Goal: Task Accomplishment & Management: Use online tool/utility

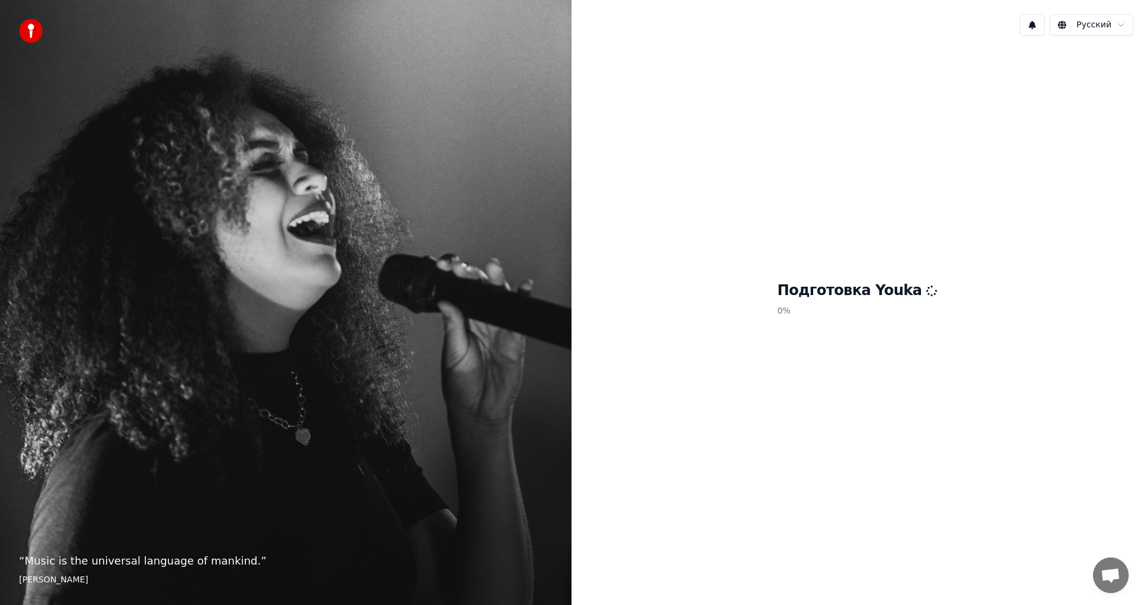
click at [732, 352] on div "Подготовка Youka 0 %" at bounding box center [856, 301] width 571 height 512
drag, startPoint x: 786, startPoint y: 384, endPoint x: 778, endPoint y: 374, distance: 12.3
click at [781, 376] on div "Подготовка Youka 0 %" at bounding box center [856, 301] width 571 height 512
click at [1032, 14] on button at bounding box center [1031, 24] width 25 height 21
drag, startPoint x: 985, startPoint y: 152, endPoint x: 1064, endPoint y: 52, distance: 127.1
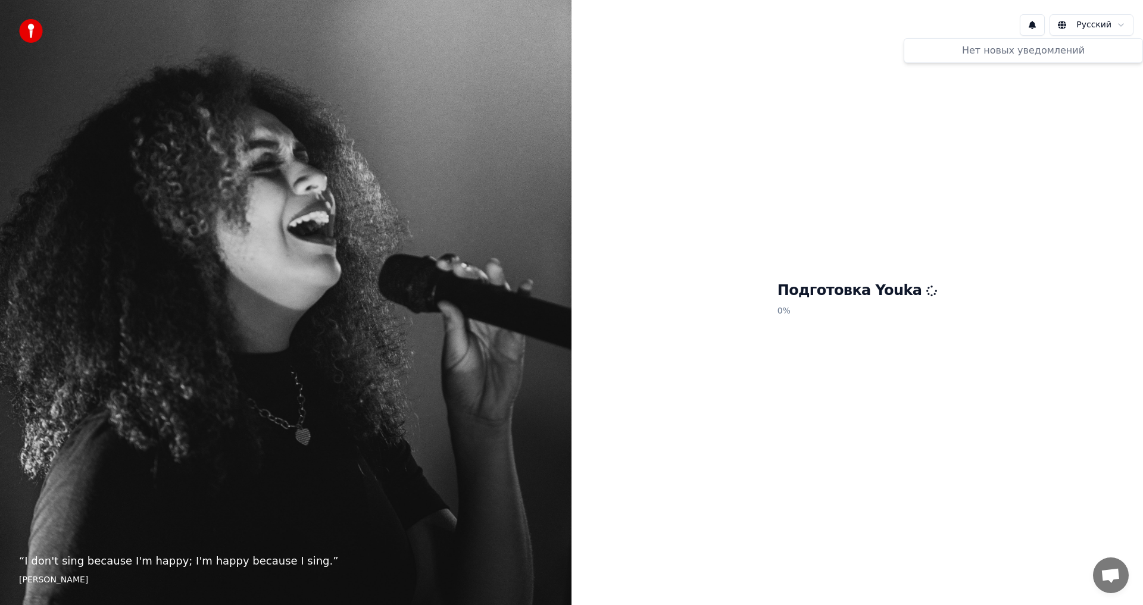
click at [985, 152] on div "Подготовка Youka 0 %" at bounding box center [856, 301] width 571 height 512
click at [1076, 29] on html "“ I don't sing because I'm happy; I'm happy because I sing. ” William James Рус…" at bounding box center [571, 302] width 1143 height 605
click at [887, 198] on div "Preparing Youka 0 %" at bounding box center [856, 301] width 571 height 512
click at [1115, 25] on html "“ I don't sing because I'm happy; I'm happy because I sing. ” William James Eng…" at bounding box center [571, 302] width 1143 height 605
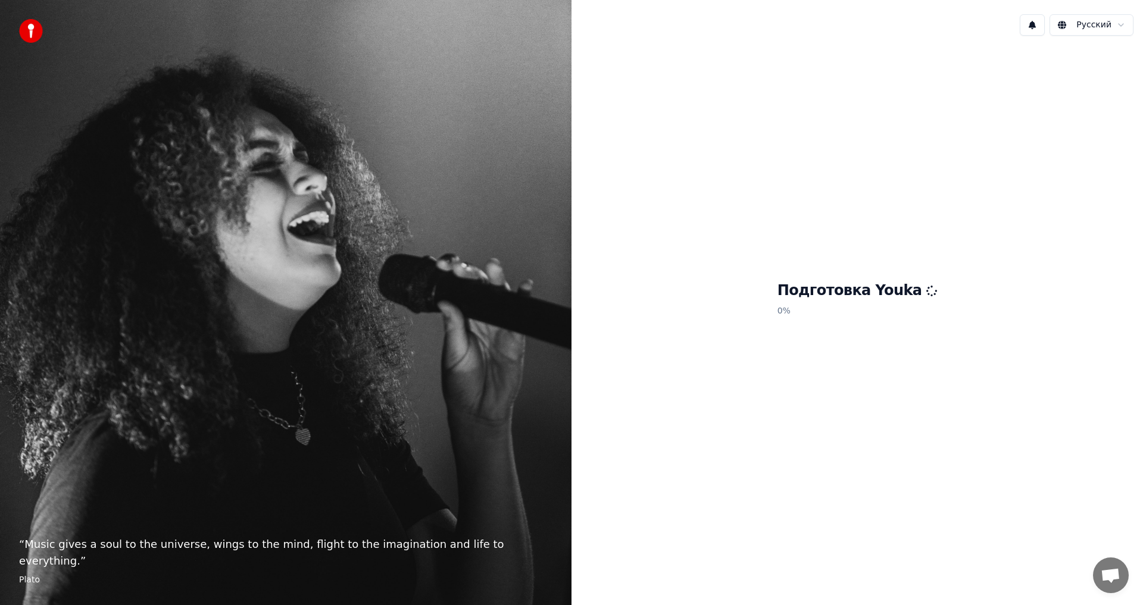
click at [617, 442] on div "Подготовка Youka 0 %" at bounding box center [856, 301] width 571 height 512
click at [895, 312] on p "0 %" at bounding box center [857, 311] width 160 height 21
drag, startPoint x: 54, startPoint y: 40, endPoint x: 14, endPoint y: 33, distance: 39.9
click at [52, 40] on div "“ Music gives a soul to the universe, wings to the mind, flight to the imaginat…" at bounding box center [285, 302] width 571 height 605
click at [14, 33] on div "“ Music gives a soul to the universe, wings to the mind, flight to the imaginat…" at bounding box center [285, 302] width 571 height 605
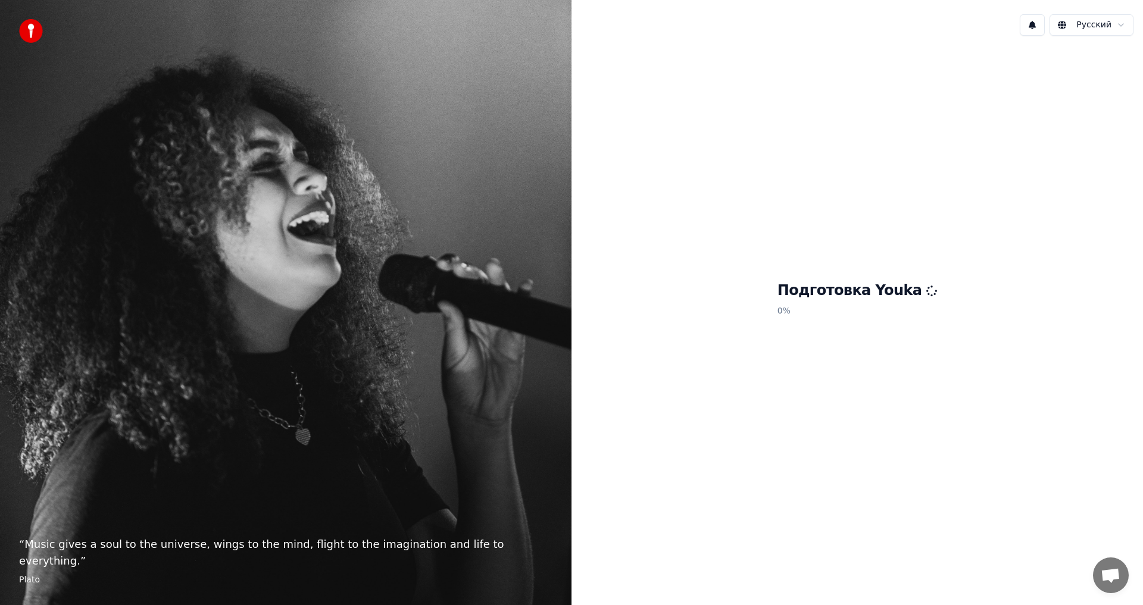
click at [26, 30] on img at bounding box center [31, 31] width 24 height 24
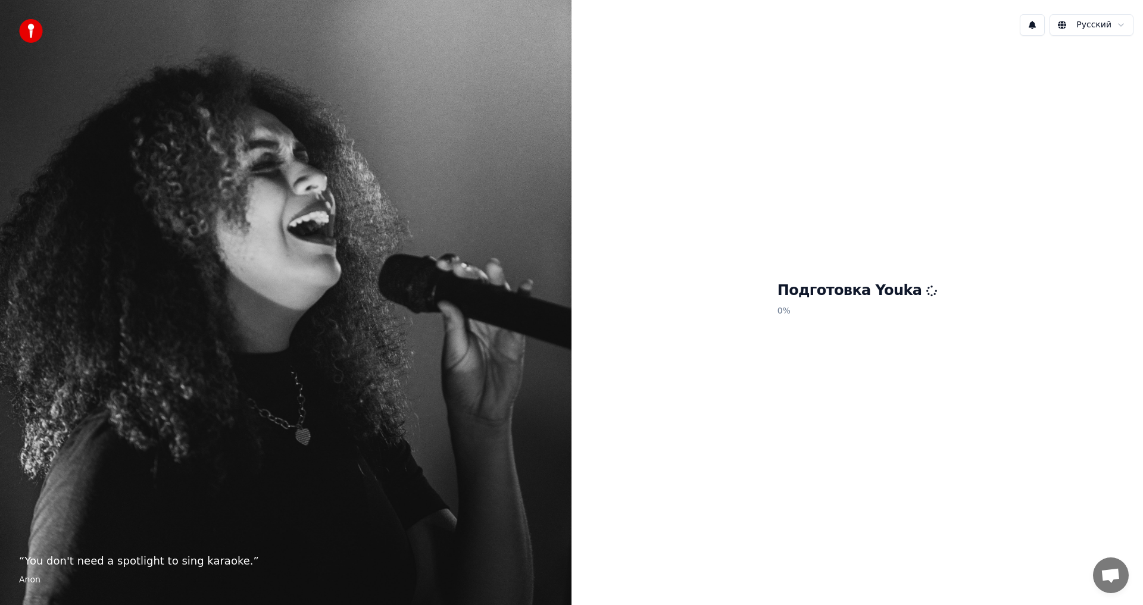
click at [755, 349] on div "Подготовка Youka 0 %" at bounding box center [856, 301] width 571 height 512
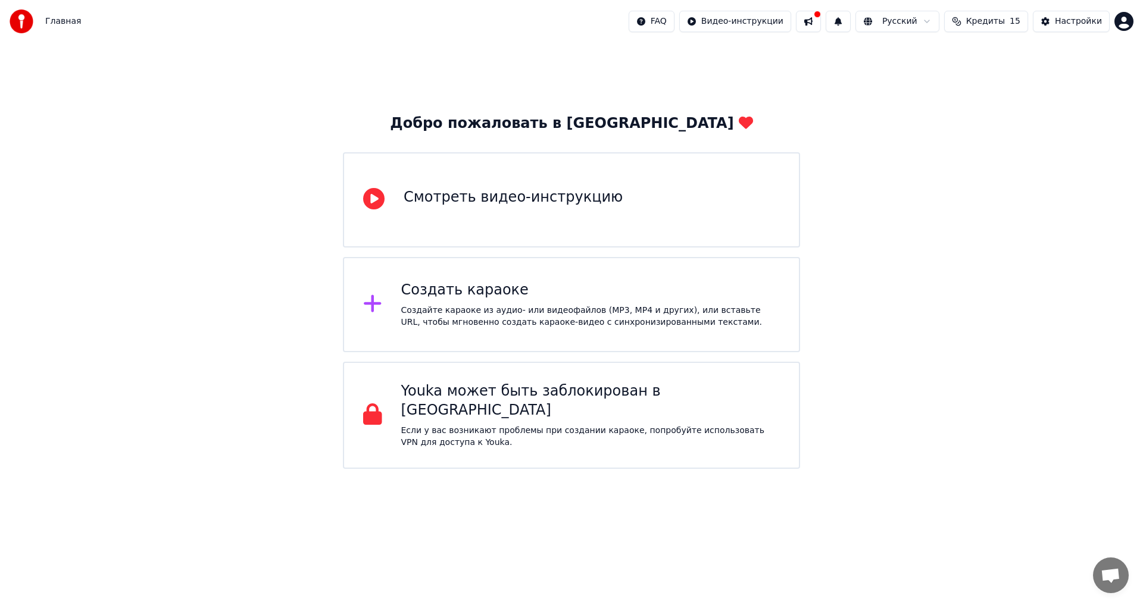
click at [531, 309] on div "Создайте караоке из аудио- или видеофайлов (MP3, MP4 и других), или вставьте UR…" at bounding box center [590, 317] width 379 height 24
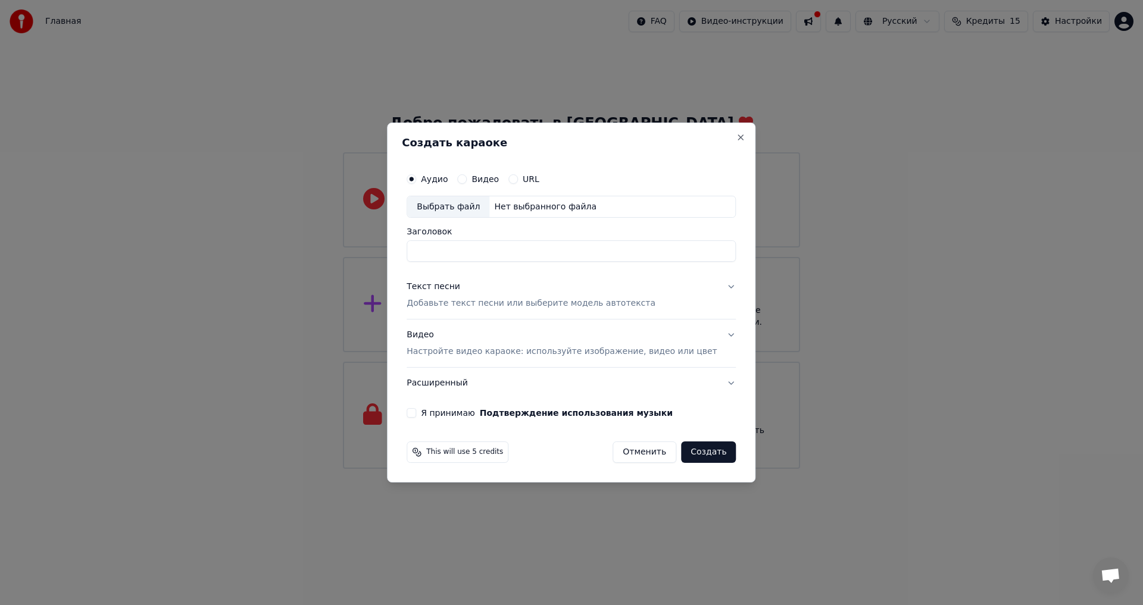
click at [471, 205] on div "Выбрать файл" at bounding box center [448, 206] width 82 height 21
type input "**********"
click at [594, 308] on p "Добавьте текст песни или выберите модель автотекста" at bounding box center [530, 304] width 249 height 12
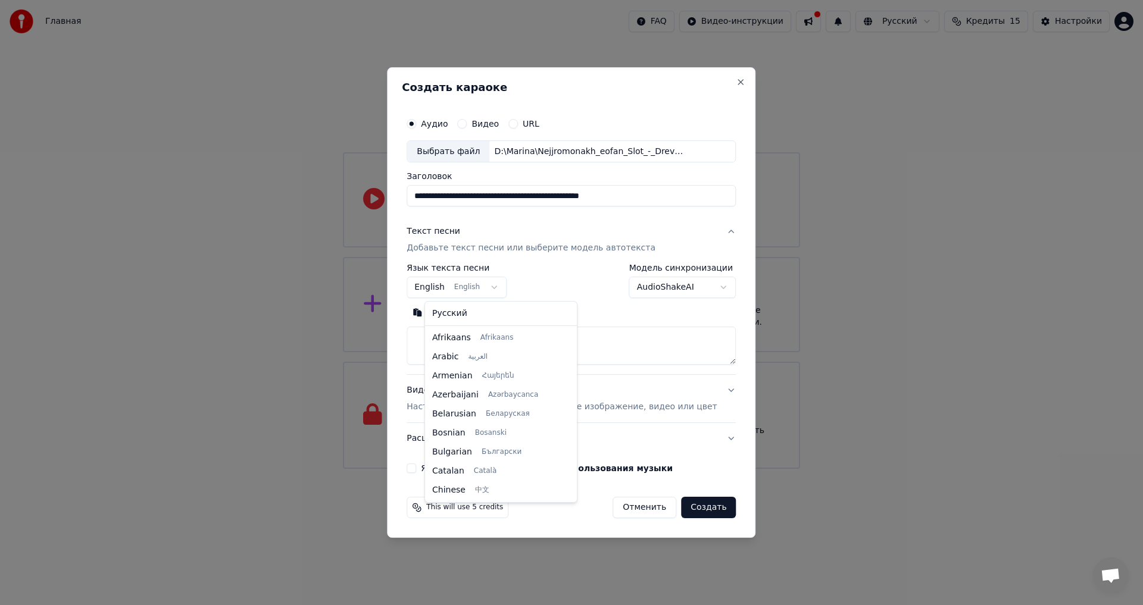
click at [487, 289] on body "**********" at bounding box center [571, 234] width 1143 height 469
select select "**"
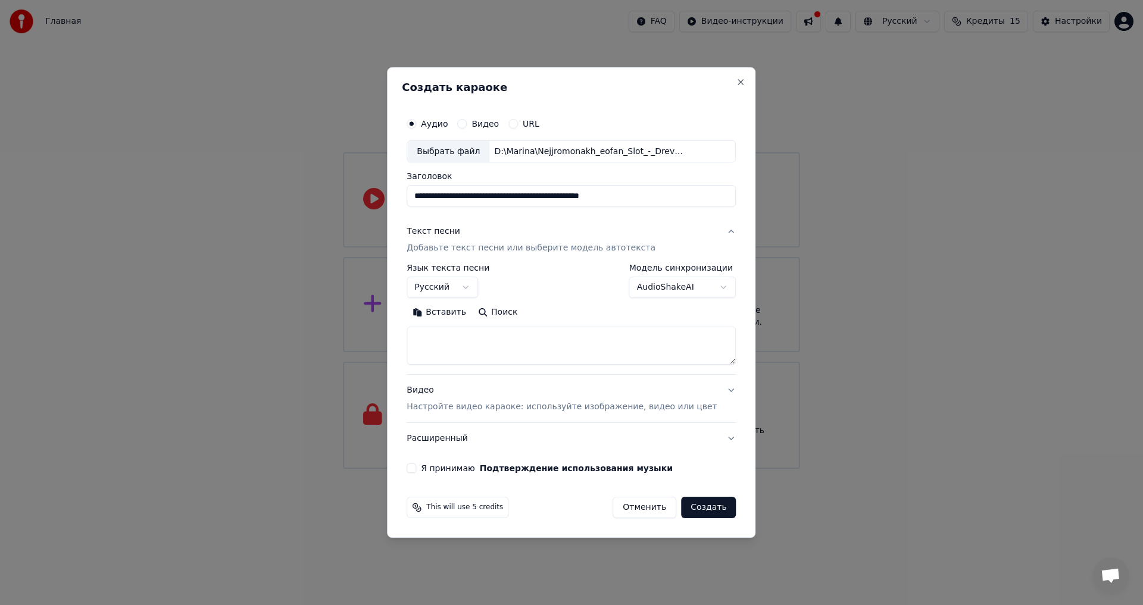
click at [487, 350] on textarea at bounding box center [570, 346] width 329 height 38
paste textarea "**********"
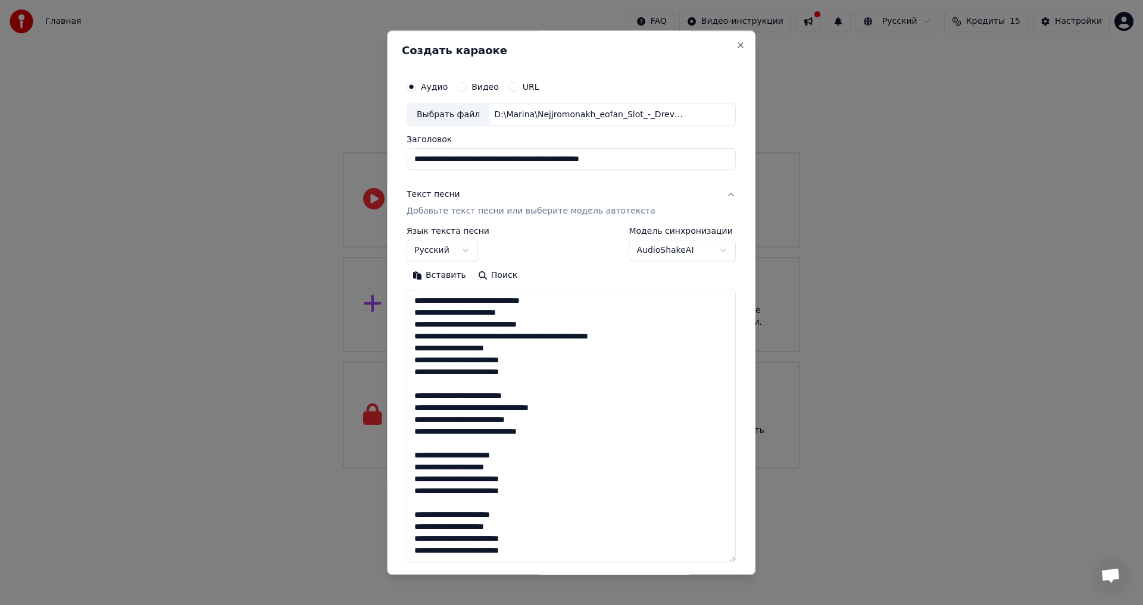
scroll to position [230, 0]
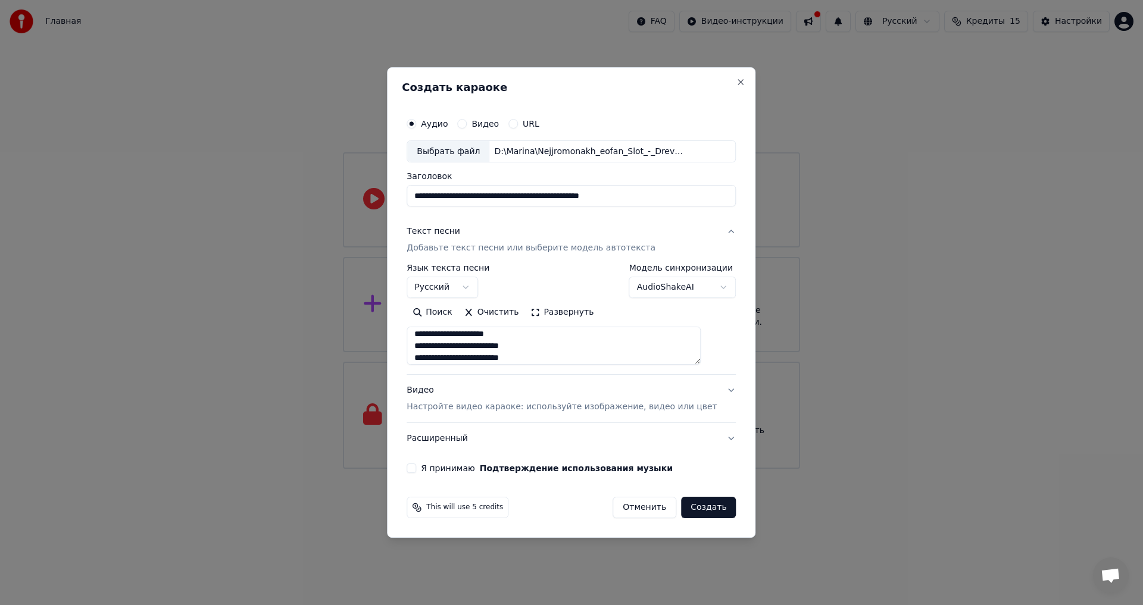
type textarea "**********"
click at [653, 285] on body "**********" at bounding box center [571, 234] width 1143 height 469
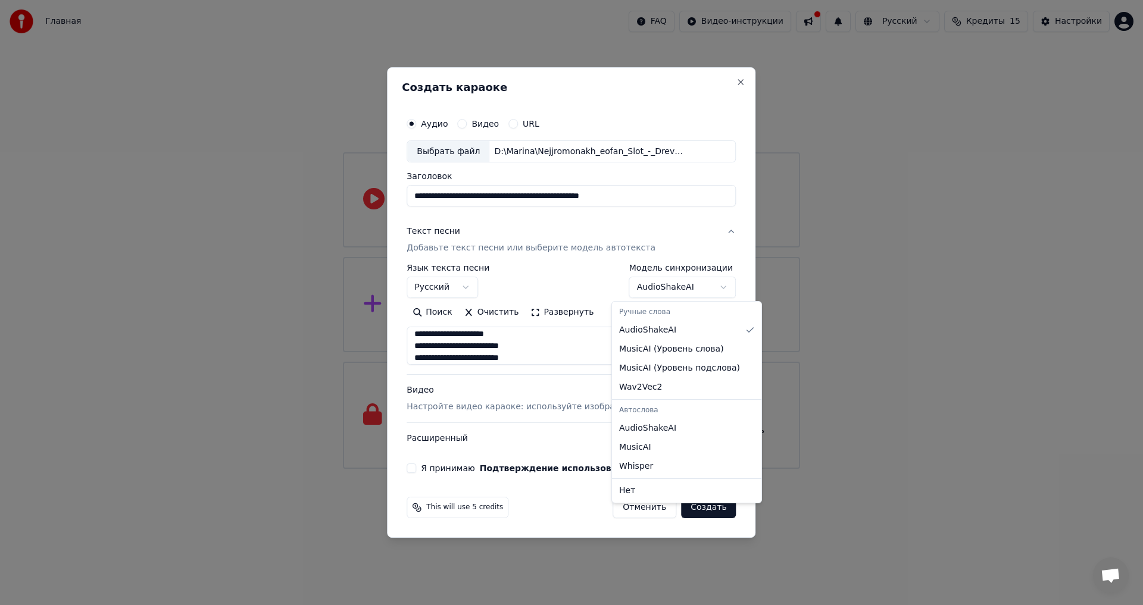
click at [596, 288] on body "**********" at bounding box center [571, 234] width 1143 height 469
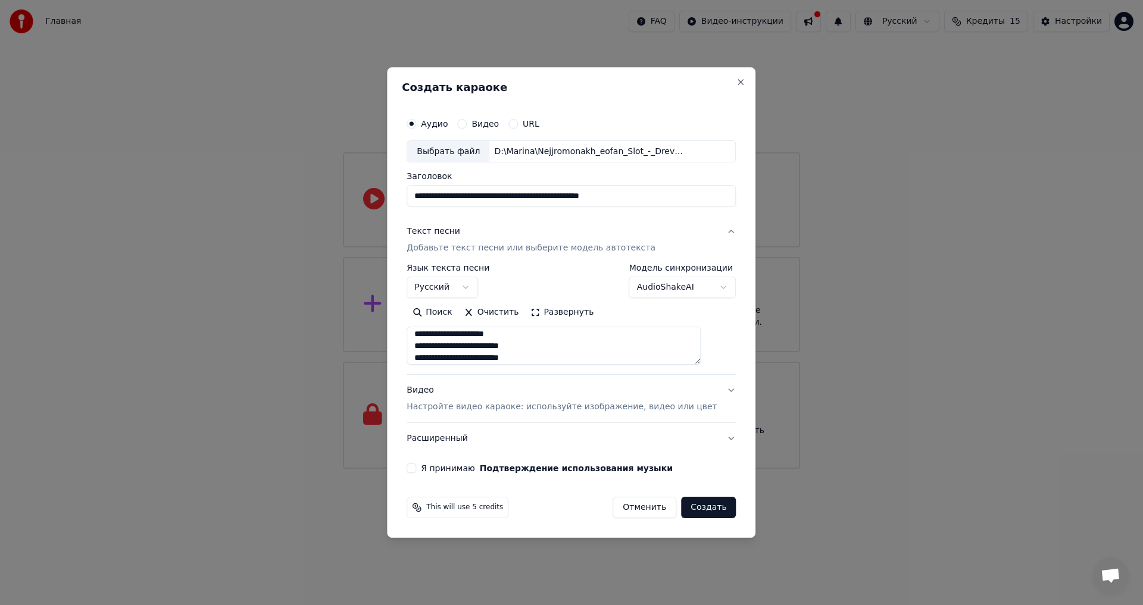
click at [558, 408] on p "Настройте видео караоке: используйте изображение, видео или цвет" at bounding box center [561, 407] width 310 height 12
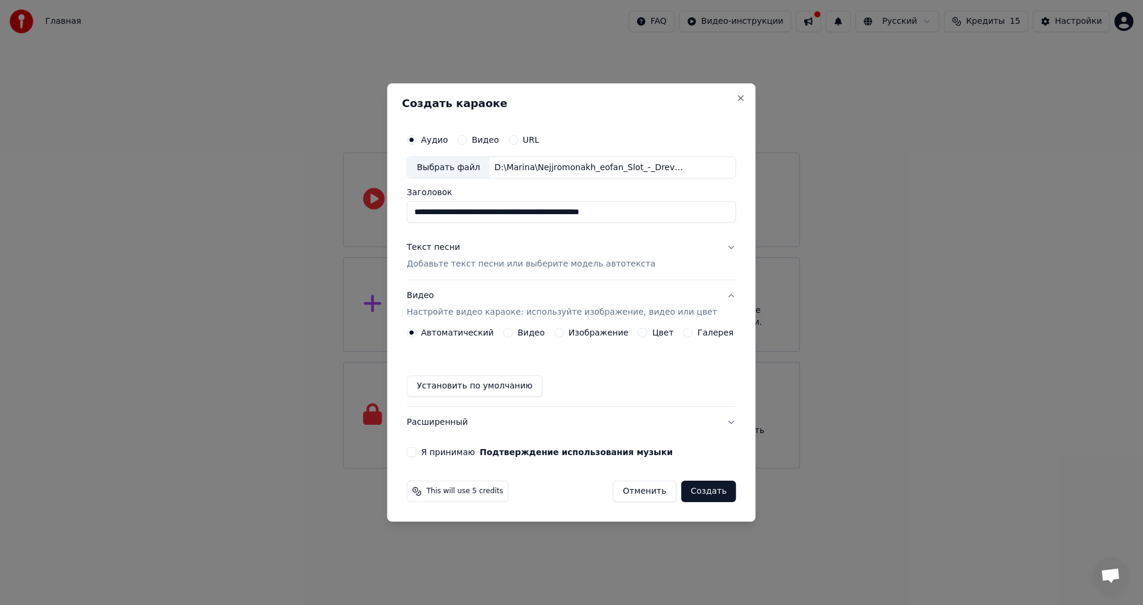
click at [446, 390] on button "Установить по умолчанию" at bounding box center [474, 385] width 136 height 21
click at [564, 334] on button "Изображение" at bounding box center [559, 333] width 10 height 10
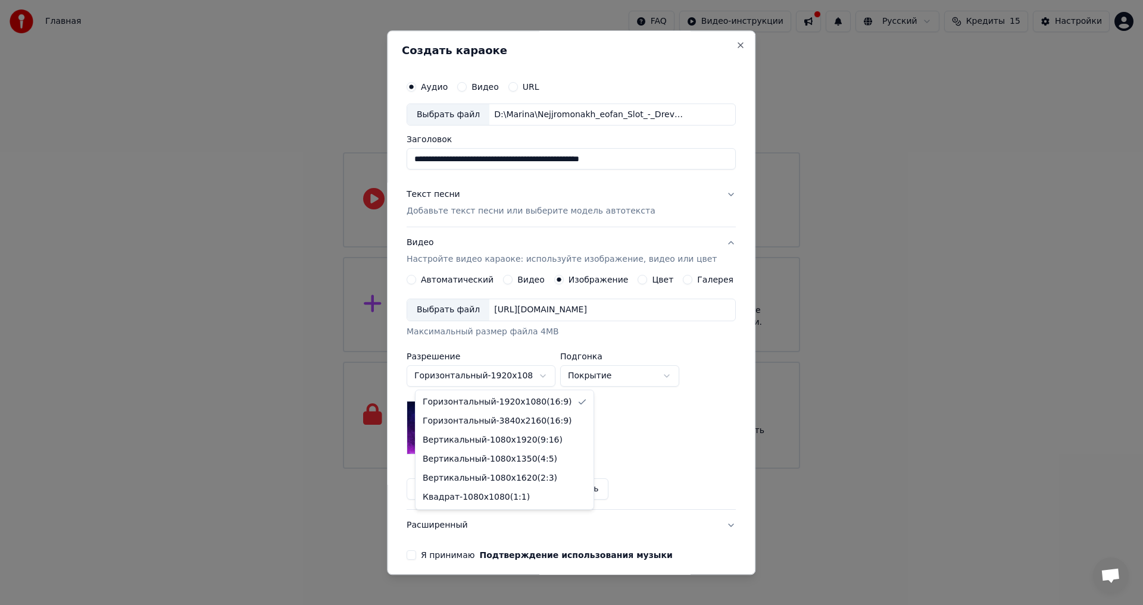
click at [521, 382] on body "**********" at bounding box center [571, 234] width 1143 height 469
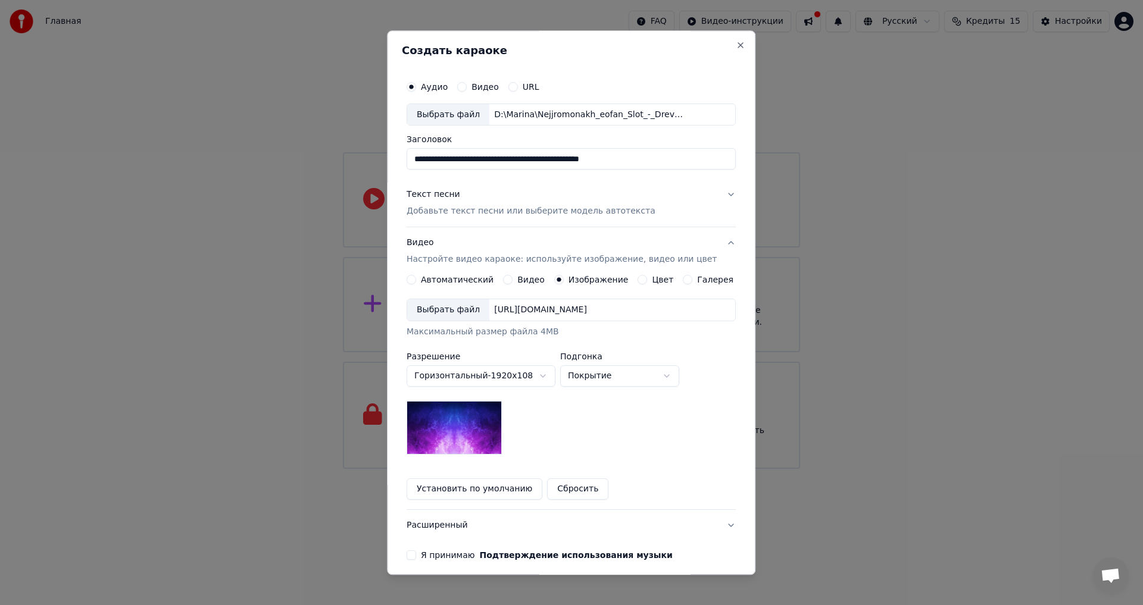
click at [521, 382] on body "**********" at bounding box center [571, 234] width 1143 height 469
click at [602, 376] on body "**********" at bounding box center [571, 234] width 1143 height 469
click at [613, 374] on body "**********" at bounding box center [571, 234] width 1143 height 469
select select "*****"
click at [475, 377] on body "**********" at bounding box center [571, 234] width 1143 height 469
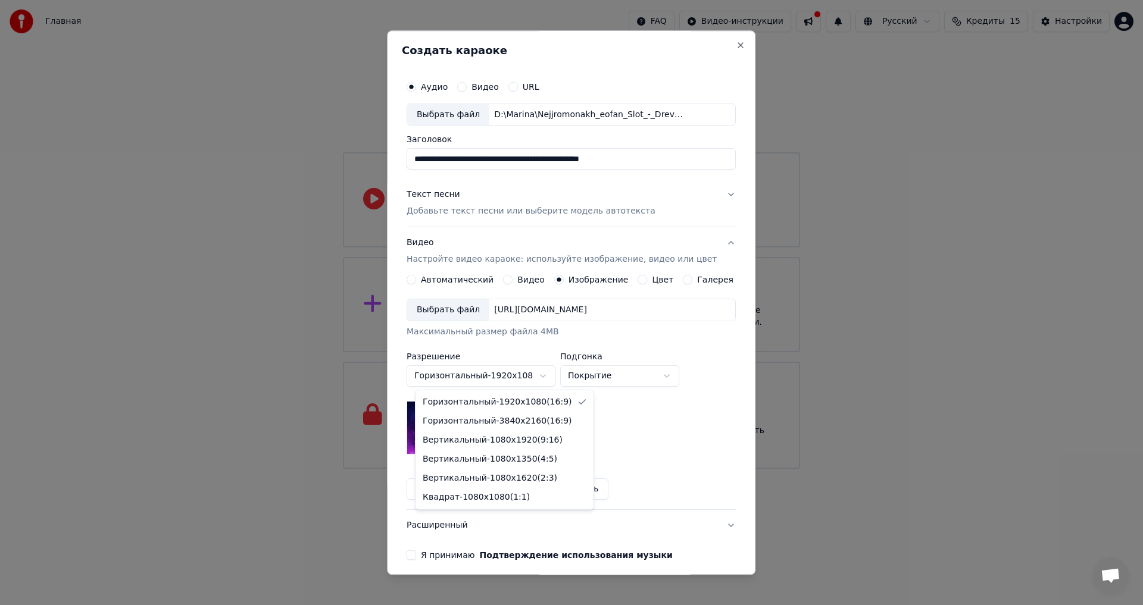
click at [633, 414] on body "**********" at bounding box center [571, 234] width 1143 height 469
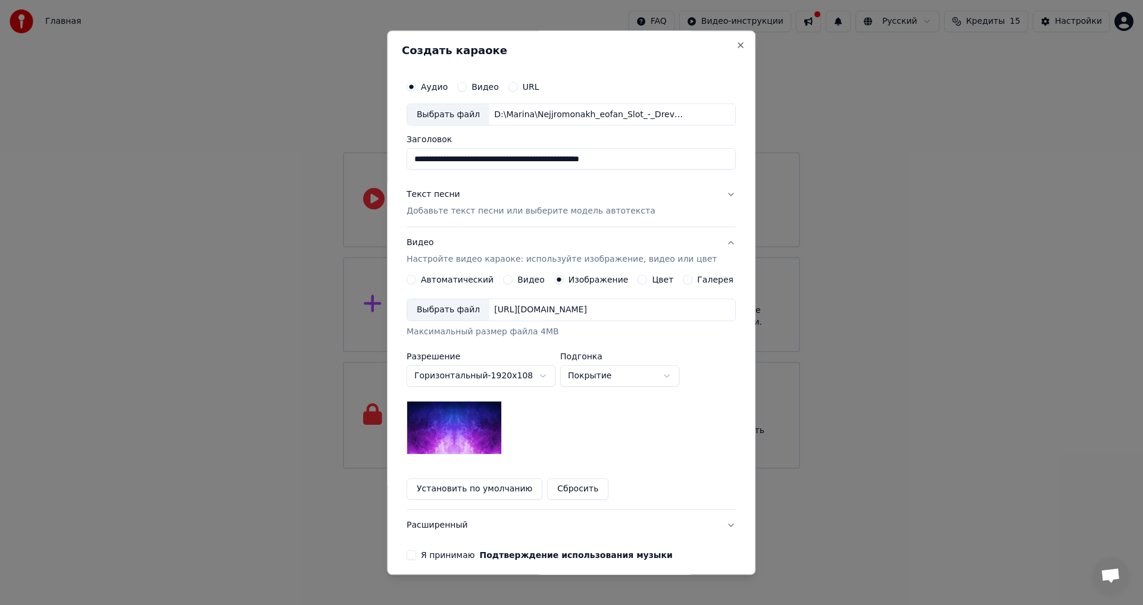
click at [460, 313] on div "Выбрать файл" at bounding box center [448, 310] width 82 height 21
click at [683, 280] on button "Галерея" at bounding box center [688, 281] width 10 height 10
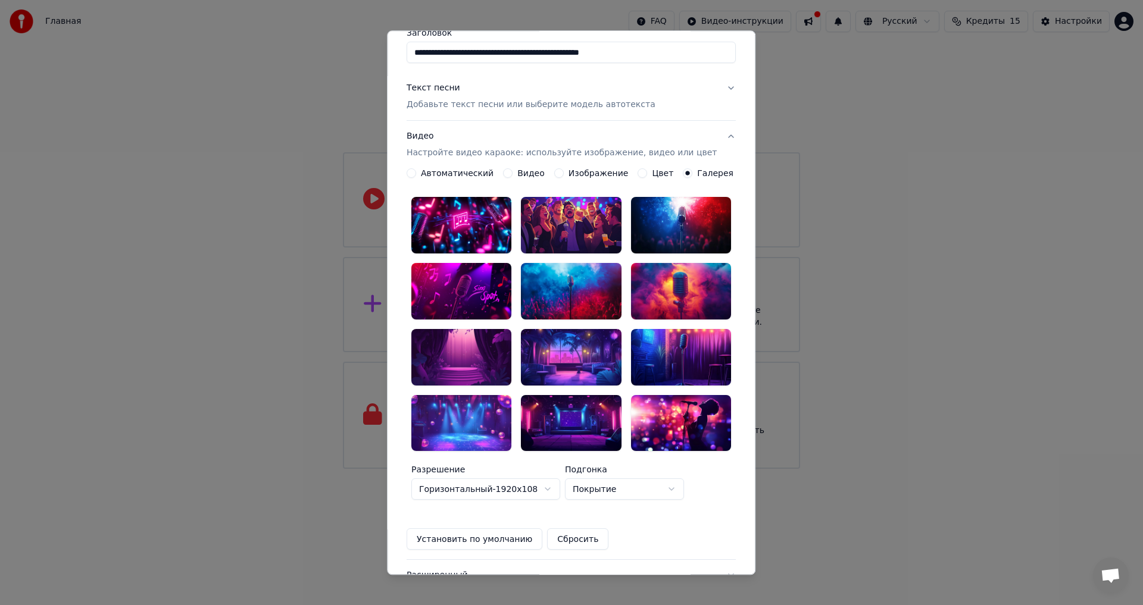
scroll to position [9, 0]
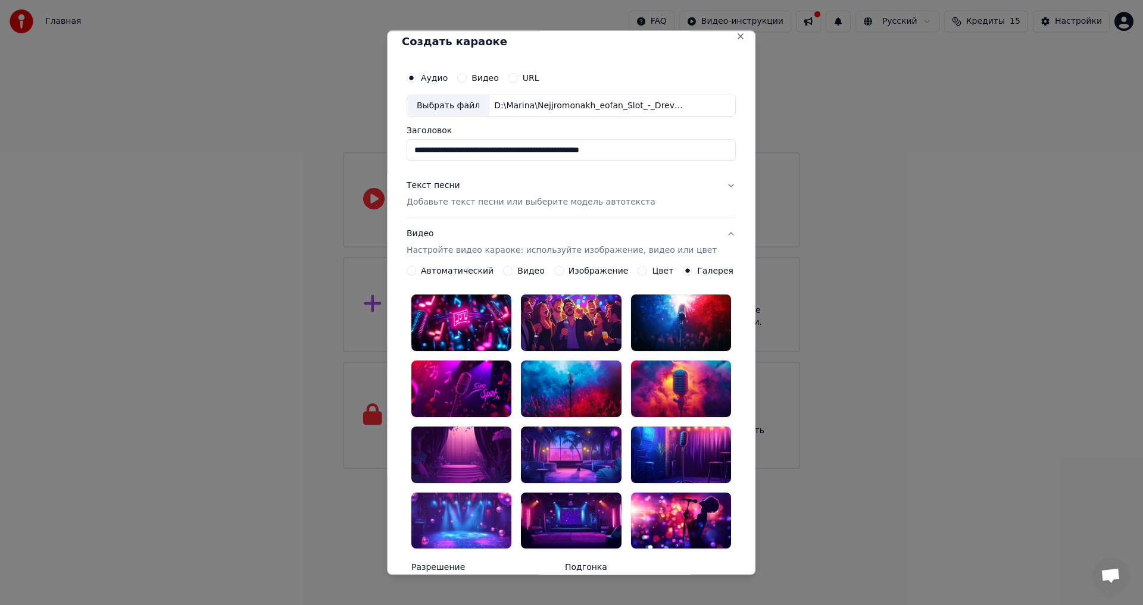
click at [638, 271] on button "Цвет" at bounding box center [643, 272] width 10 height 10
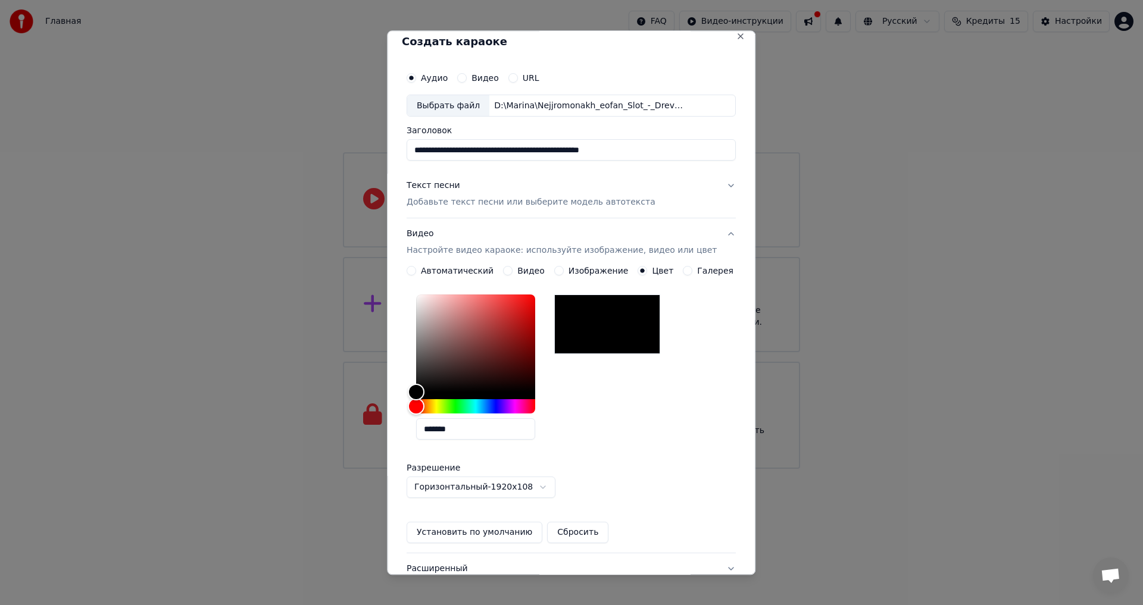
click at [591, 270] on label "Изображение" at bounding box center [598, 271] width 60 height 8
click at [564, 270] on button "Изображение" at bounding box center [559, 272] width 10 height 10
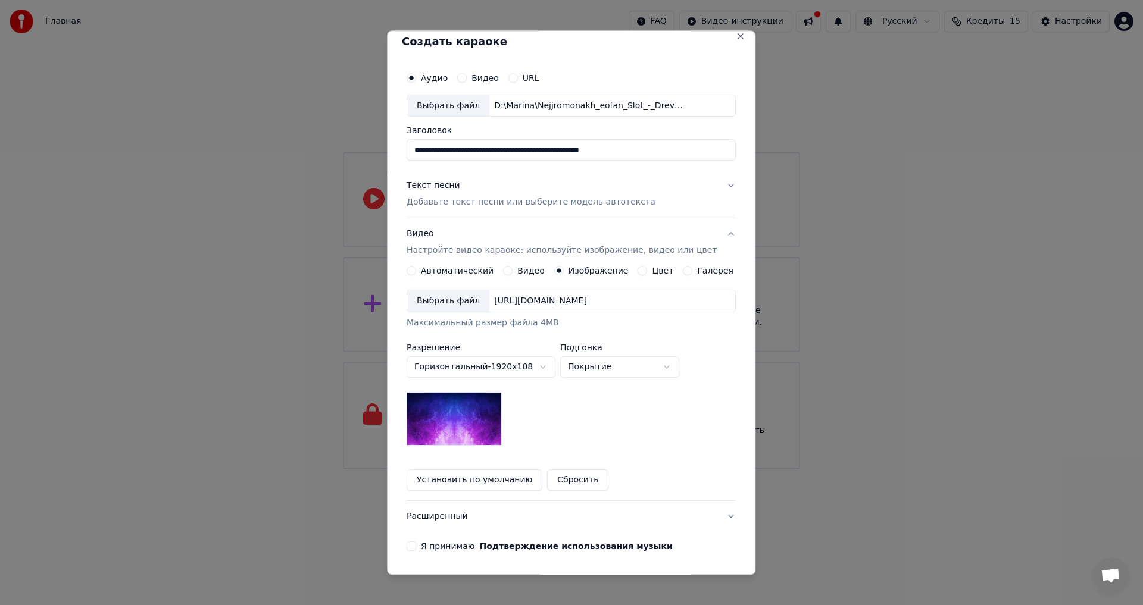
click at [527, 271] on label "Видео" at bounding box center [530, 271] width 27 height 8
click at [512, 271] on button "Видео" at bounding box center [508, 272] width 10 height 10
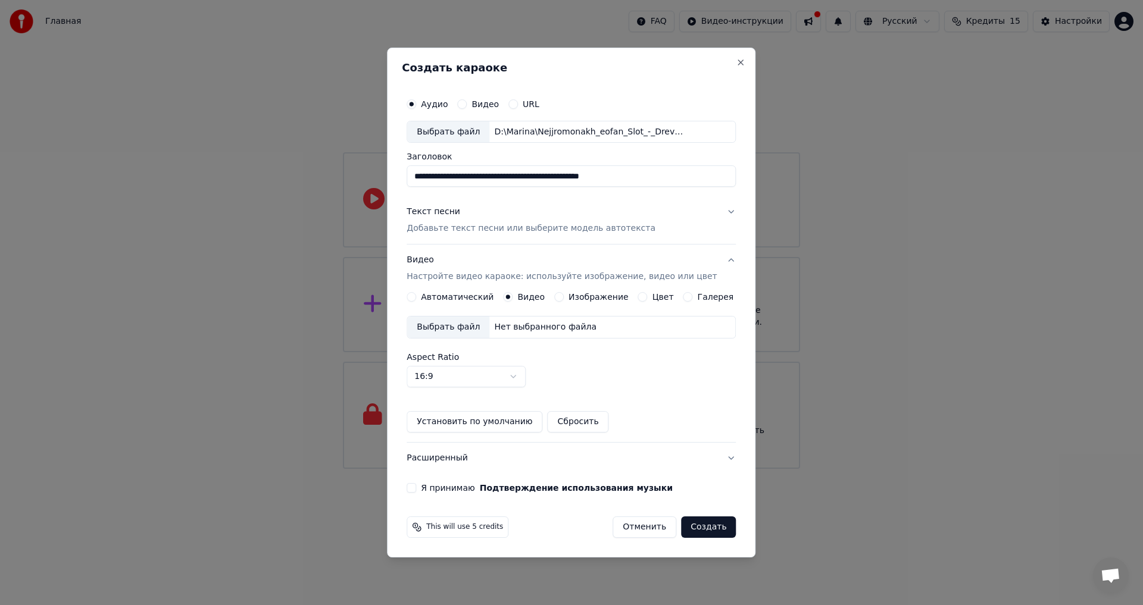
click at [467, 299] on label "Автоматический" at bounding box center [457, 297] width 73 height 8
click at [416, 299] on button "Автоматический" at bounding box center [411, 297] width 10 height 10
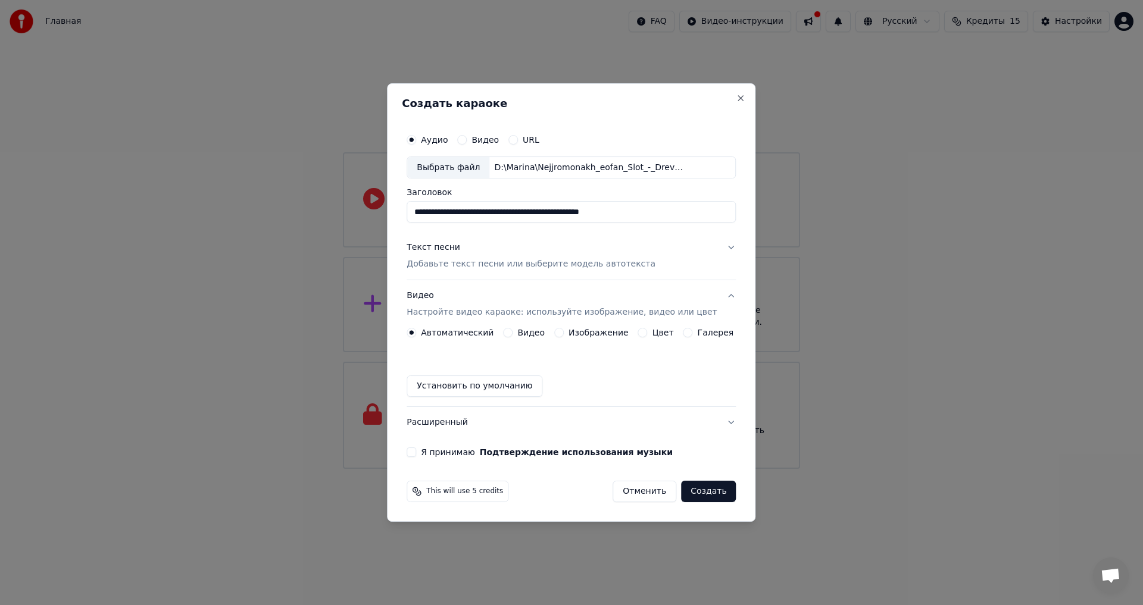
click at [646, 331] on div "Цвет" at bounding box center [656, 333] width 36 height 10
click at [589, 330] on label "Изображение" at bounding box center [598, 332] width 60 height 8
click at [564, 330] on button "Изображение" at bounding box center [559, 333] width 10 height 10
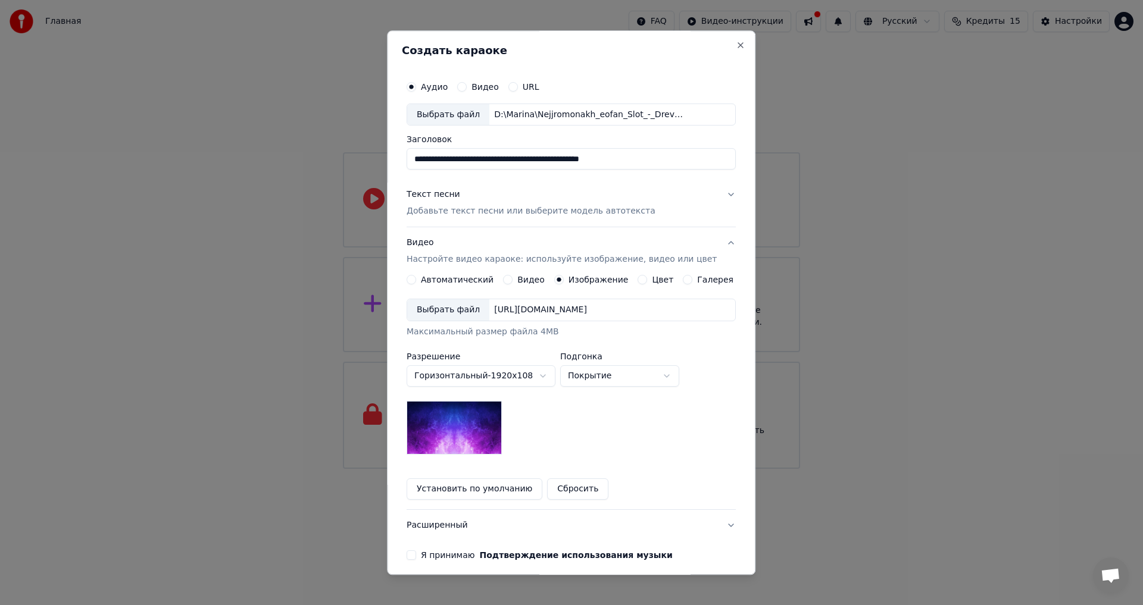
click at [472, 409] on img at bounding box center [453, 429] width 95 height 54
click at [480, 424] on img at bounding box center [453, 429] width 95 height 54
click at [515, 485] on button "Установить по умолчанию" at bounding box center [474, 489] width 136 height 21
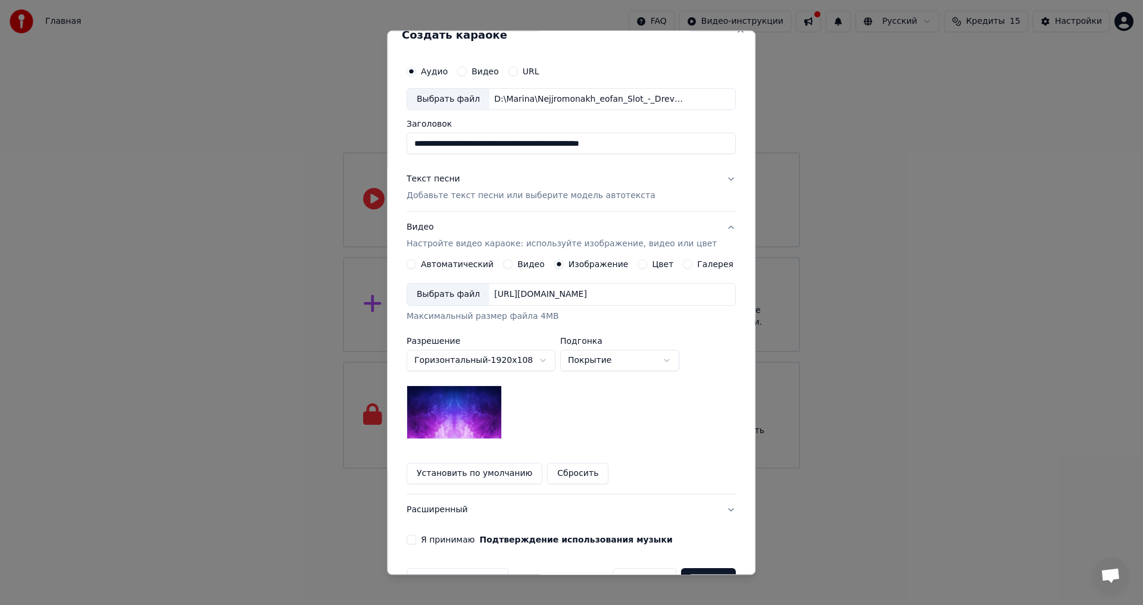
scroll to position [50, 0]
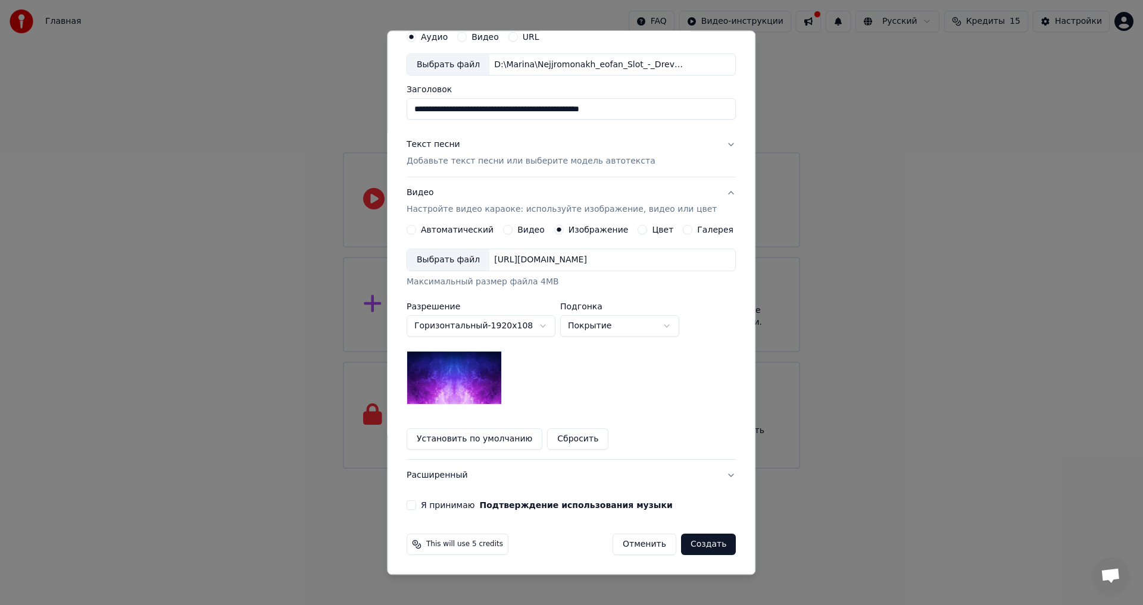
click at [416, 505] on button "Я принимаю Подтверждение использования музыки" at bounding box center [411, 506] width 10 height 10
click at [640, 165] on button "Текст песни Добавьте текст песни или выберите модель автотекста" at bounding box center [570, 154] width 329 height 48
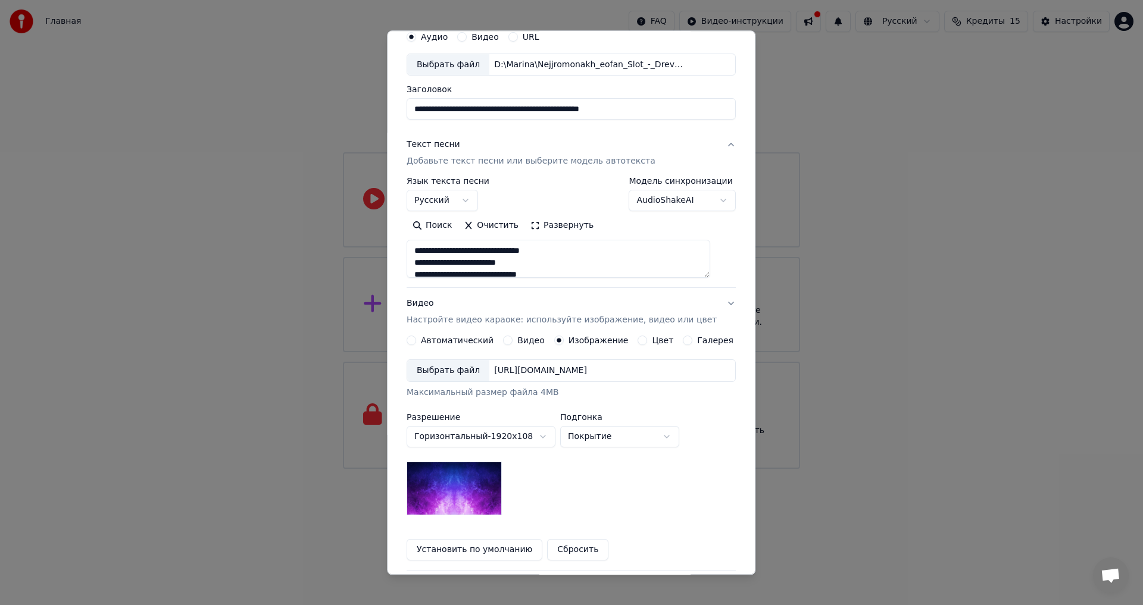
scroll to position [0, 0]
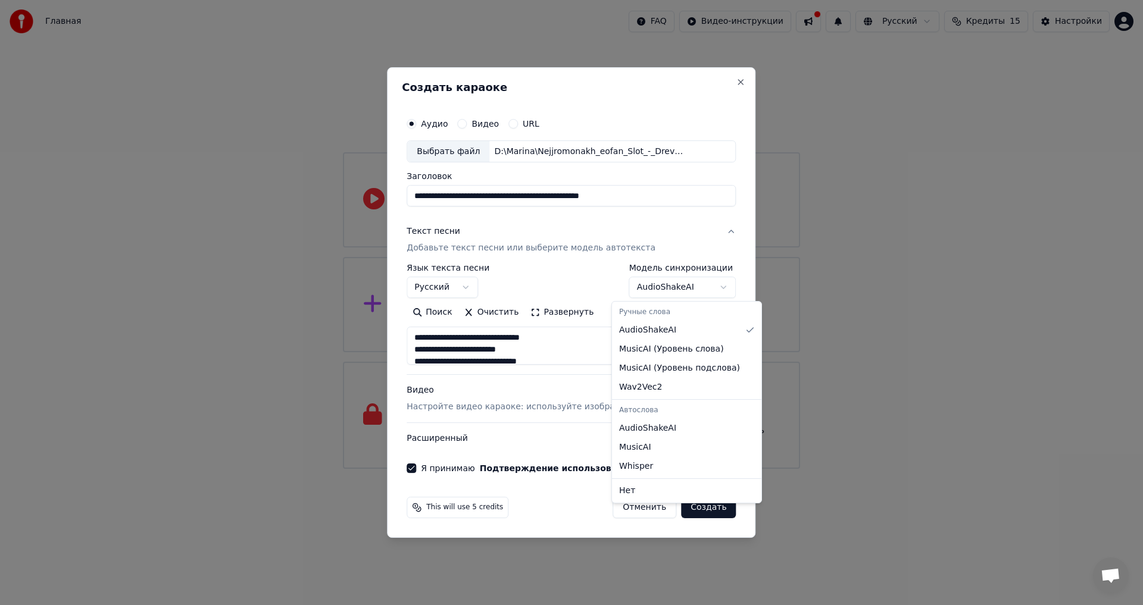
click at [688, 287] on body "**********" at bounding box center [571, 234] width 1143 height 469
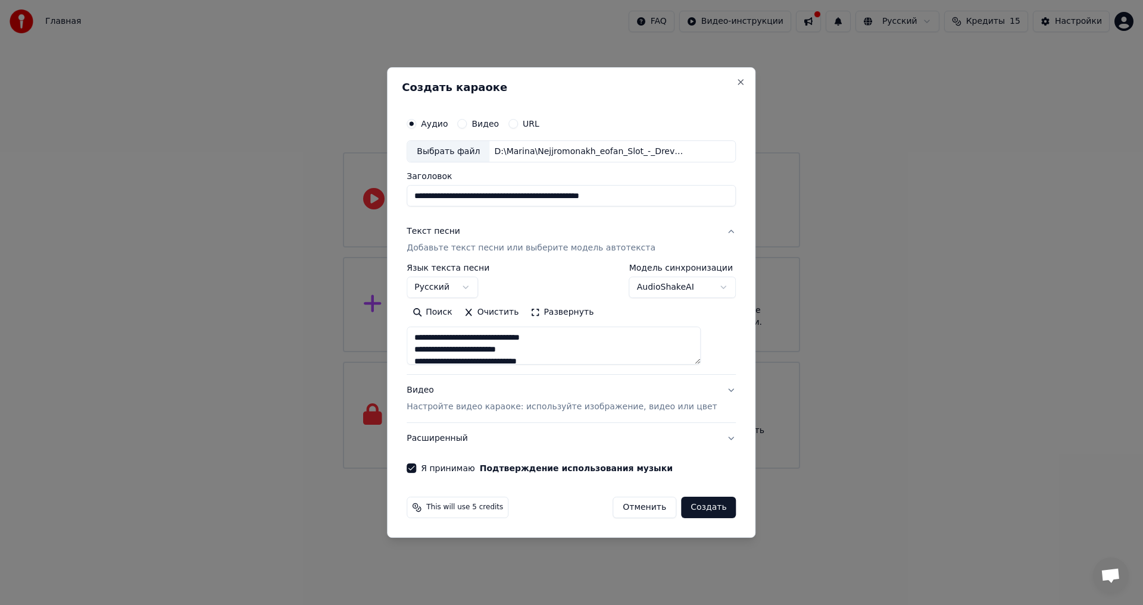
click at [574, 290] on body "**********" at bounding box center [571, 234] width 1143 height 469
click at [700, 506] on button "Создать" at bounding box center [708, 507] width 55 height 21
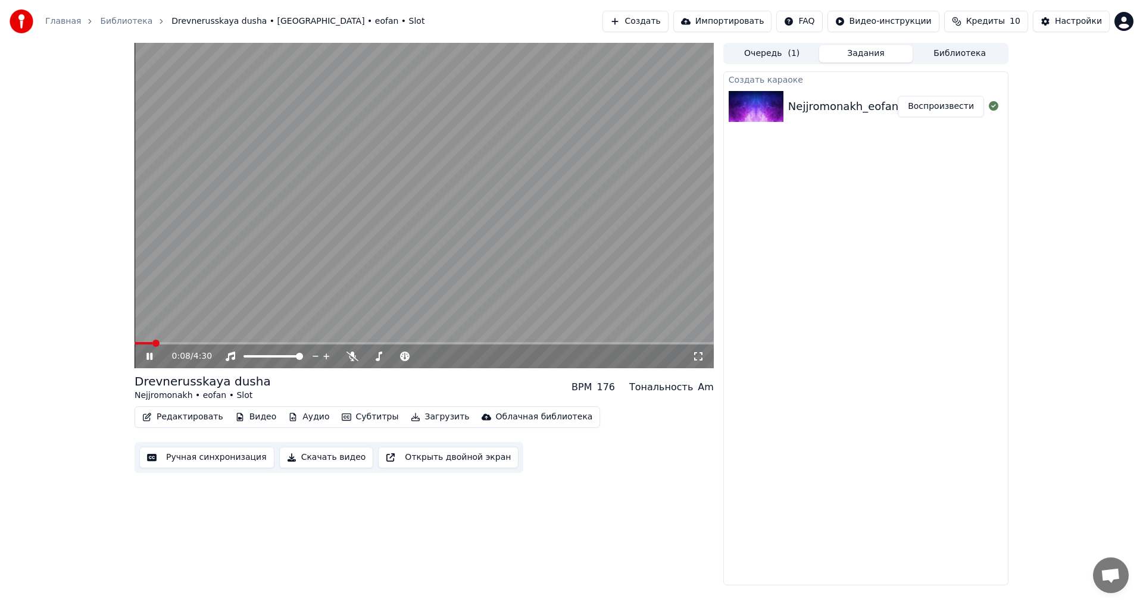
click at [146, 357] on icon at bounding box center [158, 357] width 28 height 10
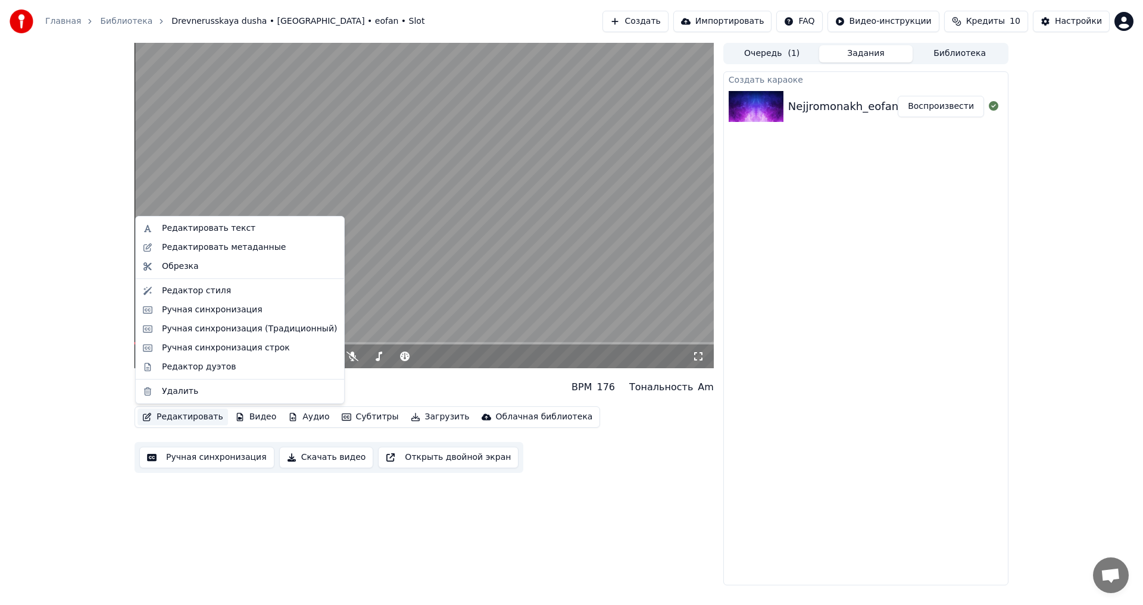
click at [177, 417] on button "Редактировать" at bounding box center [182, 417] width 90 height 17
click at [51, 301] on div "0:08 / 4:30 Drevnerusskaya dusha Nejjromonakh • eofan • Slot BPM 176 Тональност…" at bounding box center [571, 314] width 1143 height 543
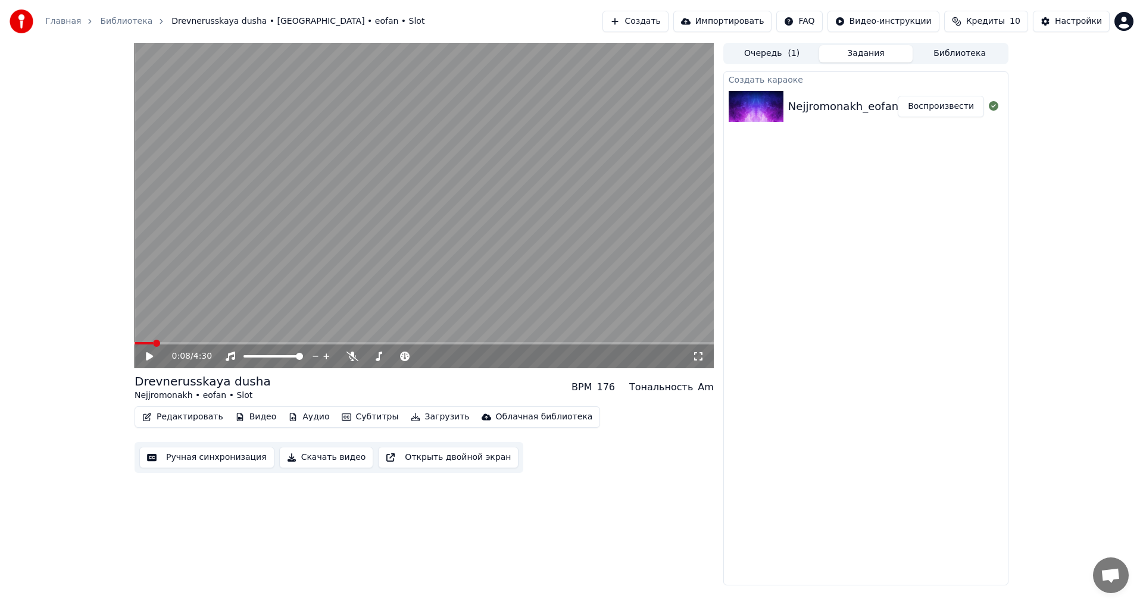
drag, startPoint x: 152, startPoint y: 341, endPoint x: 139, endPoint y: 345, distance: 14.1
click at [140, 343] on div "0:08 / 4:30" at bounding box center [423, 205] width 579 height 325
click at [136, 345] on span at bounding box center [141, 343] width 15 height 2
click at [262, 356] on span at bounding box center [252, 356] width 19 height 2
click at [258, 356] on span at bounding box center [259, 356] width 7 height 7
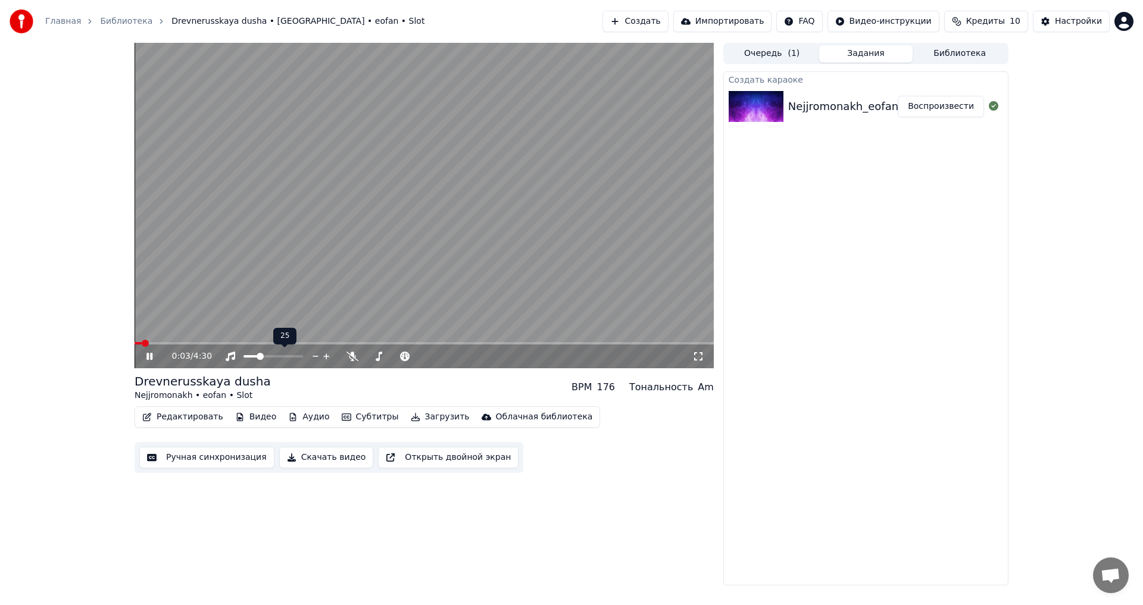
click at [281, 165] on video at bounding box center [423, 205] width 579 height 325
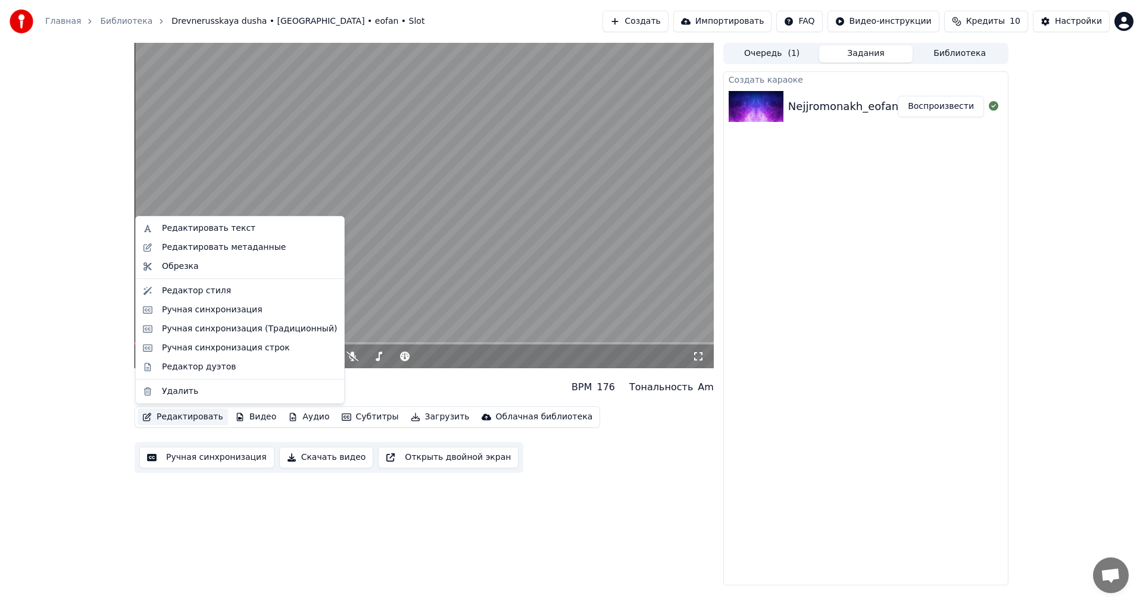
click at [186, 415] on button "Редактировать" at bounding box center [182, 417] width 90 height 17
click at [207, 291] on div "Редактор стиля" at bounding box center [196, 291] width 69 height 12
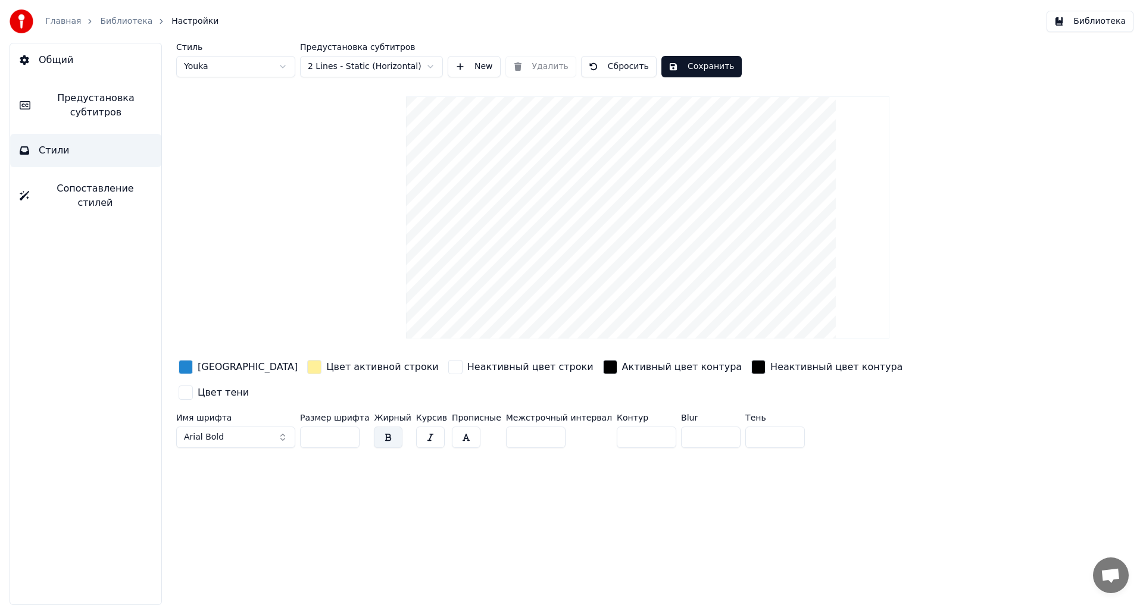
click at [260, 72] on html "Главная Библиотека Настройки Библиотека Общий Предустановка субтитров Стили Соп…" at bounding box center [571, 302] width 1143 height 605
click at [255, 63] on html "Главная Библиотека Настройки Библиотека Общий Предустановка субтитров Стили Соп…" at bounding box center [571, 302] width 1143 height 605
click at [249, 71] on html "Главная Библиотека Настройки Библиотека Общий Предустановка субтитров Стили Соп…" at bounding box center [571, 302] width 1143 height 605
click at [331, 66] on html "Главная Библиотека Настройки Библиотека Общий Предустановка субтитров Стили Соп…" at bounding box center [571, 302] width 1143 height 605
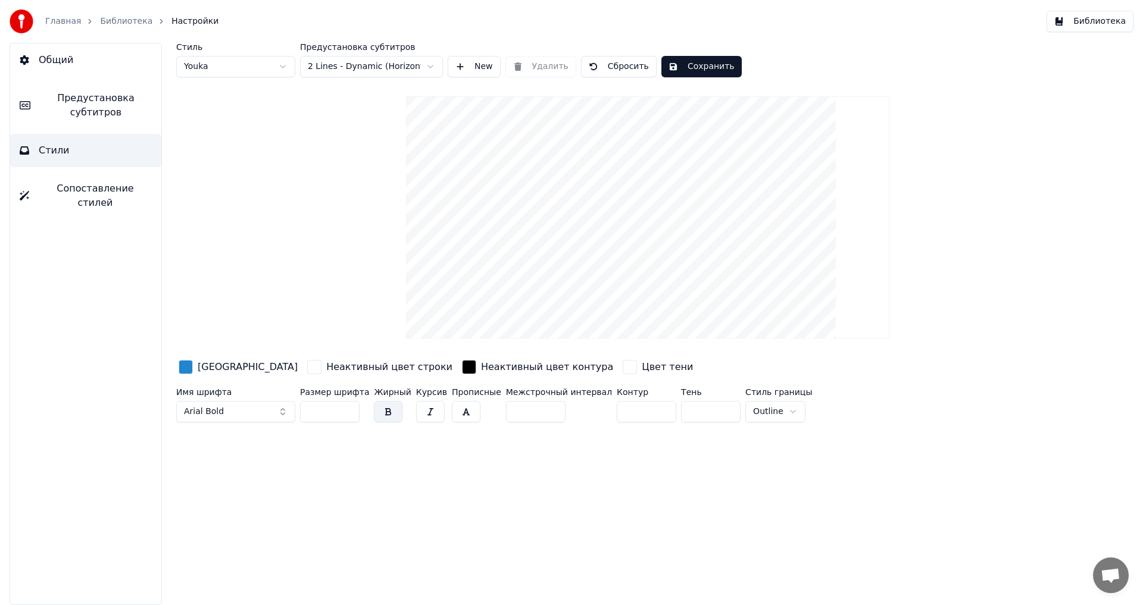
click at [361, 65] on html "Главная Библиотека Настройки Библиотека Общий Предустановка субтитров Стили Соп…" at bounding box center [571, 302] width 1143 height 605
click at [366, 69] on html "Главная Библиотека Настройки Библиотека Общий Предустановка субтитров Стили Соп…" at bounding box center [571, 302] width 1143 height 605
click at [372, 61] on html "Главная Библиотека Настройки Библиотека Общий Предустановка субтитров Стили Соп…" at bounding box center [571, 302] width 1143 height 605
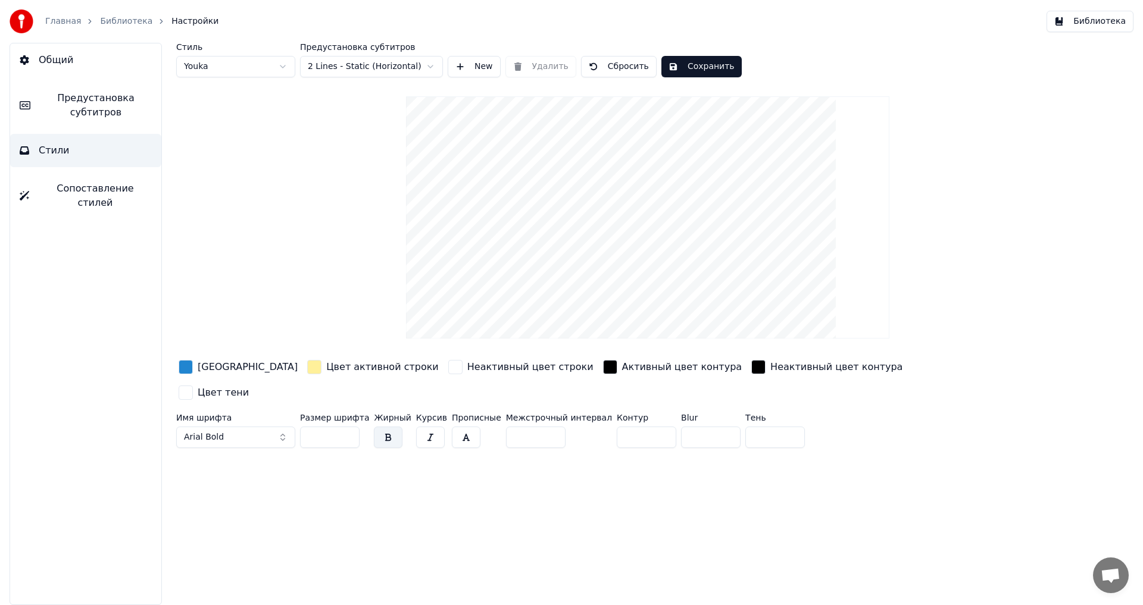
click at [388, 69] on html "Главная Библиотека Настройки Библиотека Общий Предустановка субтитров Стили Соп…" at bounding box center [571, 302] width 1143 height 605
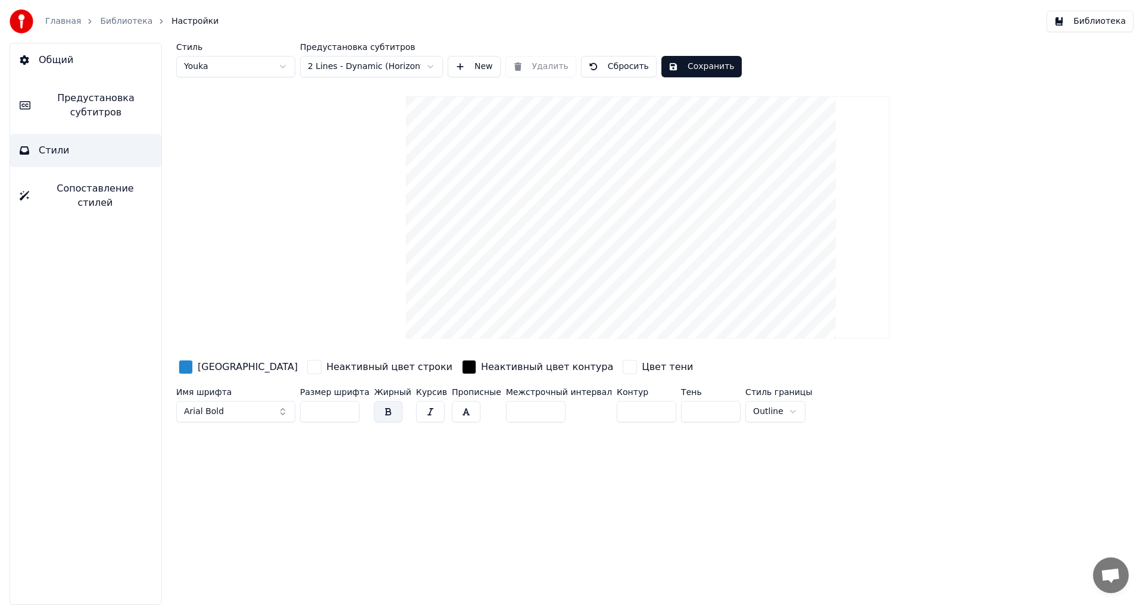
click at [386, 73] on html "Главная Библиотека Настройки Библиотека Общий Предустановка субтитров Стили Соп…" at bounding box center [571, 302] width 1143 height 605
click at [346, 408] on input "**" at bounding box center [330, 411] width 60 height 21
click at [346, 408] on input "***" at bounding box center [330, 411] width 60 height 21
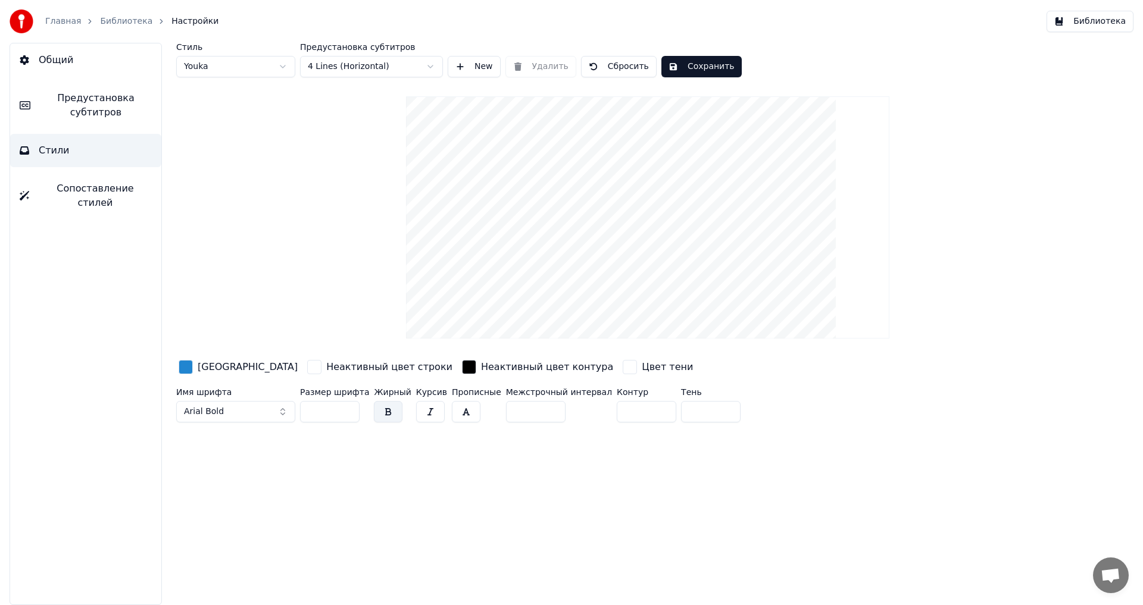
click at [346, 408] on input "***" at bounding box center [330, 411] width 60 height 21
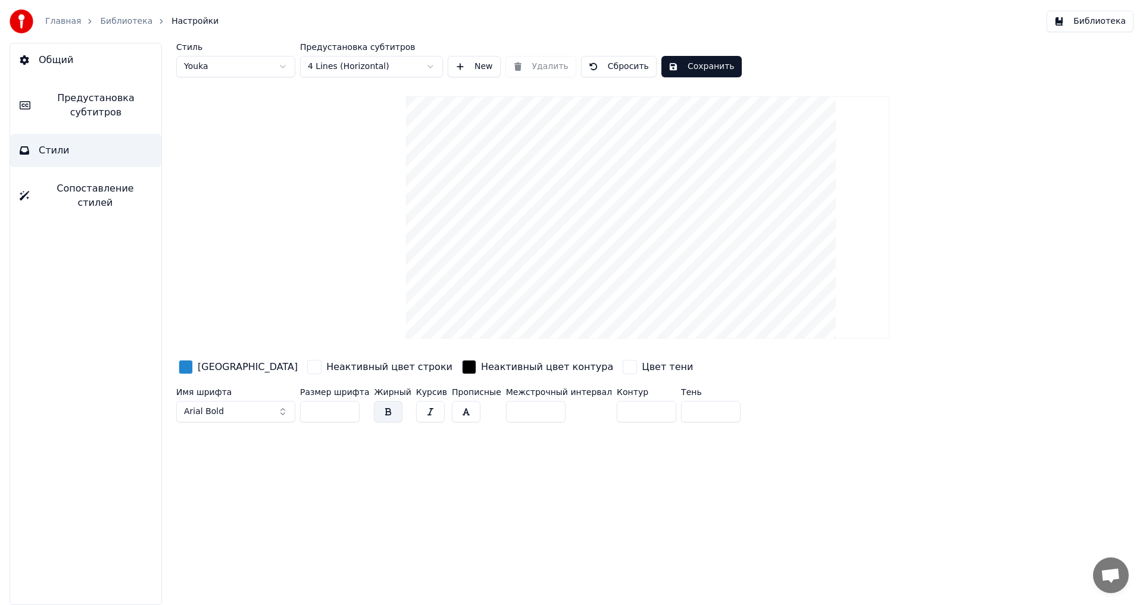
click at [346, 408] on input "***" at bounding box center [330, 411] width 60 height 21
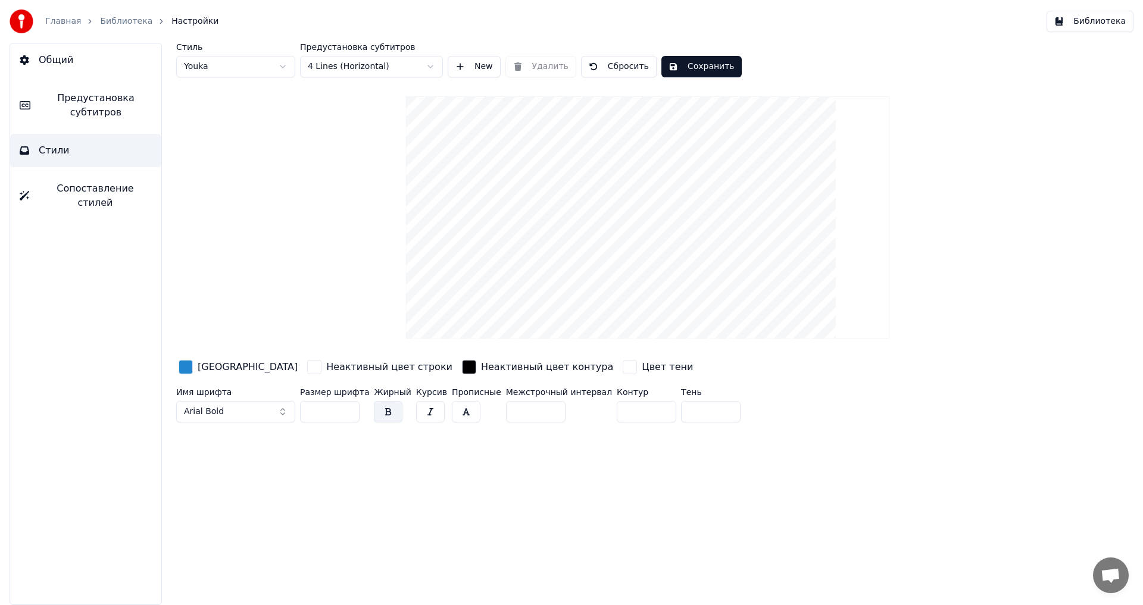
click at [346, 408] on input "***" at bounding box center [330, 411] width 60 height 21
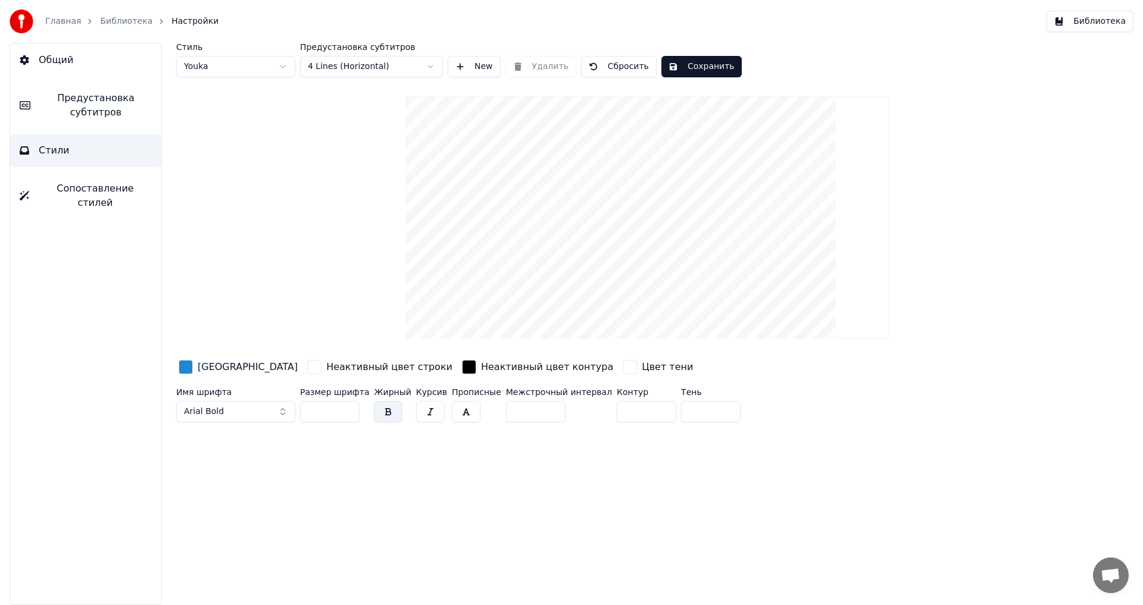
click at [346, 408] on input "***" at bounding box center [330, 411] width 60 height 21
click at [261, 414] on button "Arial Bold" at bounding box center [235, 411] width 119 height 21
click at [229, 534] on div "Arial Black" at bounding box center [245, 534] width 84 height 12
click at [232, 414] on button "Arial Black" at bounding box center [235, 411] width 119 height 21
click at [365, 445] on div "Стиль Youka Предустановка субтитров 4 Lines (Horizontal) New Удалить Сбросить С…" at bounding box center [647, 324] width 990 height 562
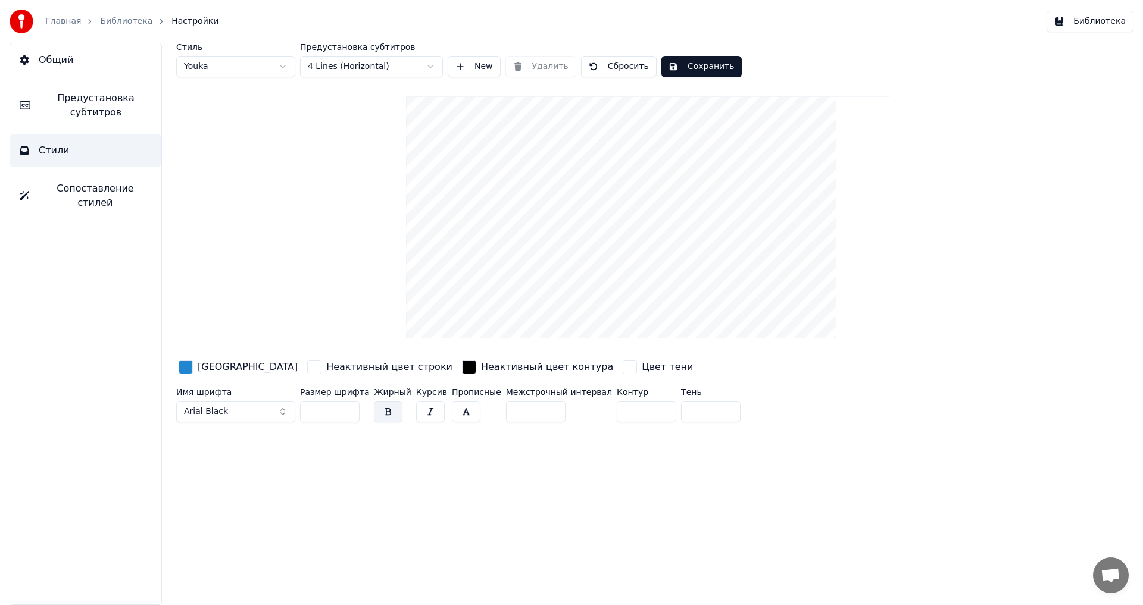
click at [374, 409] on button "button" at bounding box center [388, 411] width 29 height 21
click at [347, 408] on input "***" at bounding box center [330, 411] width 60 height 21
type input "***"
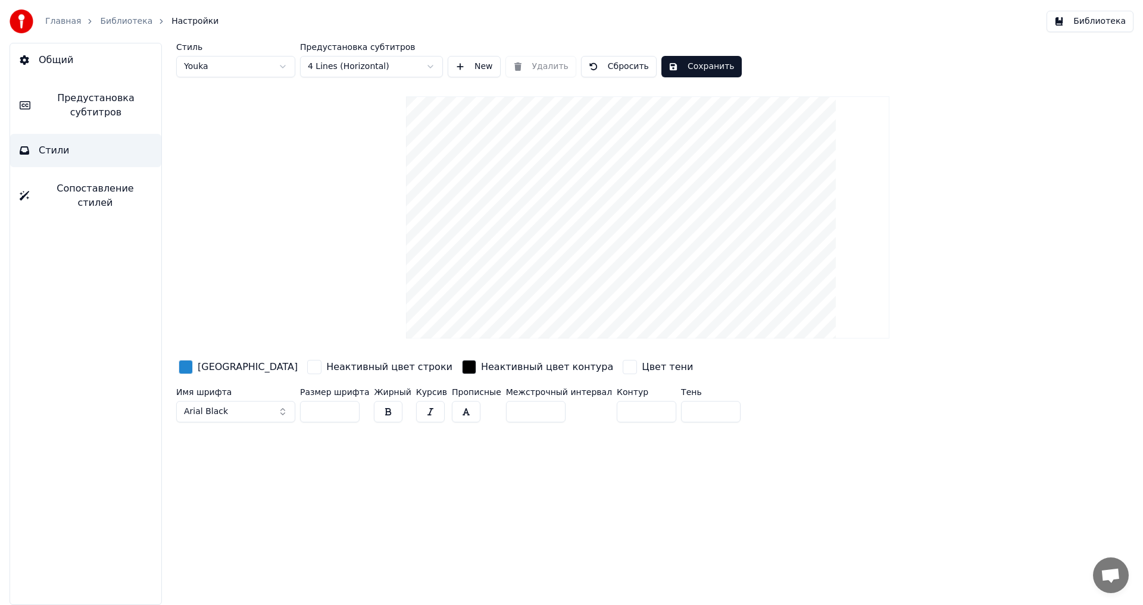
click at [347, 408] on input "***" at bounding box center [330, 411] width 60 height 21
click at [675, 68] on button "Сохранить" at bounding box center [701, 66] width 80 height 21
click at [675, 70] on button "Готово" at bounding box center [693, 66] width 64 height 21
click at [114, 195] on span "Сопоставление стилей" at bounding box center [95, 195] width 113 height 29
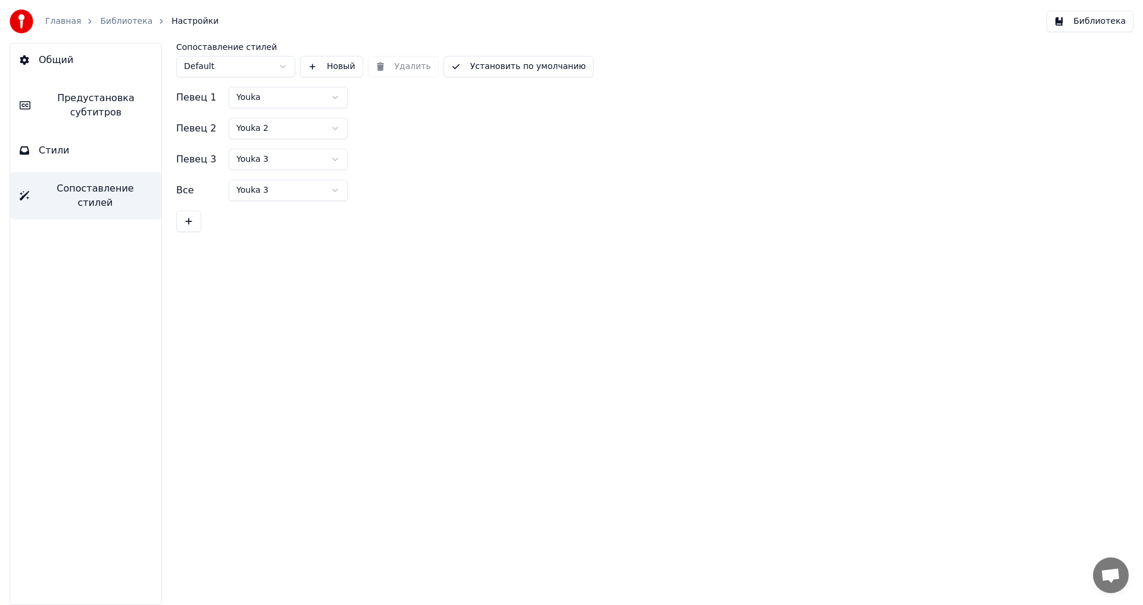
click at [111, 152] on button "Стили" at bounding box center [85, 150] width 151 height 33
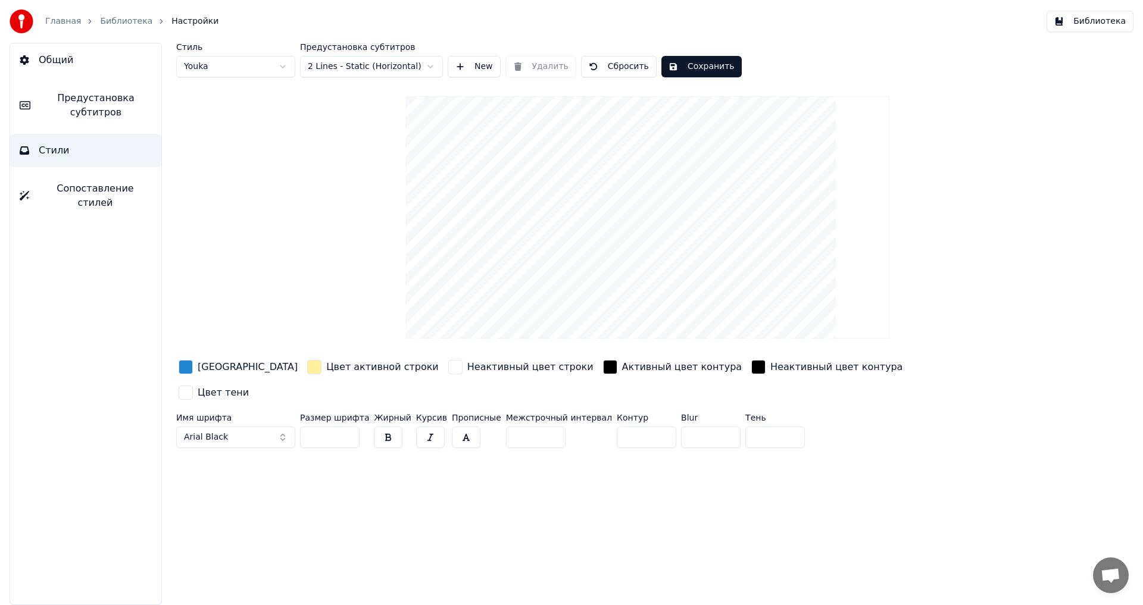
click at [88, 98] on span "Предустановка субтитров" at bounding box center [96, 105] width 112 height 29
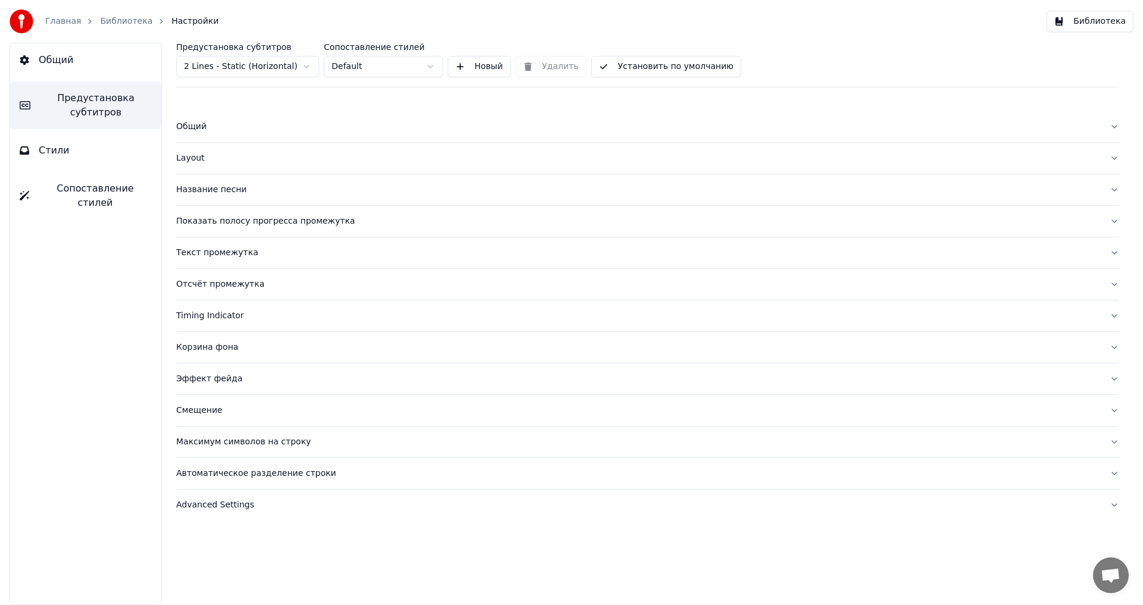
click at [98, 68] on button "Общий" at bounding box center [85, 59] width 151 height 33
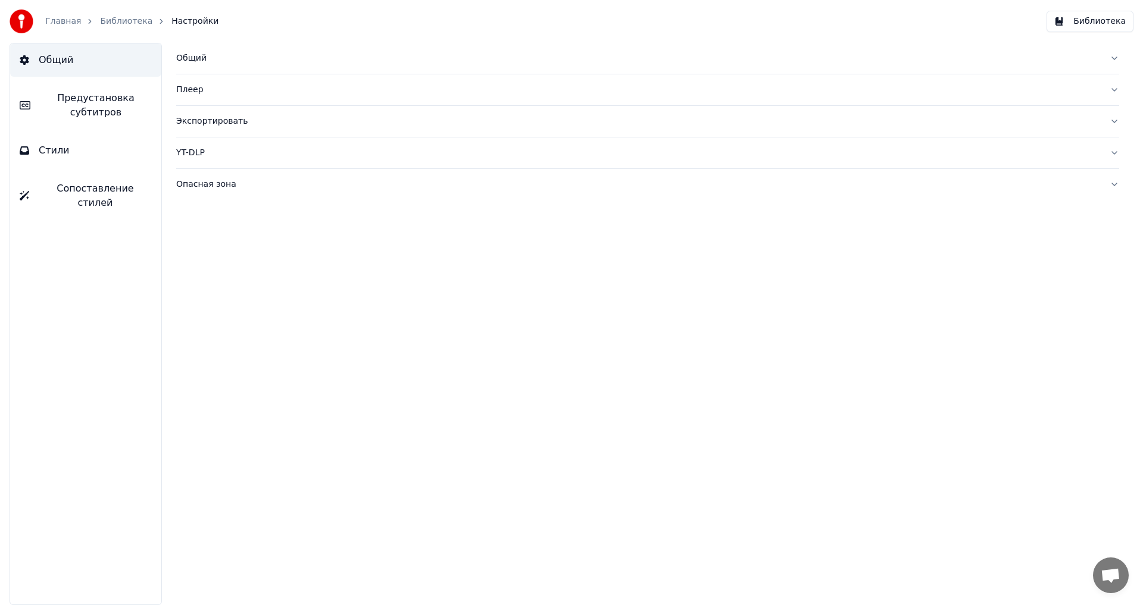
click at [67, 20] on link "Главная" at bounding box center [63, 21] width 36 height 12
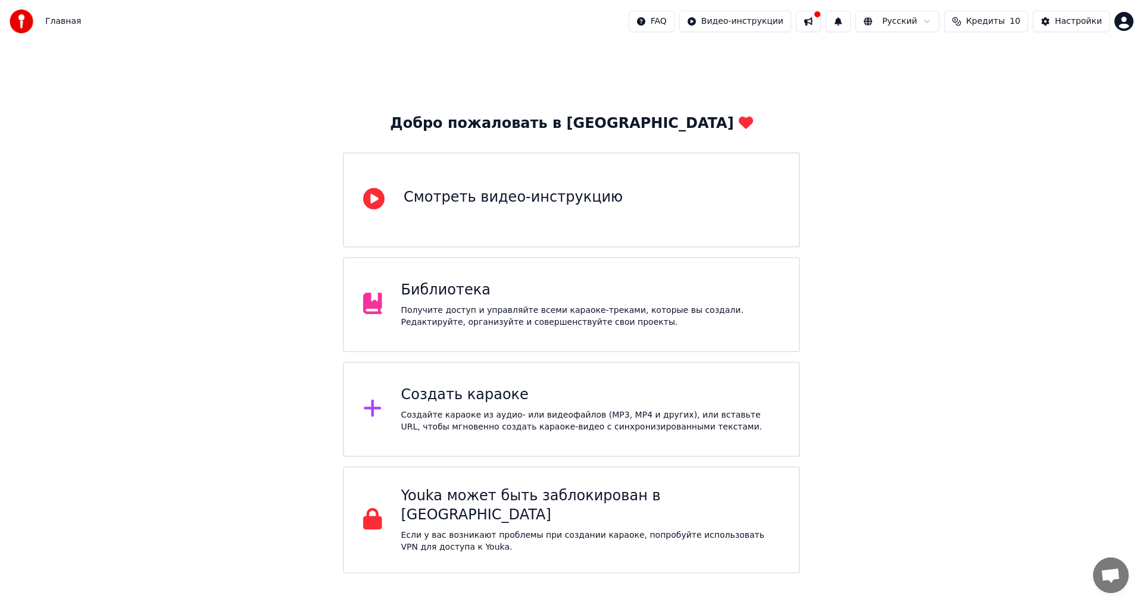
click at [464, 321] on div "Получите доступ и управляйте всеми караоке-треками, которые вы создали. Редакти…" at bounding box center [590, 317] width 379 height 24
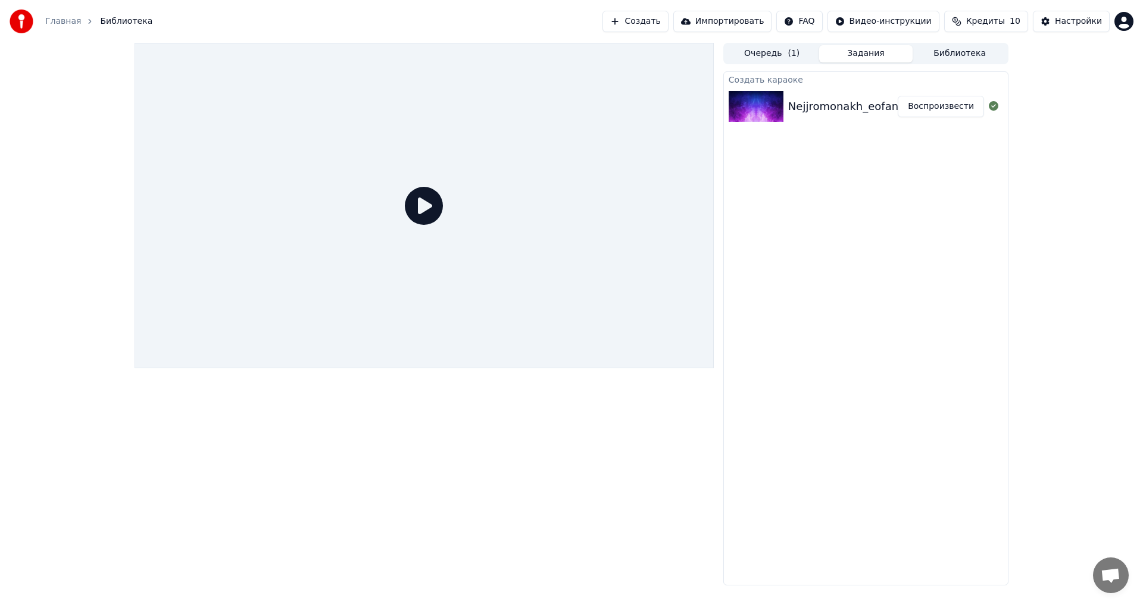
click at [854, 106] on div "Nejjromonakh_eofan_Slot_-_Drevnerusskaya_dusha_66932805" at bounding box center [955, 106] width 335 height 17
click at [766, 104] on img at bounding box center [755, 106] width 55 height 31
click at [928, 108] on button "Воспроизвести" at bounding box center [940, 106] width 86 height 21
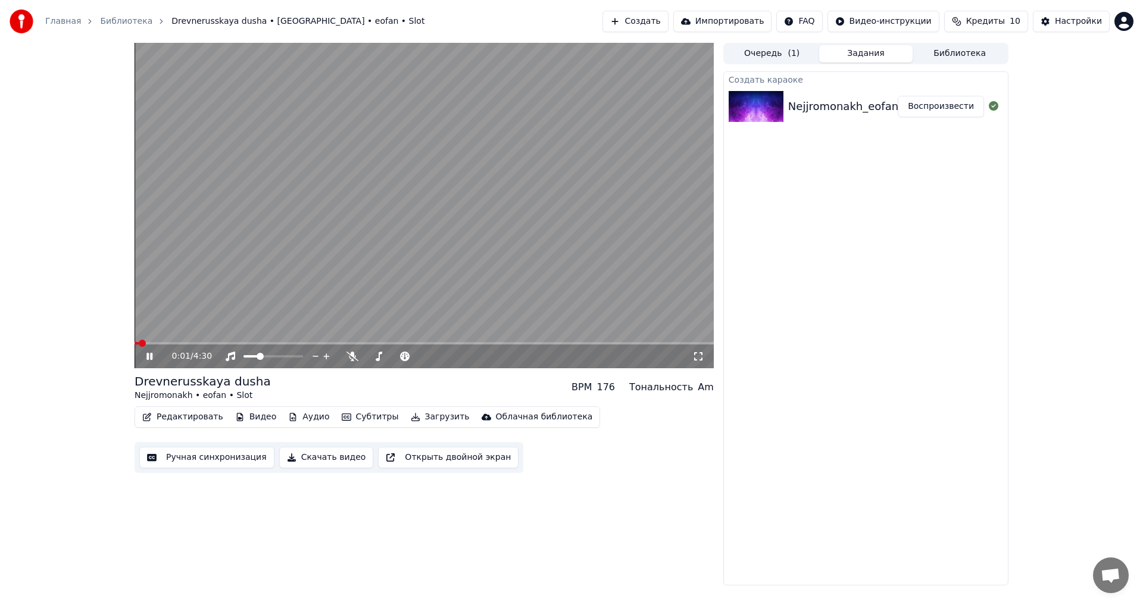
click at [149, 358] on icon at bounding box center [158, 357] width 28 height 10
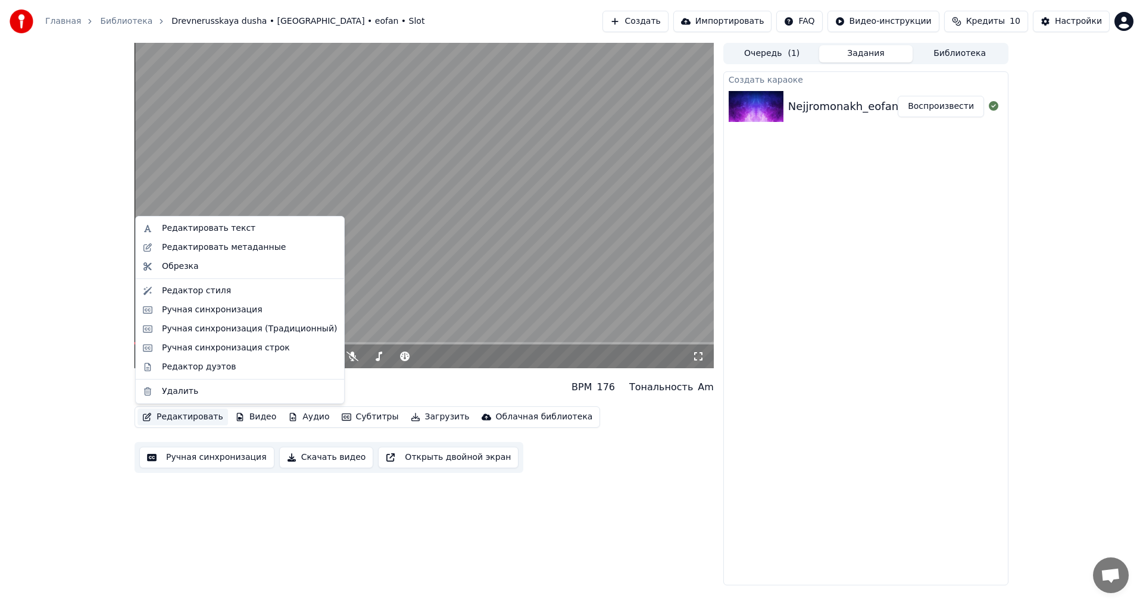
click at [165, 422] on button "Редактировать" at bounding box center [182, 417] width 90 height 17
click at [212, 231] on div "Редактировать текст" at bounding box center [208, 229] width 93 height 12
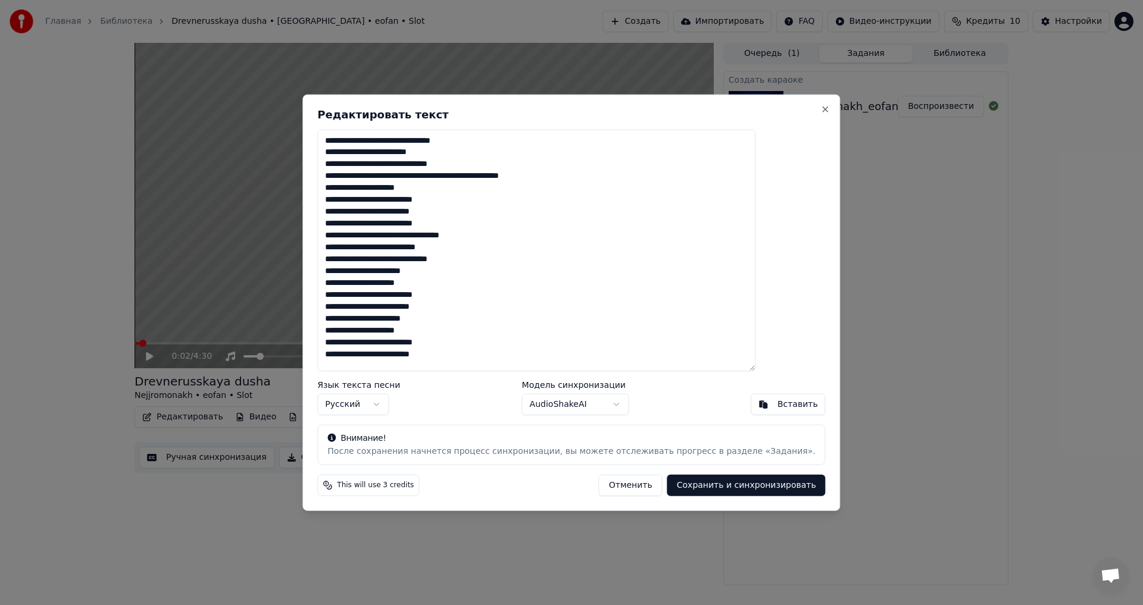
click at [601, 488] on button "Отменить" at bounding box center [631, 485] width 64 height 21
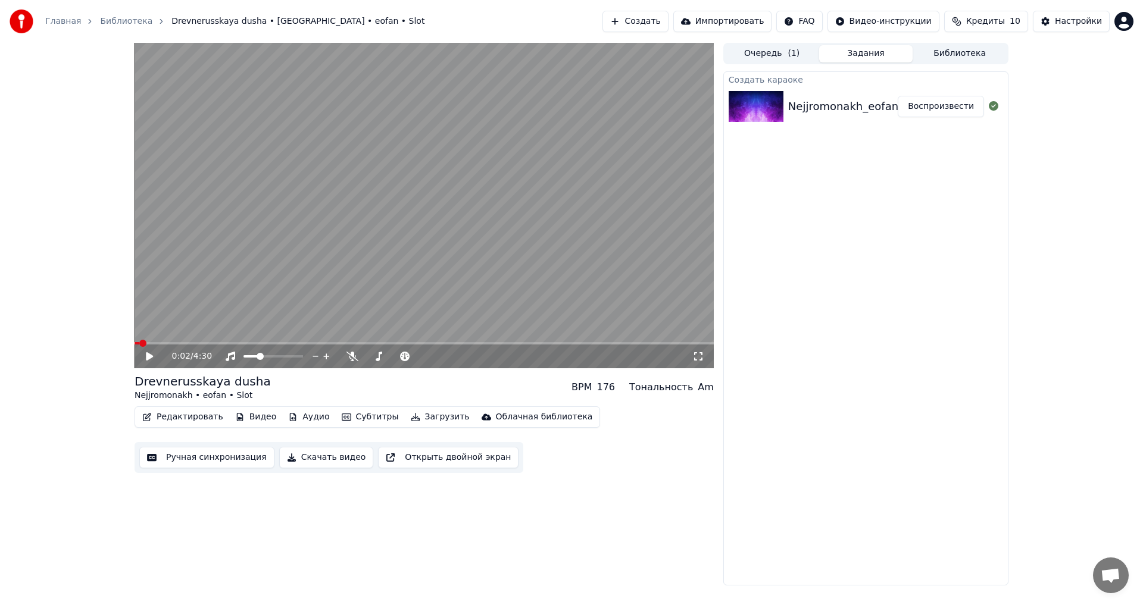
click at [170, 420] on button "Редактировать" at bounding box center [182, 417] width 90 height 17
click at [156, 362] on div "0:02 / 4:30" at bounding box center [423, 356] width 569 height 12
click at [154, 360] on icon at bounding box center [158, 357] width 28 height 10
click at [255, 358] on span at bounding box center [256, 356] width 7 height 7
click at [148, 356] on icon at bounding box center [149, 356] width 6 height 7
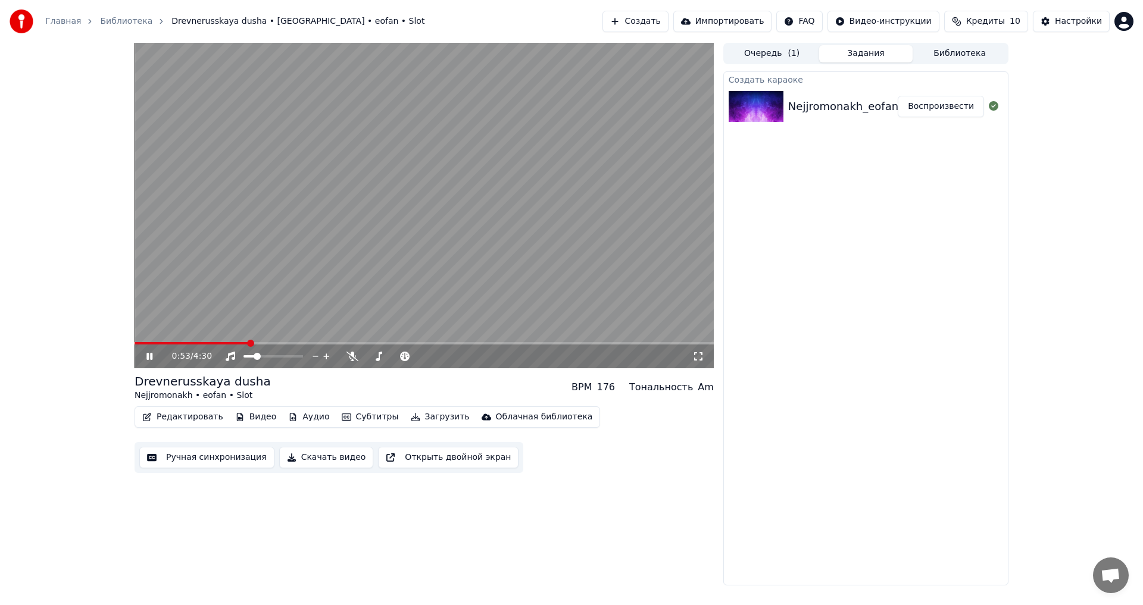
click at [147, 358] on icon at bounding box center [149, 356] width 6 height 7
click at [164, 415] on button "Редактировать" at bounding box center [182, 417] width 90 height 17
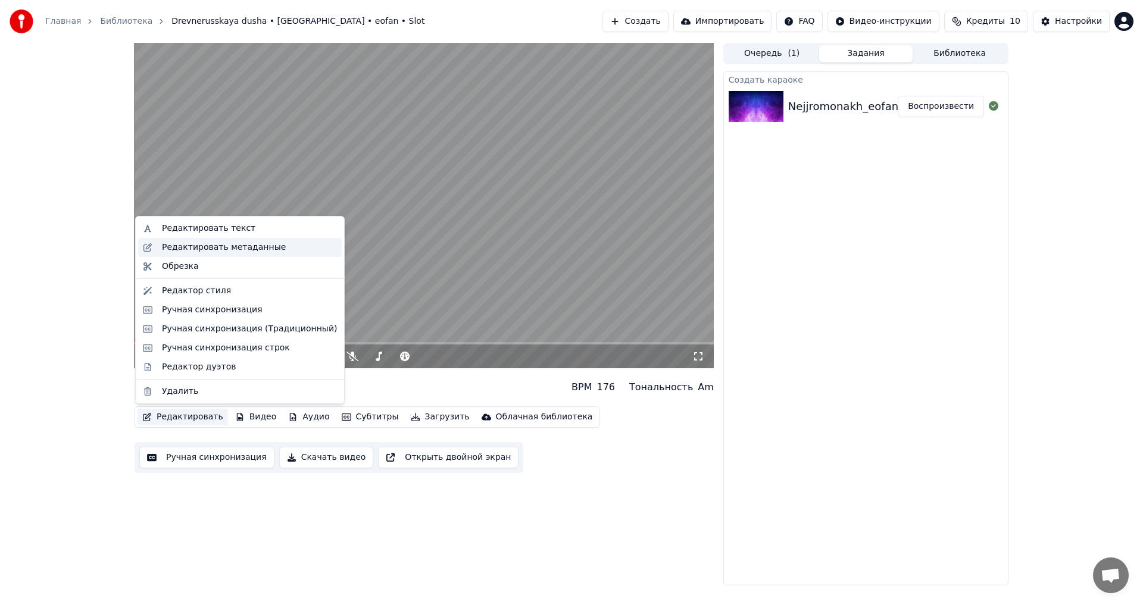
click at [192, 246] on div "Редактировать метаданные" at bounding box center [224, 248] width 124 height 12
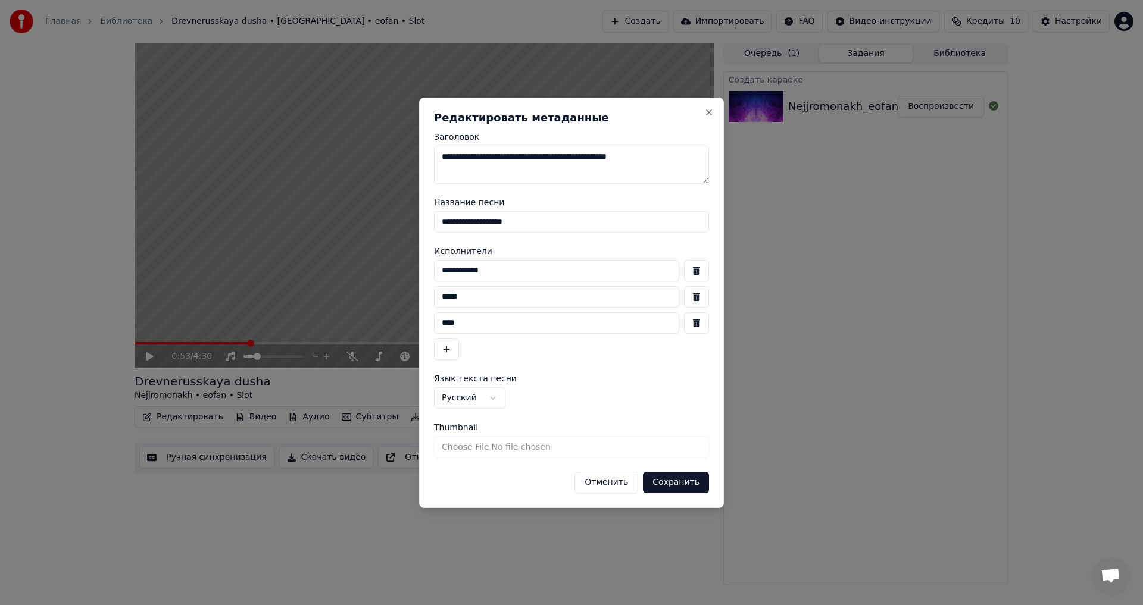
drag, startPoint x: 699, startPoint y: 158, endPoint x: 399, endPoint y: 158, distance: 299.9
click at [399, 158] on body "**********" at bounding box center [571, 302] width 1143 height 605
drag, startPoint x: 537, startPoint y: 220, endPoint x: 374, endPoint y: 224, distance: 162.5
click at [374, 224] on body "**********" at bounding box center [571, 302] width 1143 height 605
click at [679, 482] on button "Сохранить" at bounding box center [676, 482] width 66 height 21
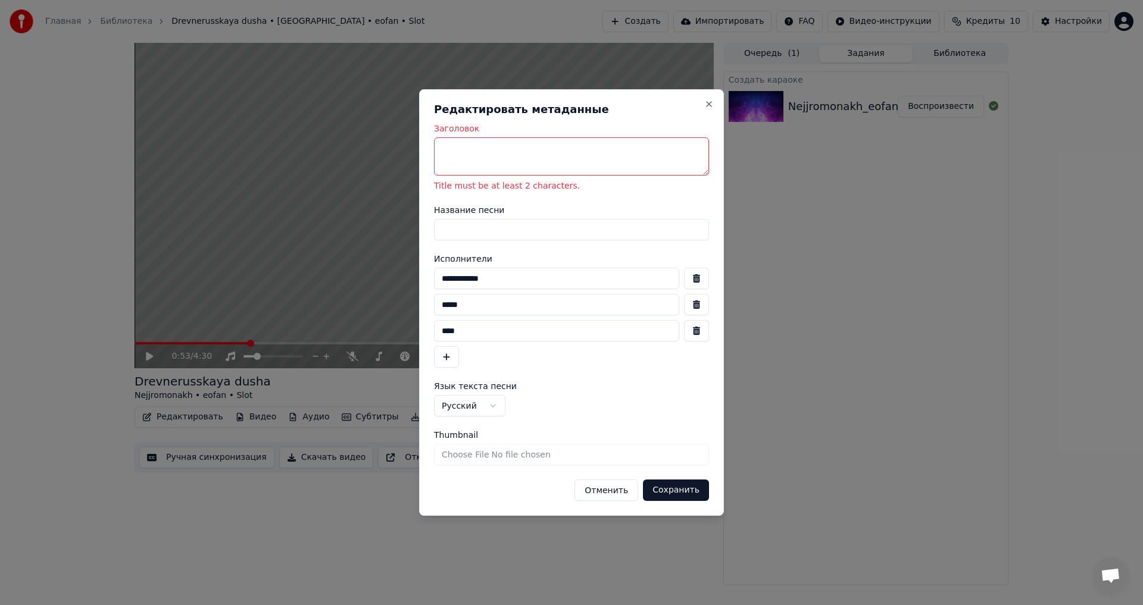
drag, startPoint x: 630, startPoint y: 490, endPoint x: 446, endPoint y: 452, distance: 187.8
click at [629, 490] on button "Отменить" at bounding box center [606, 490] width 64 height 21
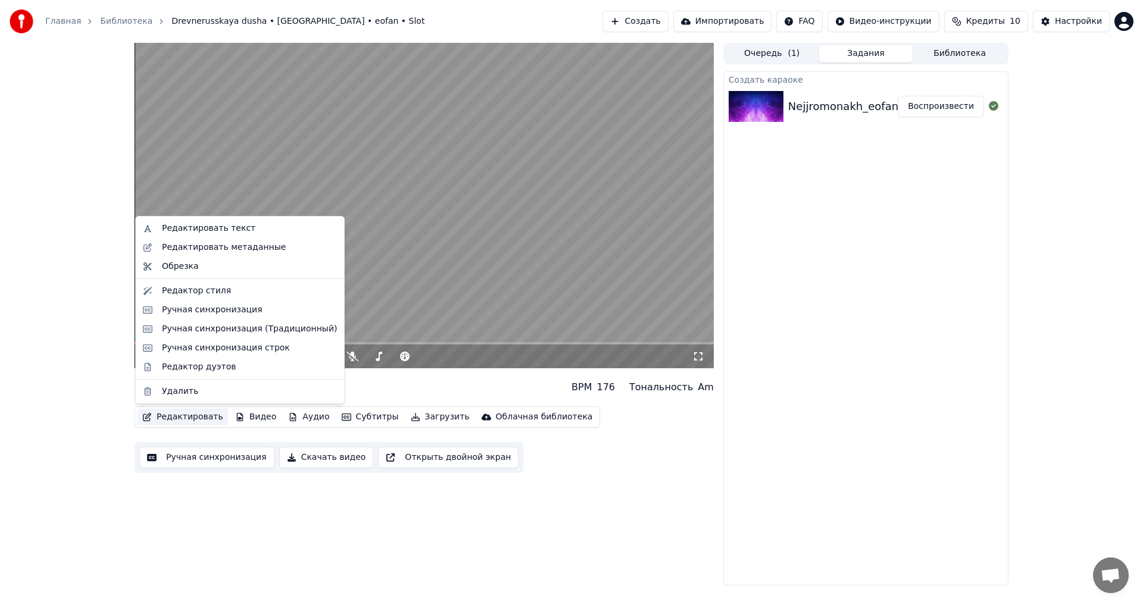
click at [183, 424] on button "Редактировать" at bounding box center [182, 417] width 90 height 17
click at [225, 252] on div "Редактировать метаданные" at bounding box center [224, 248] width 124 height 12
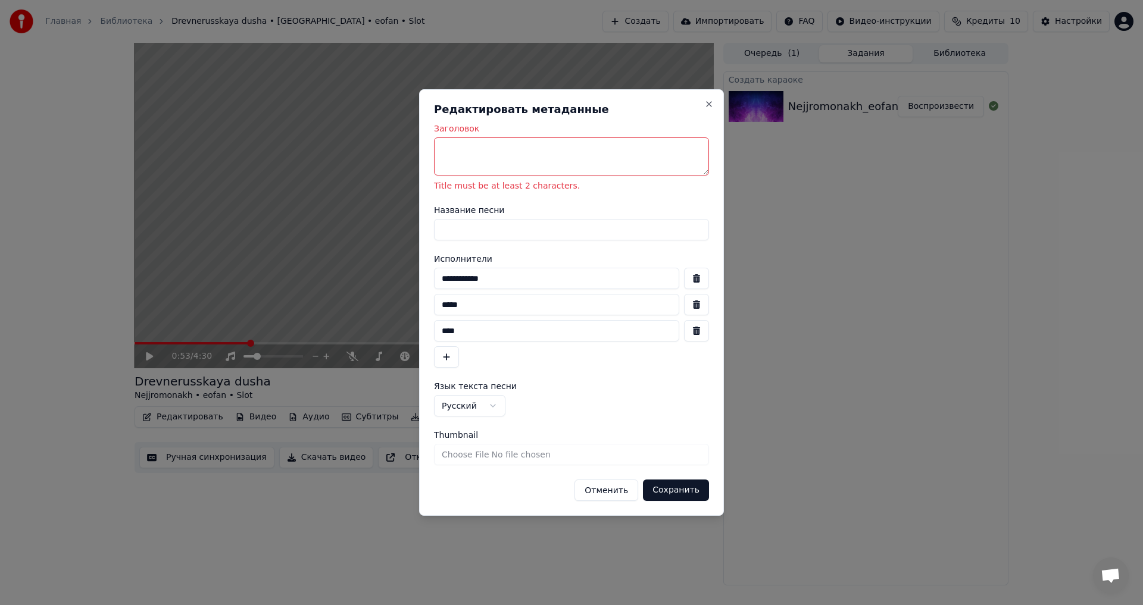
click at [484, 152] on textarea "Заголовок" at bounding box center [571, 156] width 275 height 38
type textarea "*"
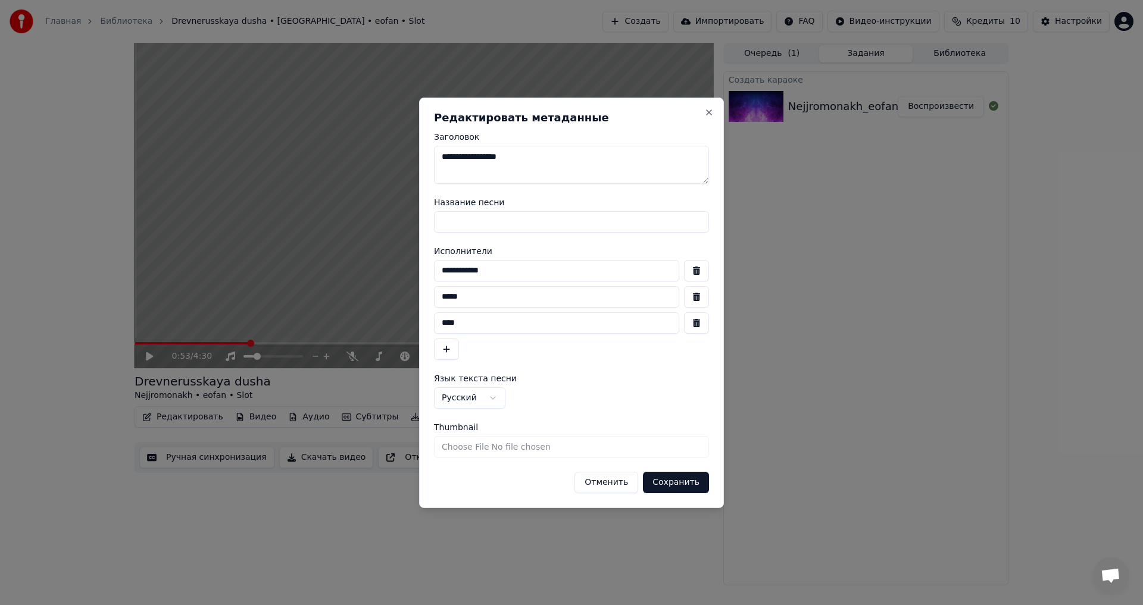
type textarea "**********"
click at [680, 490] on button "Сохранить" at bounding box center [676, 482] width 66 height 21
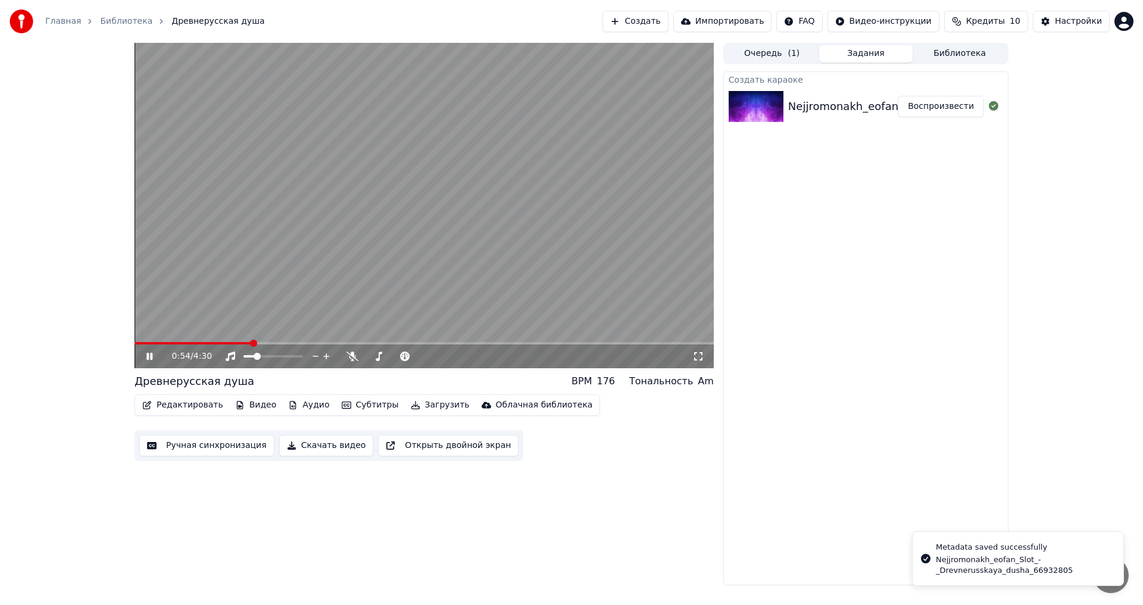
click at [149, 356] on icon at bounding box center [158, 357] width 28 height 10
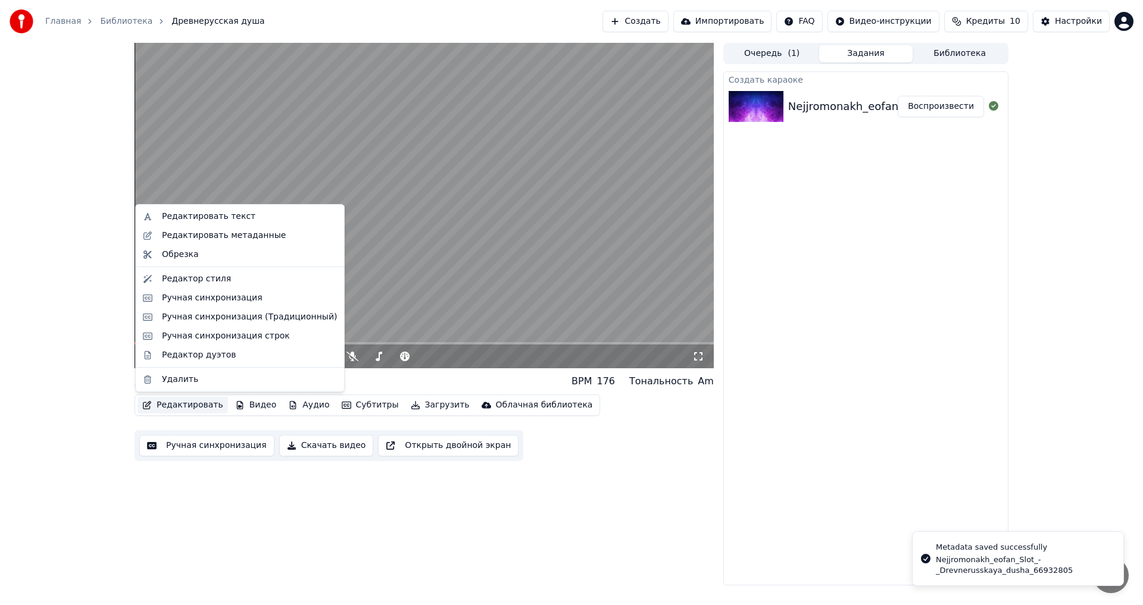
click at [173, 409] on button "Редактировать" at bounding box center [182, 405] width 90 height 17
click at [205, 219] on div "Редактировать текст" at bounding box center [208, 217] width 93 height 12
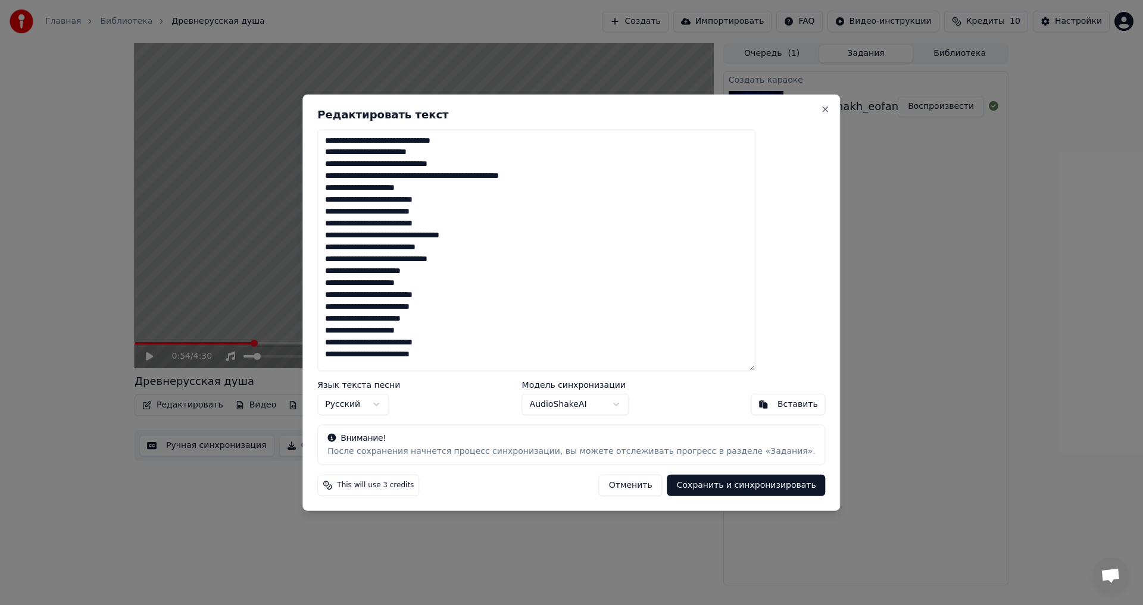
click at [497, 177] on textarea "**********" at bounding box center [536, 250] width 438 height 242
click at [498, 177] on textarea "**********" at bounding box center [536, 250] width 438 height 242
click at [499, 177] on textarea "**********" at bounding box center [536, 250] width 438 height 242
click at [503, 180] on textarea "**********" at bounding box center [536, 250] width 438 height 242
click at [488, 236] on textarea "**********" at bounding box center [536, 250] width 438 height 242
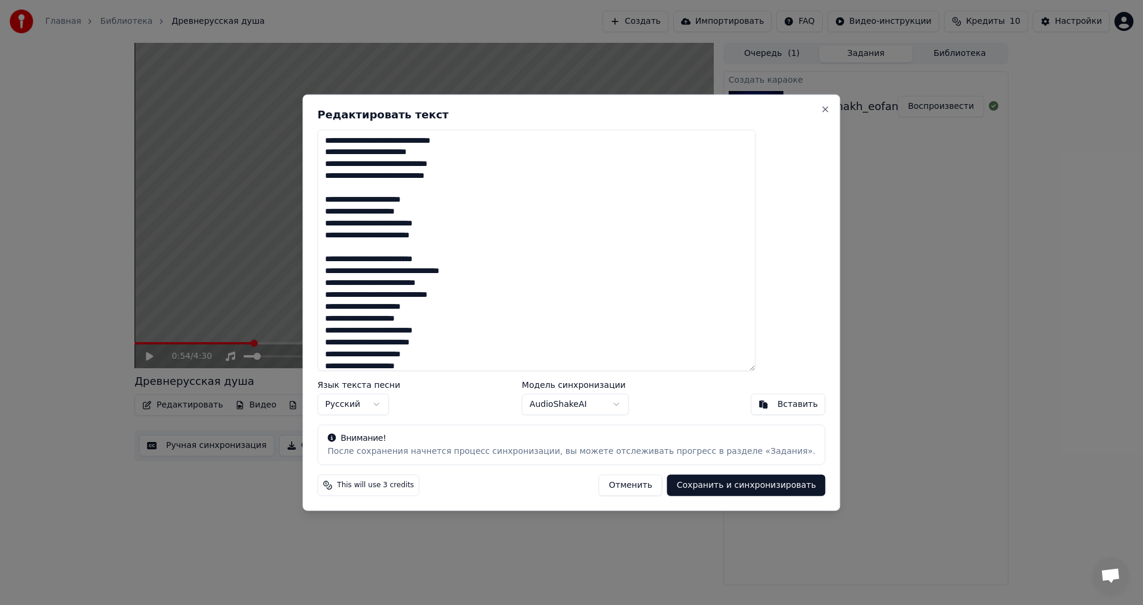
drag, startPoint x: 491, startPoint y: 302, endPoint x: 499, endPoint y: 301, distance: 8.4
click at [492, 302] on textarea "**********" at bounding box center [536, 250] width 438 height 242
click at [501, 296] on textarea "**********" at bounding box center [536, 250] width 438 height 242
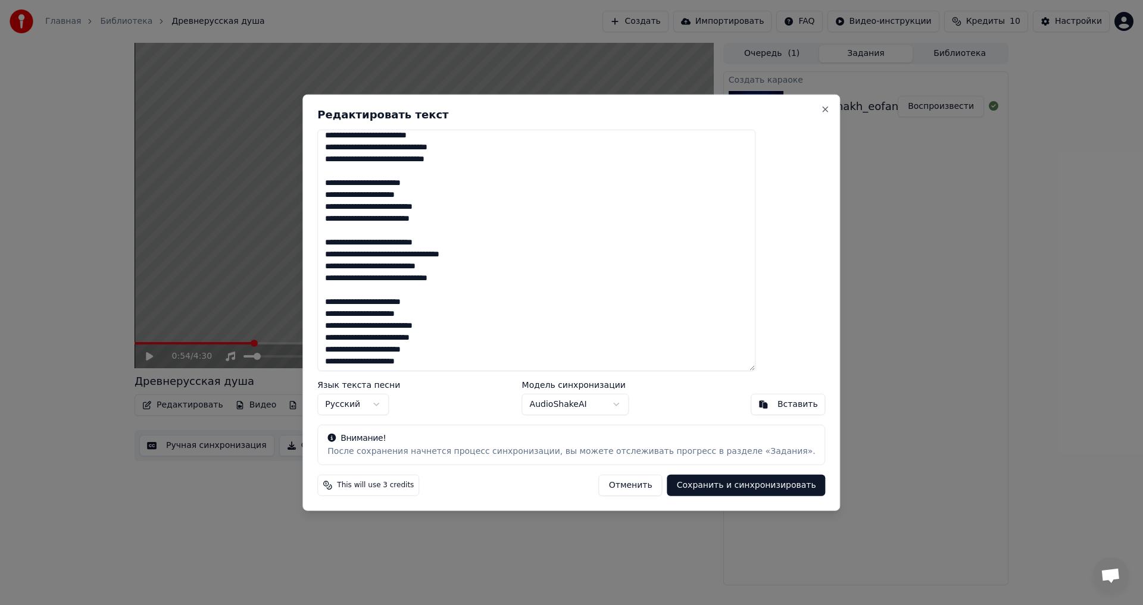
scroll to position [42, 0]
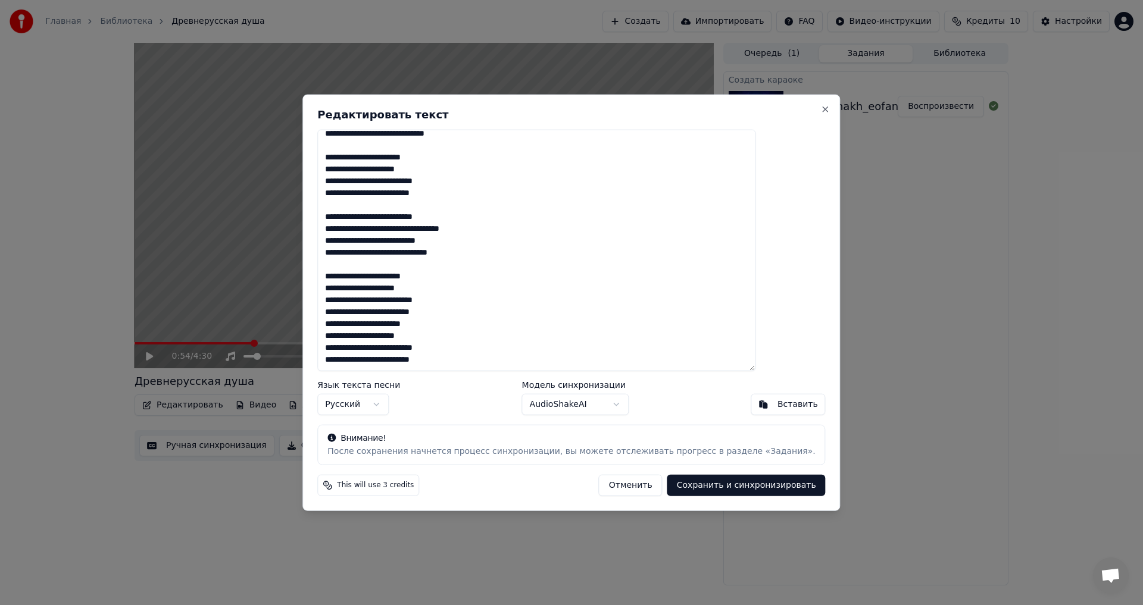
click at [496, 314] on textarea "**********" at bounding box center [536, 250] width 438 height 242
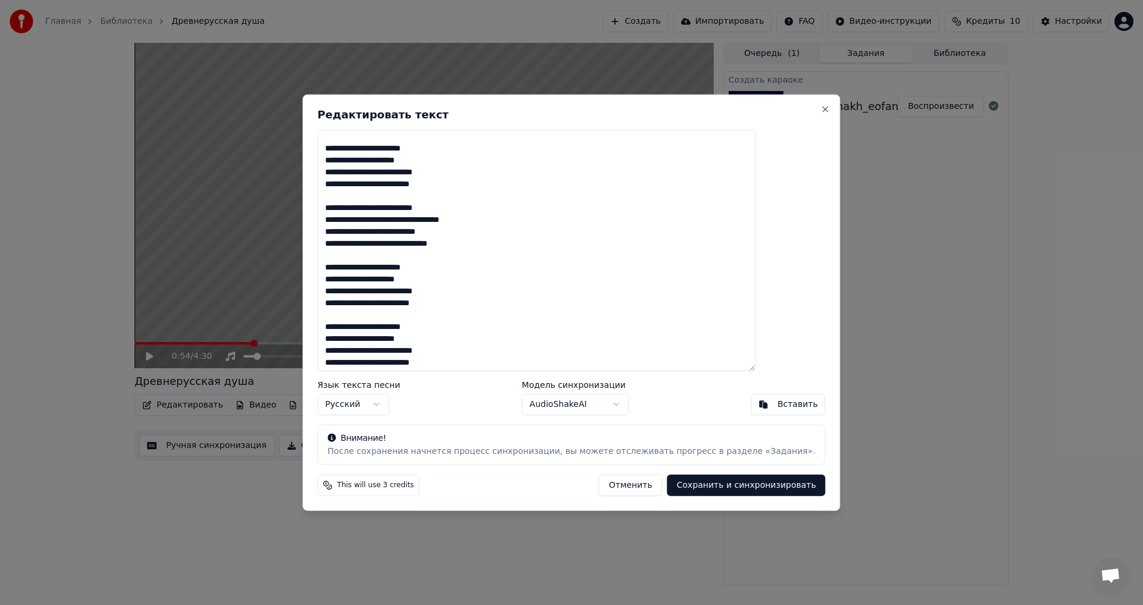
scroll to position [54, 0]
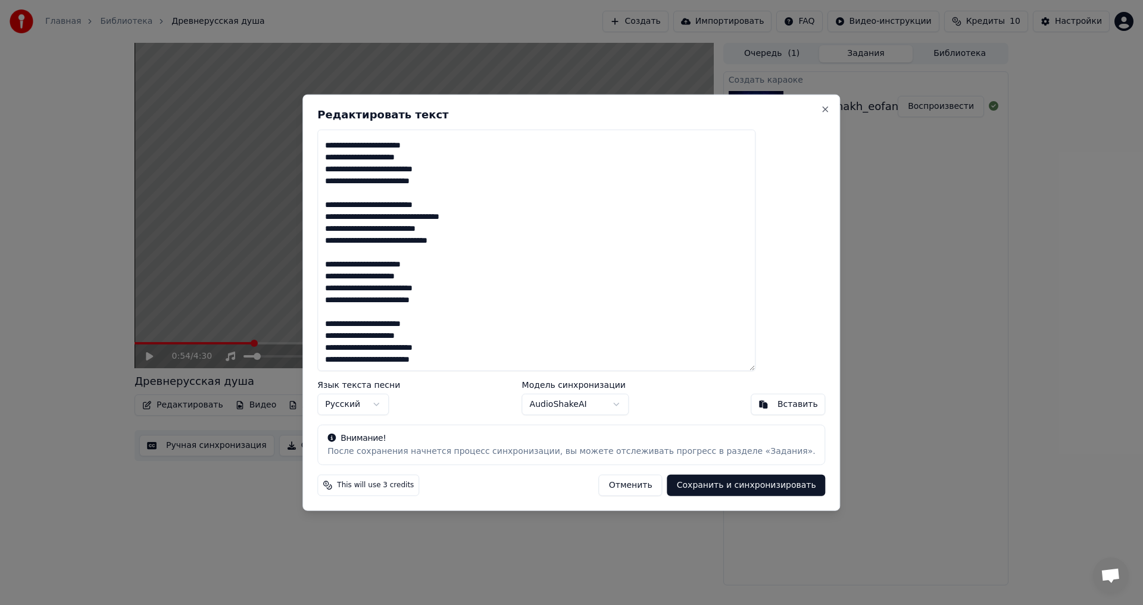
type textarea "**********"
click at [540, 408] on body "Главная Библиотека Древнерусская душа Создать Импортировать FAQ Видео-инструкци…" at bounding box center [571, 302] width 1143 height 605
click at [493, 408] on body "Главная Библиотека Древнерусская душа Создать Импортировать FAQ Видео-инструкци…" at bounding box center [571, 302] width 1143 height 605
click at [701, 488] on button "Сохранить и синхронизировать" at bounding box center [746, 485] width 158 height 21
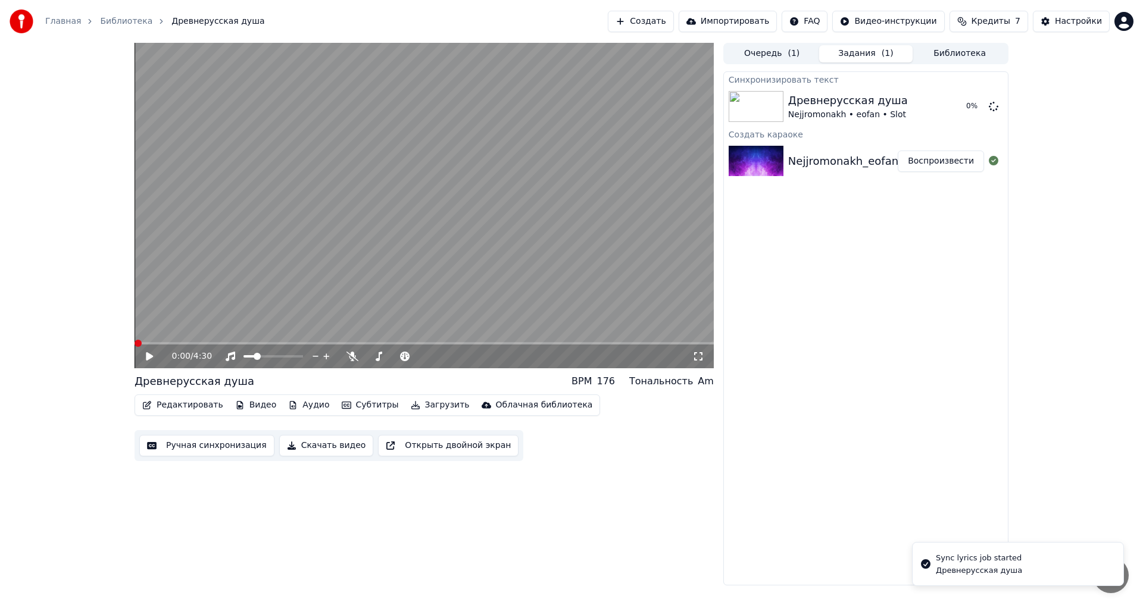
click at [134, 342] on span at bounding box center [134, 343] width 0 height 2
click at [157, 360] on icon at bounding box center [158, 357] width 28 height 10
click at [152, 355] on icon at bounding box center [149, 356] width 6 height 7
click at [168, 414] on div "Редактировать Видео Аудио Субтитры Загрузить Облачная библиотека" at bounding box center [366, 405] width 465 height 21
click at [176, 405] on button "Редактировать" at bounding box center [182, 405] width 90 height 17
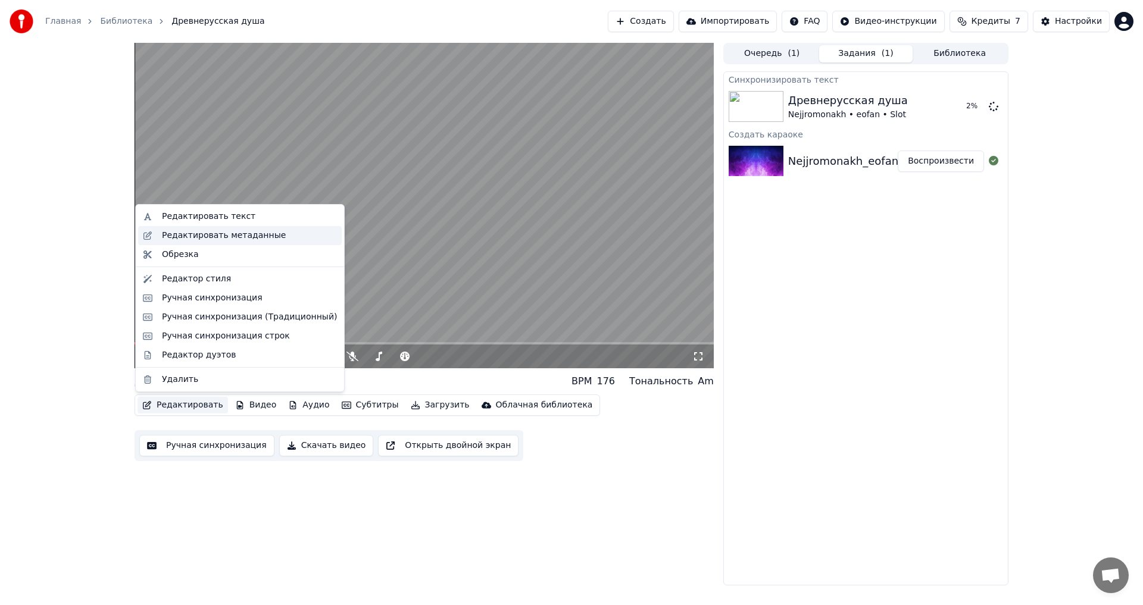
click at [217, 237] on div "Редактировать метаданные" at bounding box center [224, 236] width 124 height 12
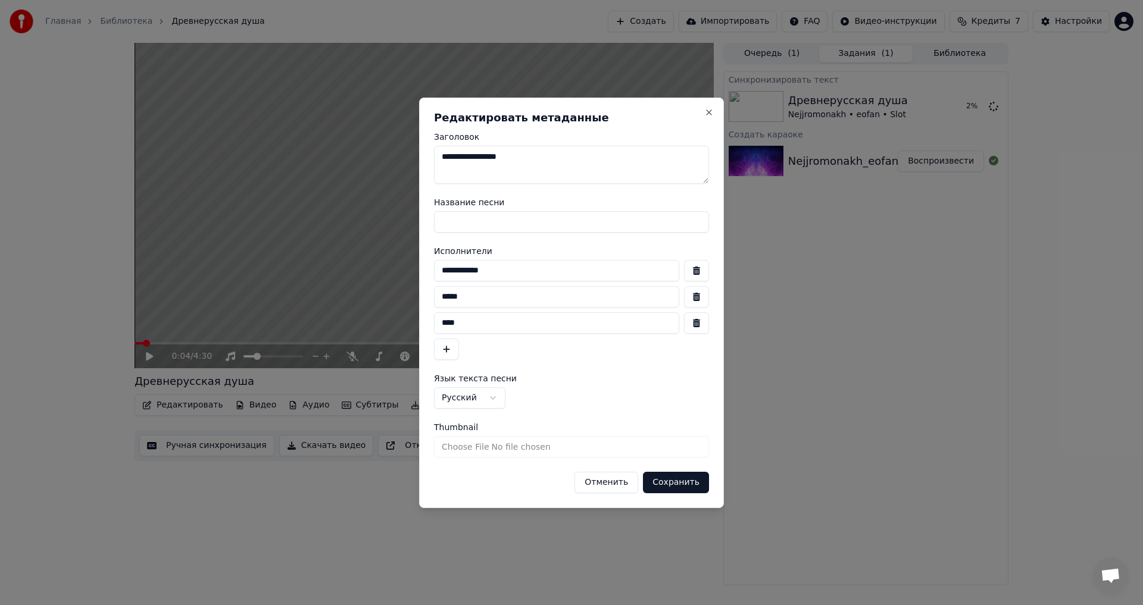
click at [693, 267] on button "button" at bounding box center [696, 270] width 25 height 21
type input "*****"
type input "****"
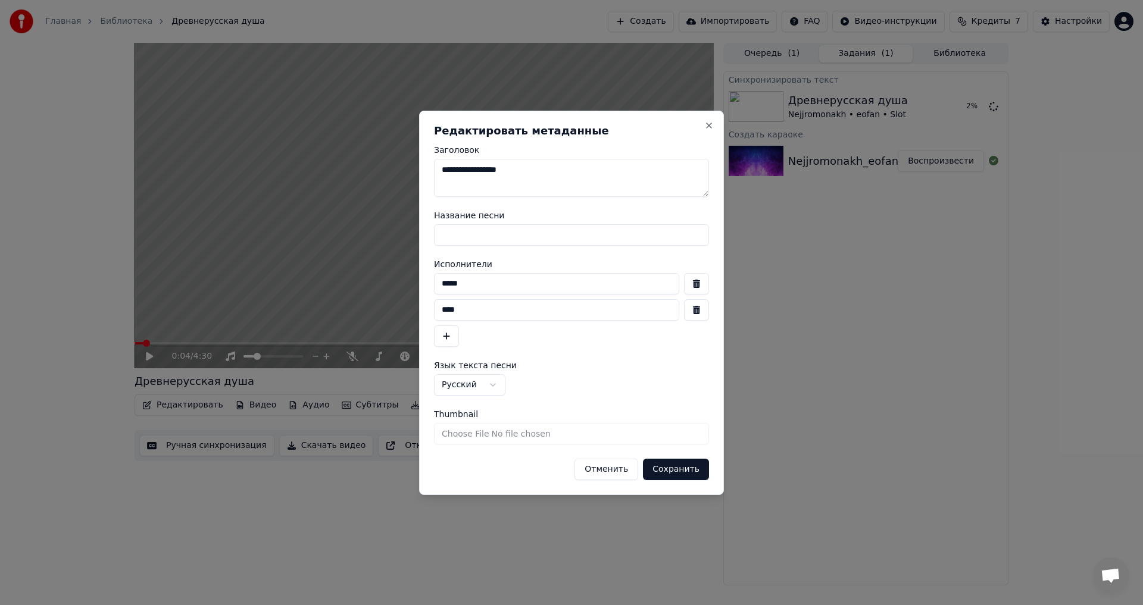
click at [693, 279] on button "button" at bounding box center [696, 283] width 25 height 21
type input "****"
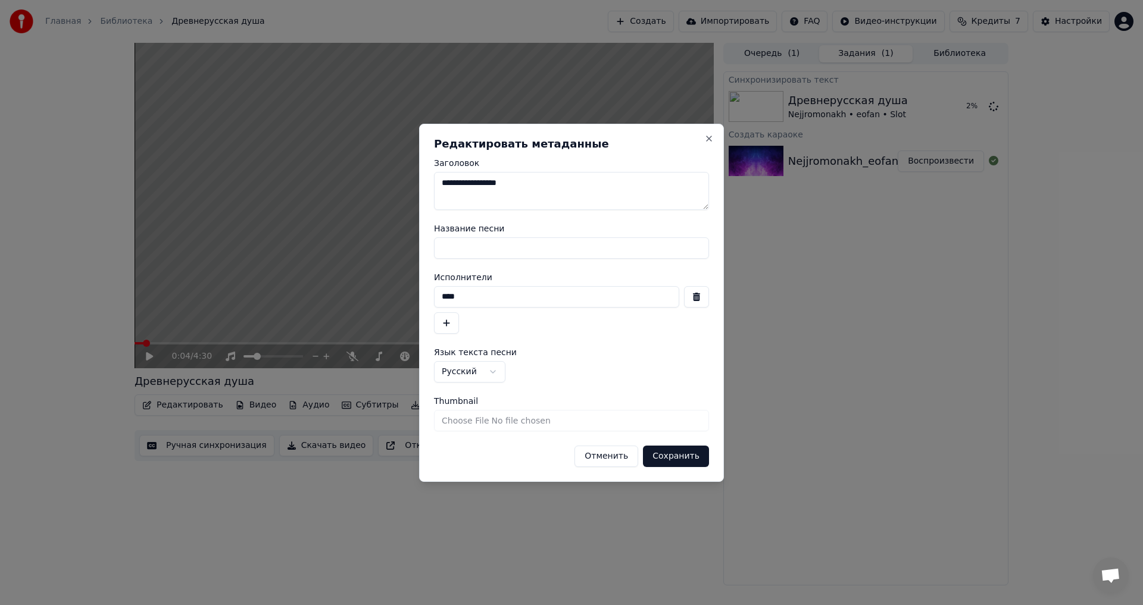
click at [698, 298] on button "button" at bounding box center [696, 296] width 25 height 21
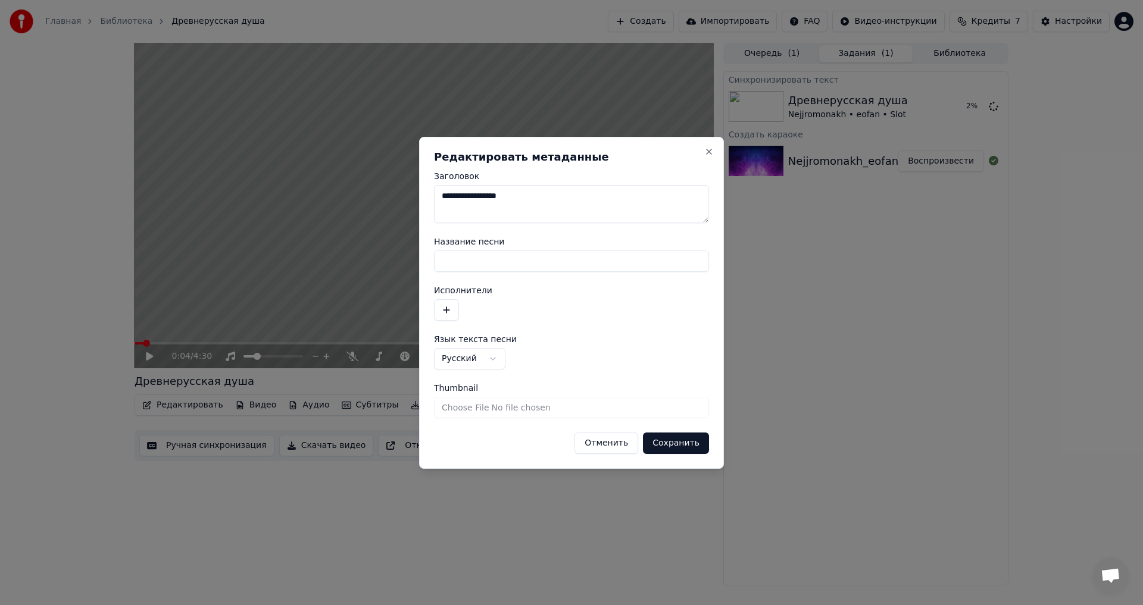
click at [683, 445] on button "Сохранить" at bounding box center [676, 443] width 66 height 21
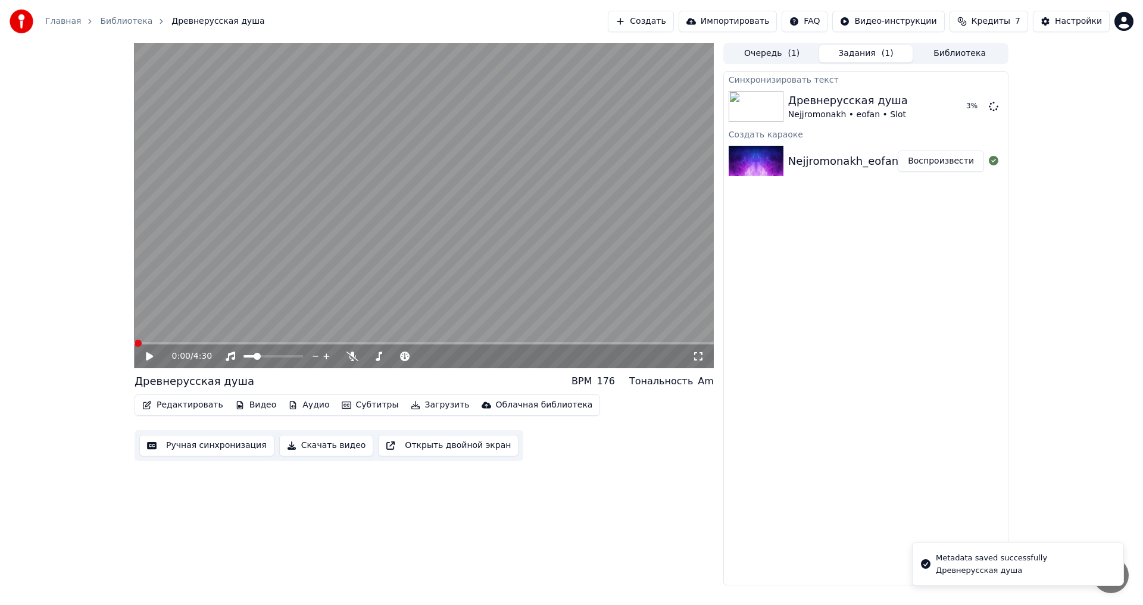
click at [152, 362] on div "0:00 / 4:30" at bounding box center [423, 356] width 569 height 12
click at [178, 343] on span at bounding box center [423, 343] width 579 height 2
click at [193, 343] on span at bounding box center [423, 343] width 579 height 2
click at [155, 358] on icon at bounding box center [158, 357] width 28 height 10
click at [134, 342] on span at bounding box center [169, 343] width 70 height 2
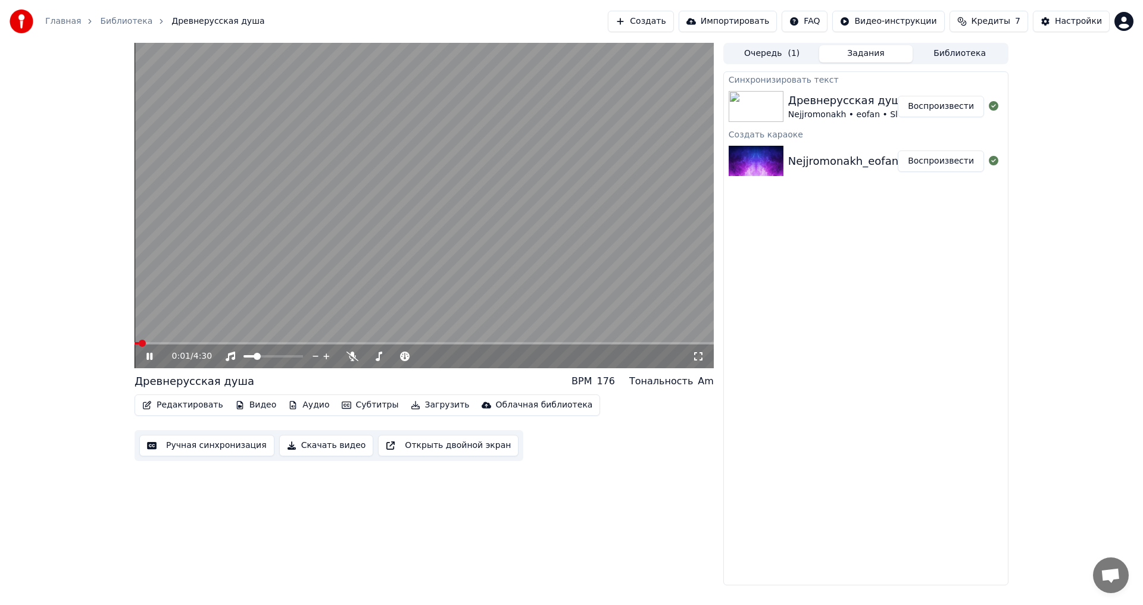
click at [142, 358] on div "0:01 / 4:30" at bounding box center [423, 356] width 569 height 12
click at [148, 358] on icon at bounding box center [149, 356] width 6 height 7
click at [934, 108] on button "Воспроизвести" at bounding box center [940, 106] width 86 height 21
click at [251, 358] on span at bounding box center [247, 356] width 9 height 2
click at [190, 342] on video at bounding box center [423, 205] width 579 height 325
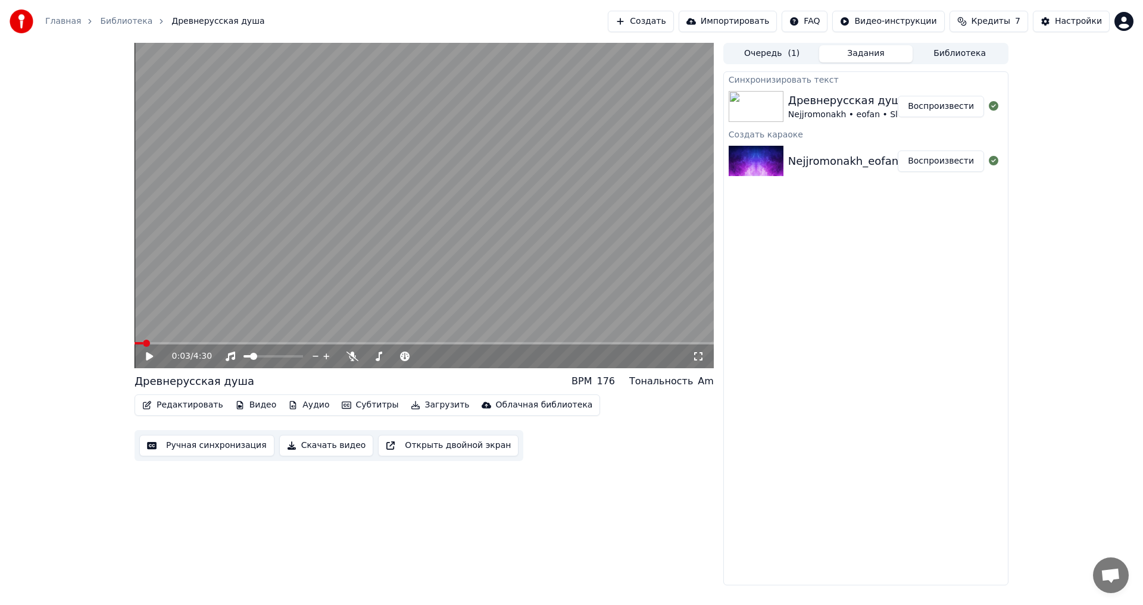
click at [181, 342] on span at bounding box center [423, 343] width 579 height 2
click at [151, 356] on icon at bounding box center [149, 356] width 7 height 8
click at [209, 344] on span at bounding box center [423, 343] width 579 height 2
click at [348, 310] on video at bounding box center [423, 205] width 579 height 325
click at [292, 317] on video at bounding box center [423, 205] width 579 height 325
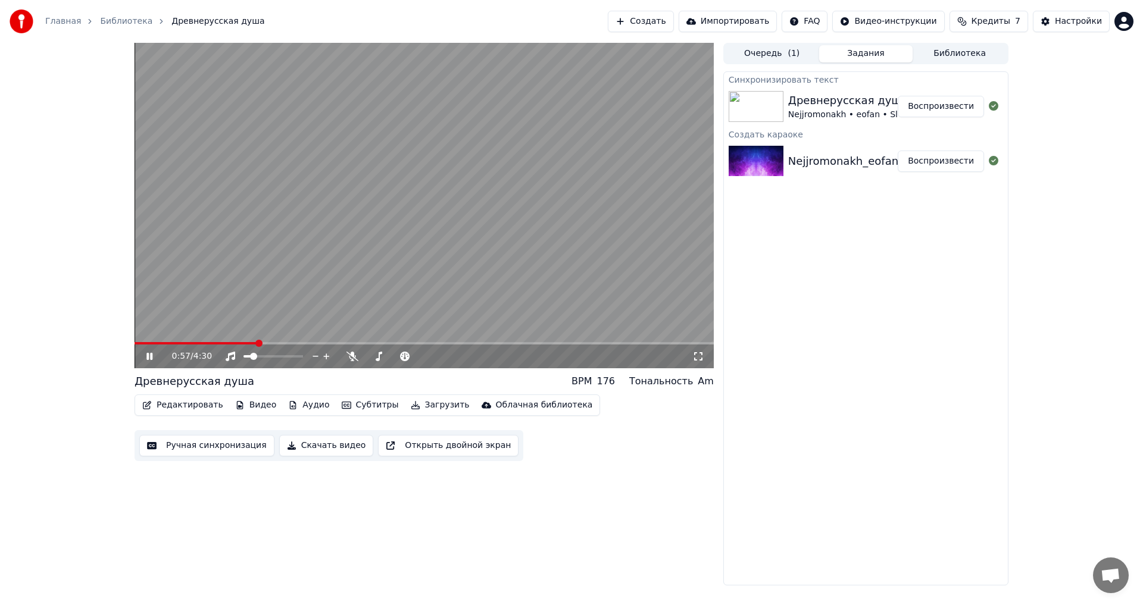
click at [151, 356] on icon at bounding box center [149, 356] width 6 height 7
click at [168, 414] on button "Редактировать" at bounding box center [182, 405] width 90 height 17
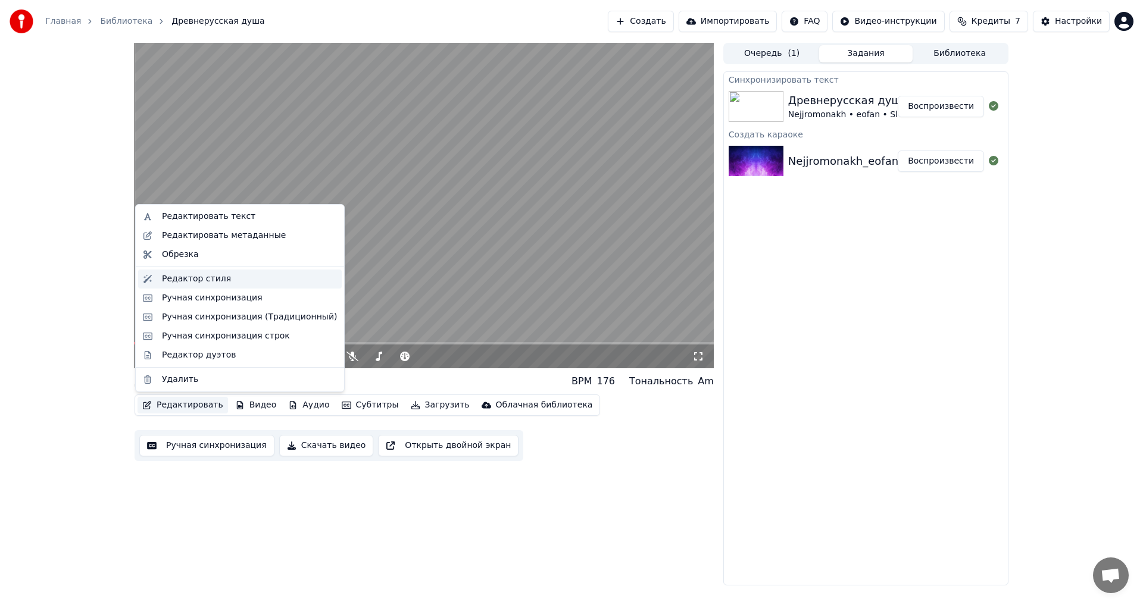
click at [195, 283] on div "Редактор стиля" at bounding box center [196, 279] width 69 height 12
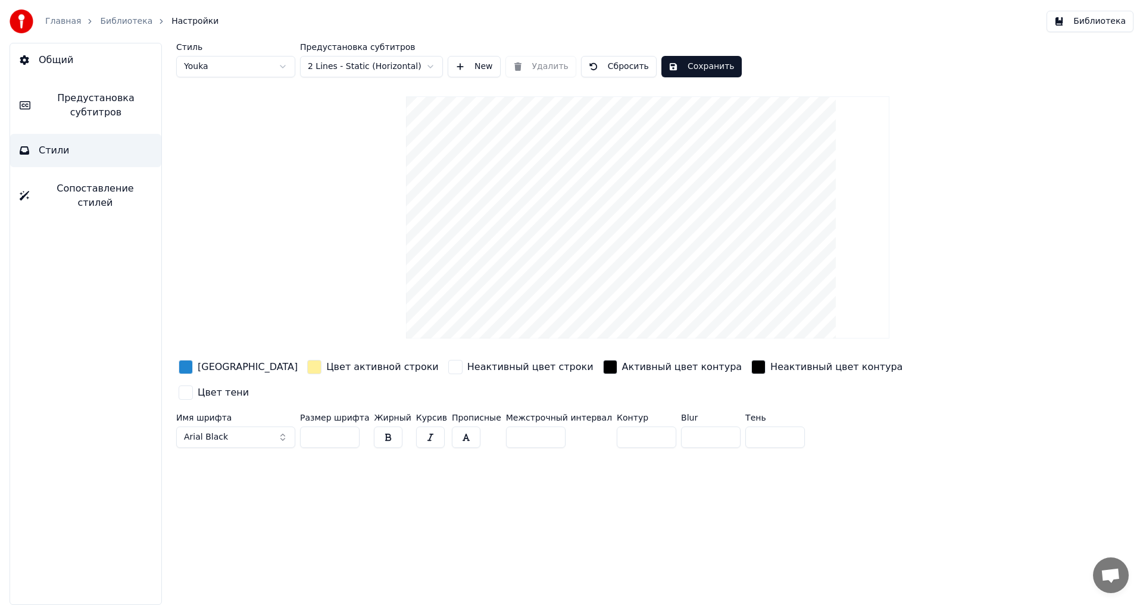
click at [411, 65] on html "Главная Библиотека Настройки Библиотека Общий Предустановка субтитров Стили Соп…" at bounding box center [571, 302] width 1143 height 605
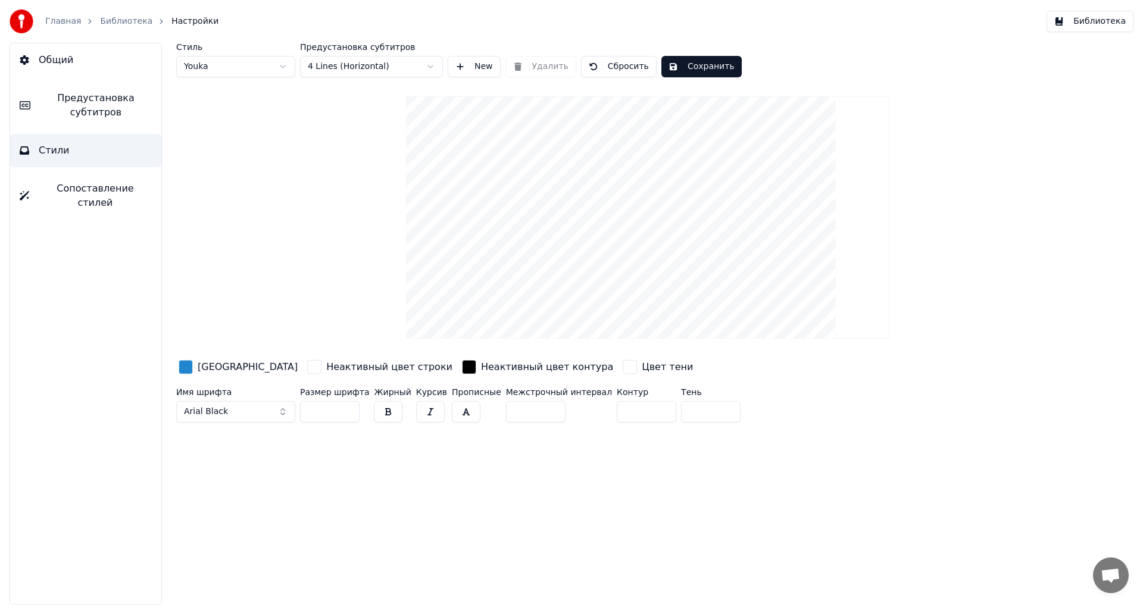
click at [699, 73] on button "Сохранить" at bounding box center [701, 66] width 80 height 21
click at [99, 177] on button "Сопоставление стилей" at bounding box center [85, 196] width 151 height 48
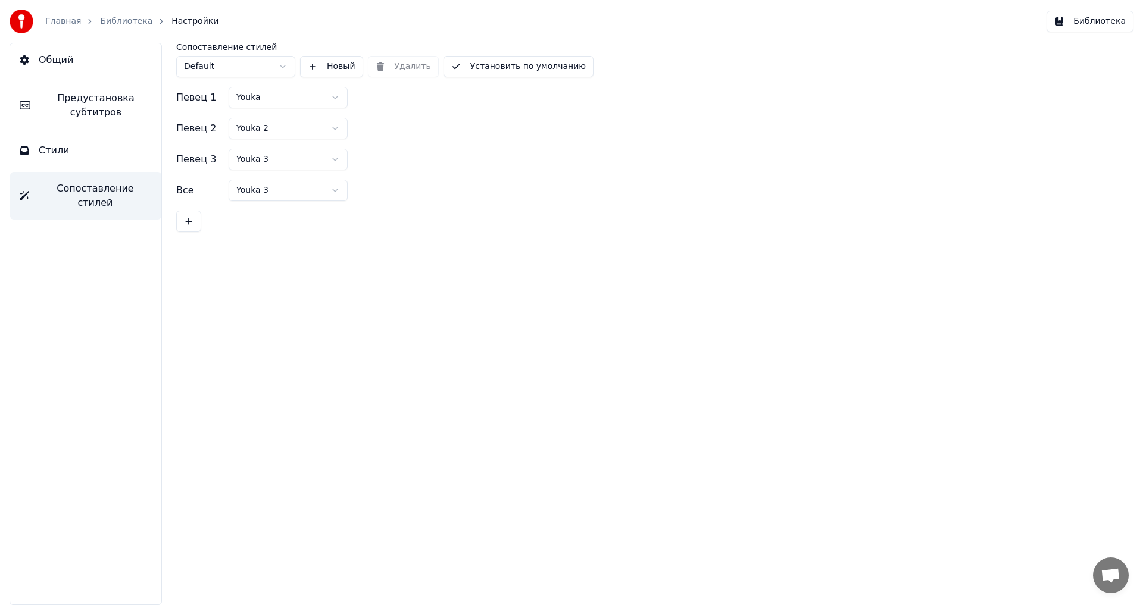
click at [209, 65] on html "Главная Библиотека Настройки Библиотека Общий Предустановка субтитров Стили Соп…" at bounding box center [571, 302] width 1143 height 605
click at [215, 57] on html "Главная Библиотека Настройки Библиотека Общий Предустановка субтитров Стили Соп…" at bounding box center [571, 302] width 1143 height 605
click at [93, 146] on button "Стили" at bounding box center [85, 150] width 151 height 33
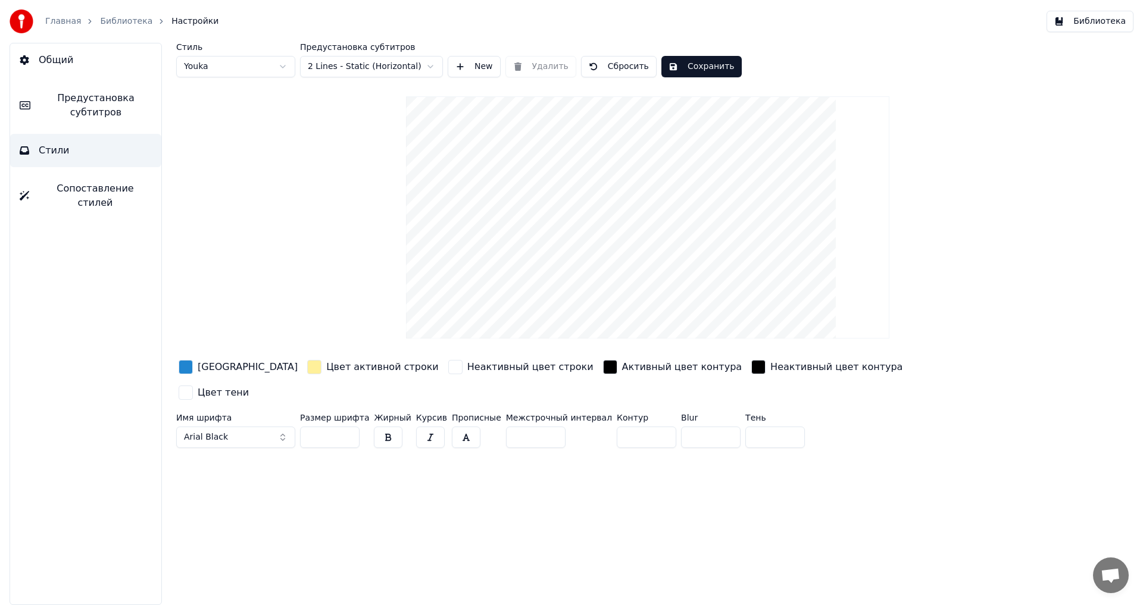
click at [118, 97] on span "Предустановка субтитров" at bounding box center [96, 105] width 112 height 29
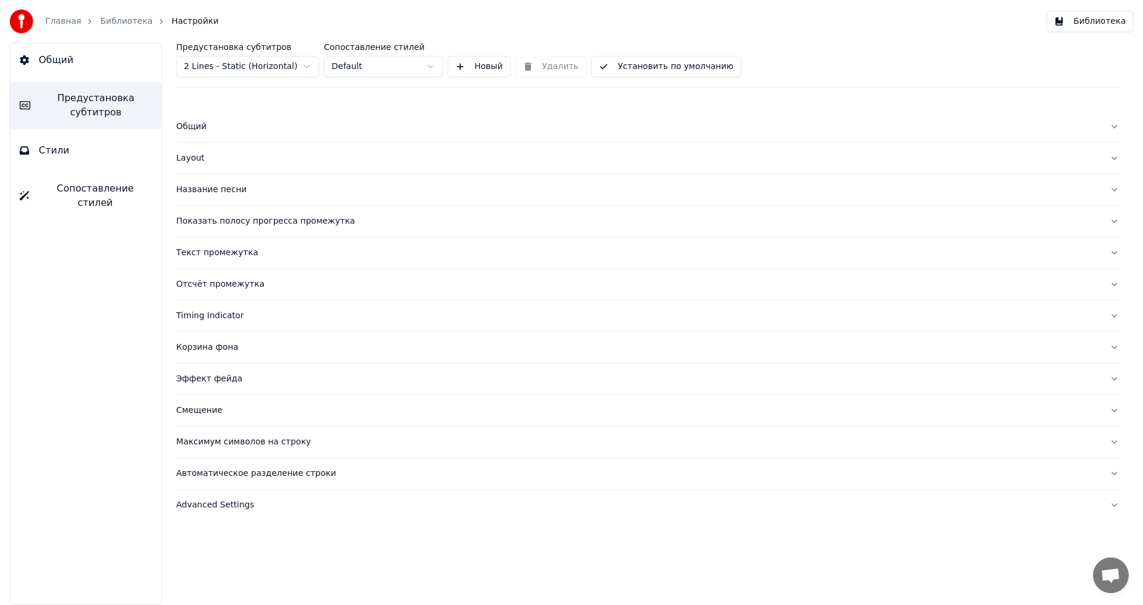
click at [215, 123] on div "Общий" at bounding box center [638, 127] width 924 height 12
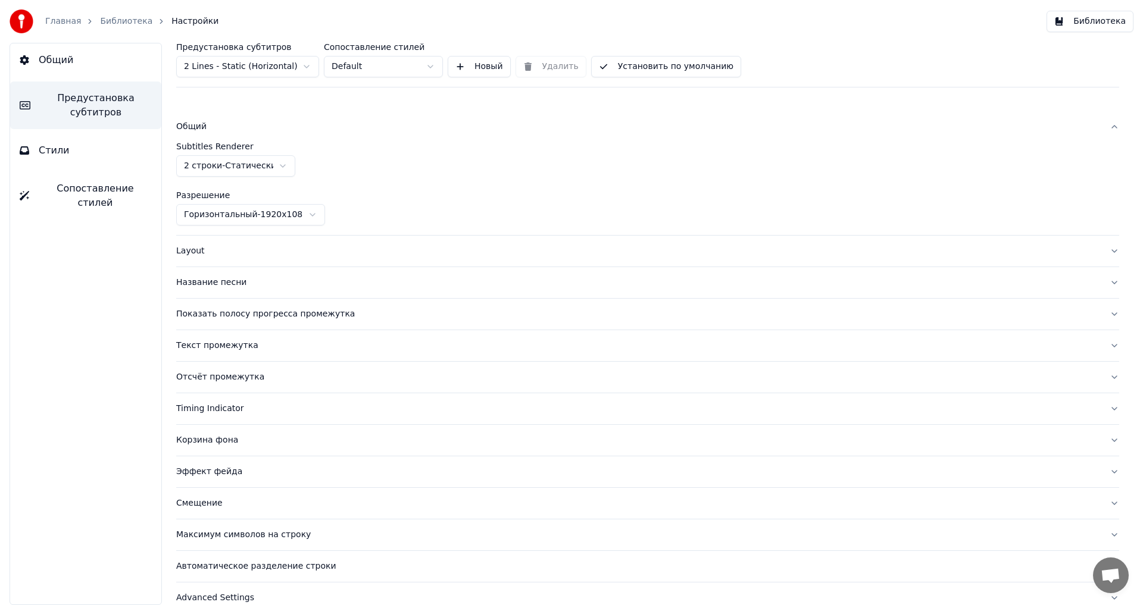
click at [216, 123] on div "Общий" at bounding box center [638, 127] width 924 height 12
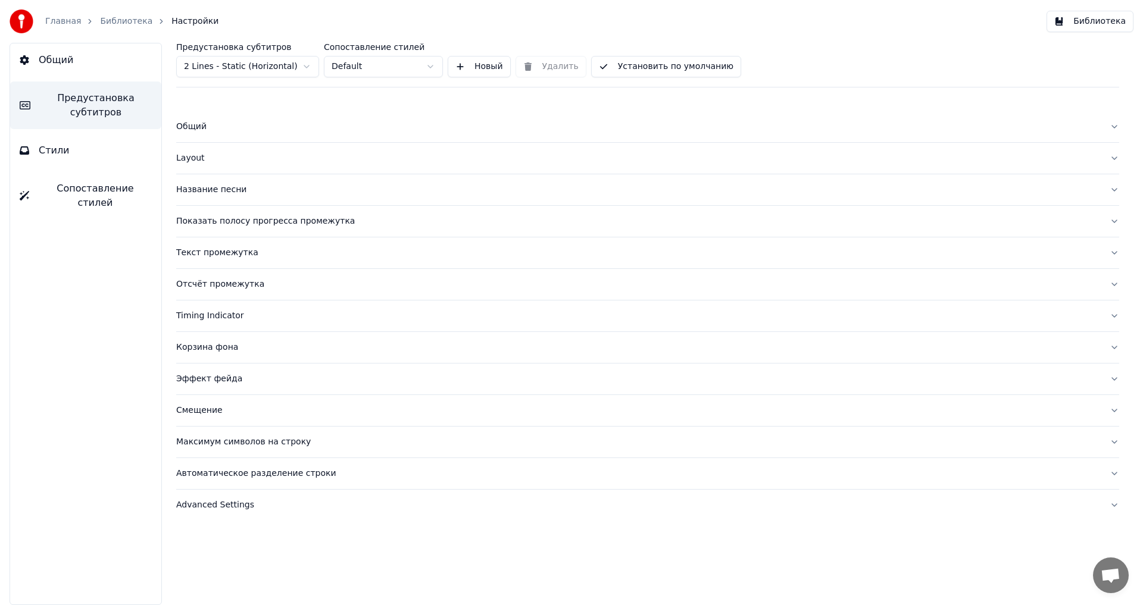
click at [245, 187] on div "Название песни" at bounding box center [638, 190] width 924 height 12
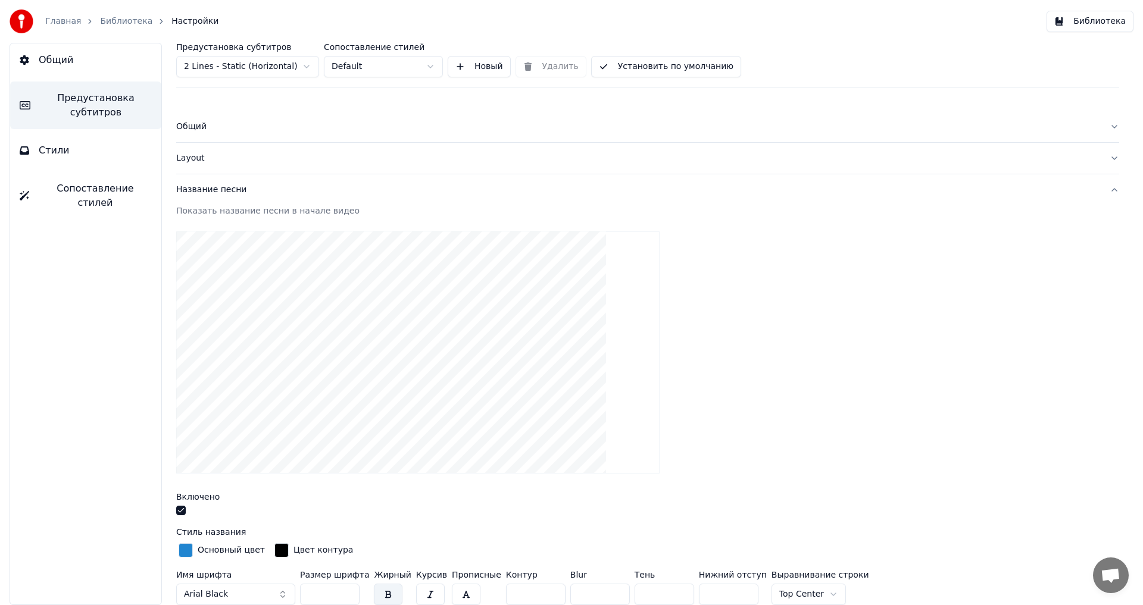
click at [181, 512] on button "button" at bounding box center [181, 511] width 10 height 10
click at [114, 27] on div "Главная Библиотека Настройки" at bounding box center [114, 22] width 209 height 24
click at [114, 26] on link "Библиотека" at bounding box center [126, 21] width 52 height 12
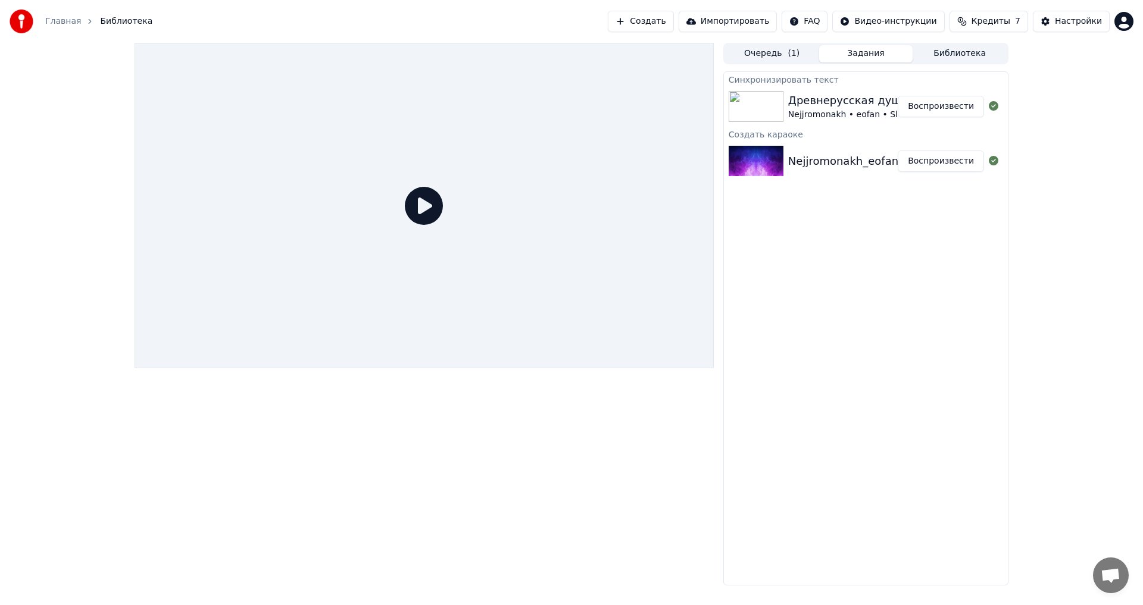
click at [453, 190] on div at bounding box center [423, 205] width 579 height 325
click at [777, 48] on button "Очередь ( 1 )" at bounding box center [772, 53] width 94 height 17
click at [854, 58] on button "Задания" at bounding box center [866, 53] width 94 height 17
click at [946, 108] on button "Воспроизвести" at bounding box center [940, 106] width 86 height 21
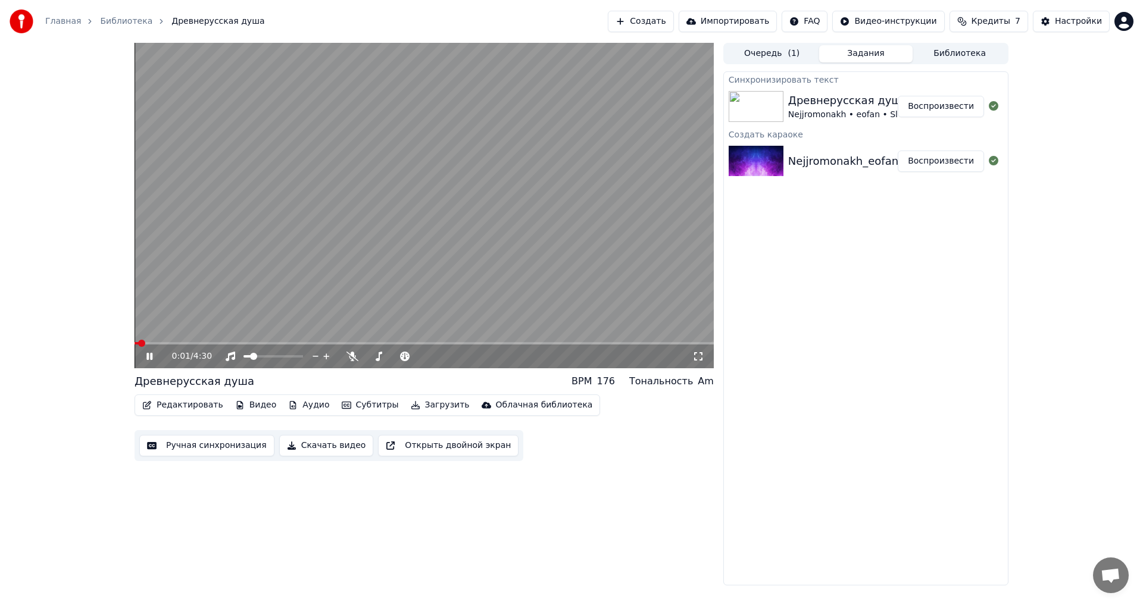
click at [149, 356] on icon at bounding box center [158, 357] width 28 height 10
click at [157, 358] on icon at bounding box center [158, 357] width 28 height 10
click at [154, 357] on icon at bounding box center [158, 357] width 28 height 10
click at [208, 340] on video at bounding box center [423, 205] width 579 height 325
click at [201, 340] on video at bounding box center [423, 205] width 579 height 325
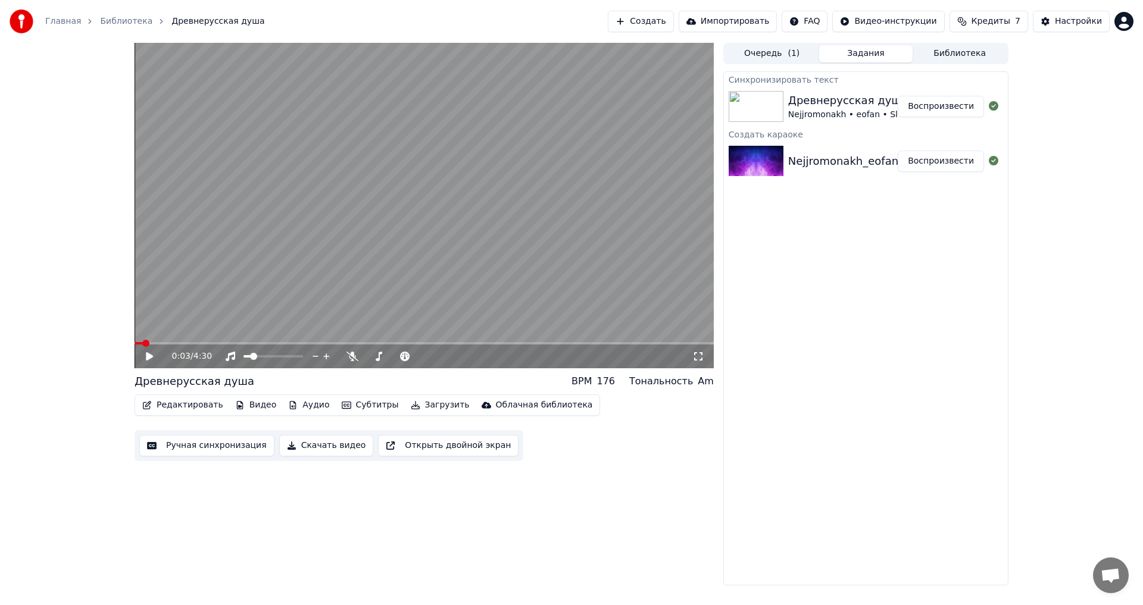
click at [184, 342] on span at bounding box center [423, 343] width 579 height 2
click at [148, 352] on icon at bounding box center [158, 357] width 28 height 10
click at [214, 341] on video at bounding box center [423, 205] width 579 height 325
click at [193, 343] on span at bounding box center [189, 343] width 7 height 7
click at [153, 354] on icon at bounding box center [158, 357] width 28 height 10
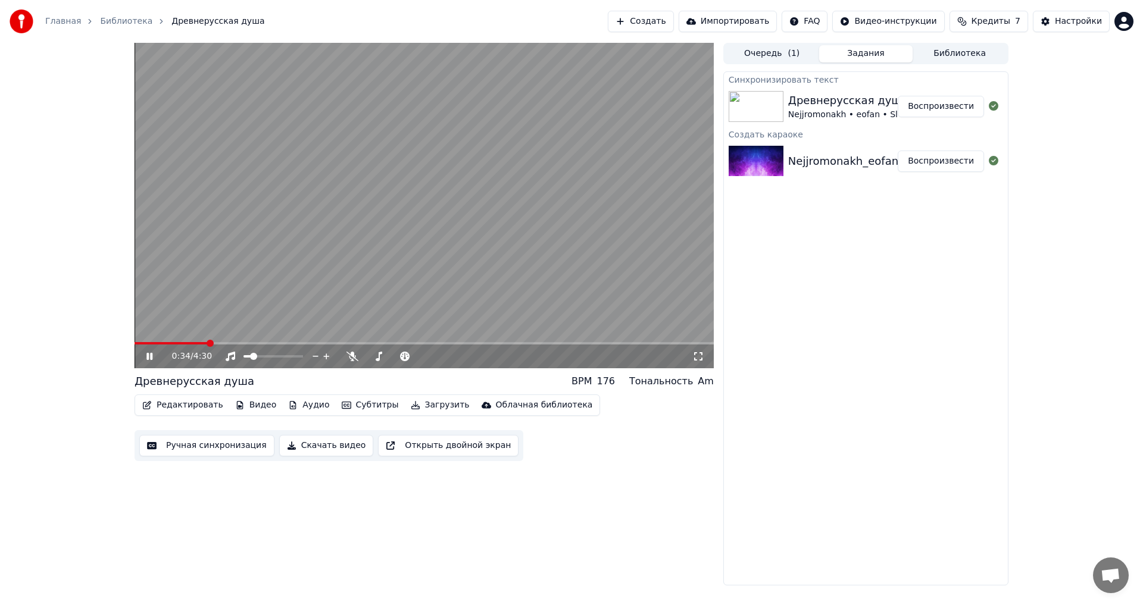
click at [214, 344] on span at bounding box center [209, 343] width 7 height 7
click at [152, 356] on icon at bounding box center [158, 357] width 28 height 10
click at [147, 354] on icon at bounding box center [149, 356] width 7 height 8
click at [150, 356] on icon at bounding box center [158, 357] width 28 height 10
click at [178, 410] on button "Редактировать" at bounding box center [182, 405] width 90 height 17
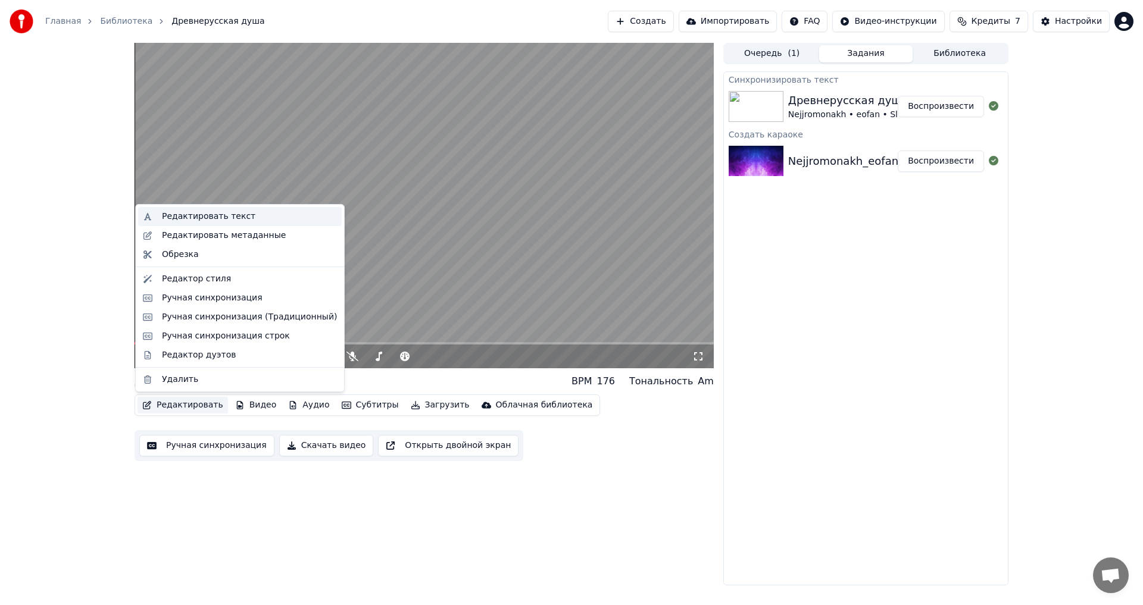
click at [208, 215] on div "Редактировать текст" at bounding box center [208, 217] width 93 height 12
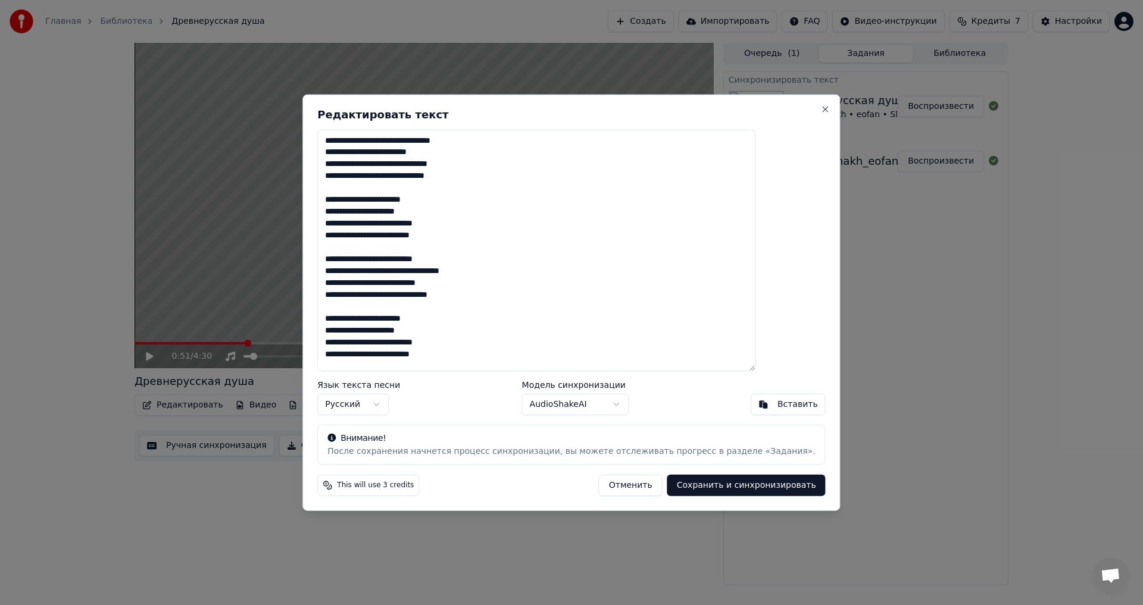
click at [426, 227] on textarea "**********" at bounding box center [536, 250] width 438 height 242
drag, startPoint x: 509, startPoint y: 107, endPoint x: 656, endPoint y: 117, distance: 147.3
click at [669, 117] on div "**********" at bounding box center [570, 302] width 537 height 417
drag, startPoint x: 517, startPoint y: 105, endPoint x: 601, endPoint y: 277, distance: 191.9
click at [549, 129] on div "**********" at bounding box center [570, 302] width 537 height 417
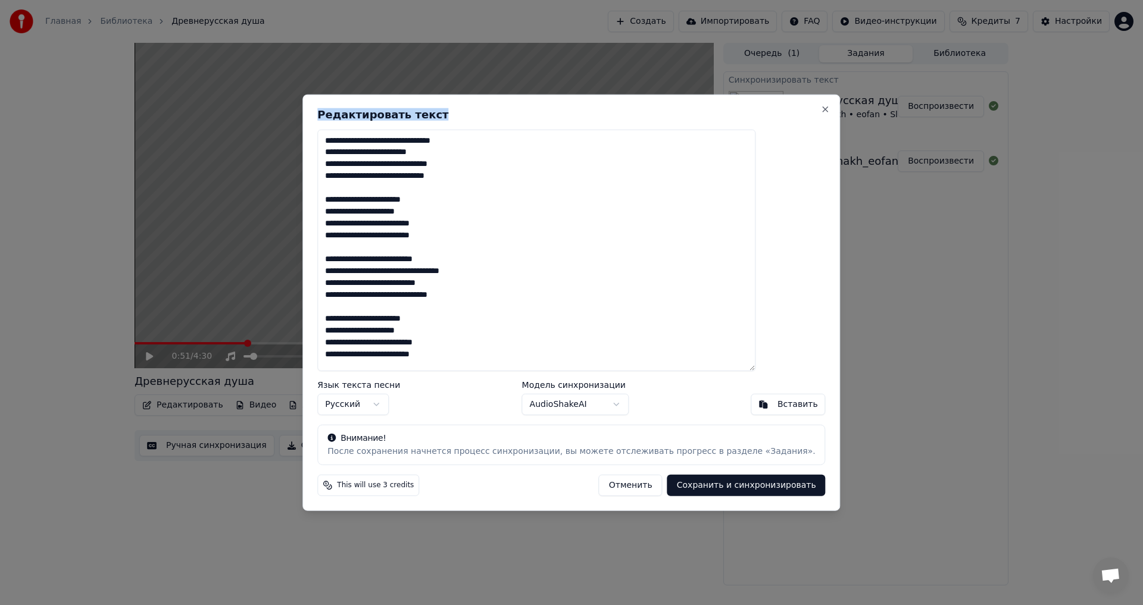
click at [610, 482] on button "Отменить" at bounding box center [631, 485] width 64 height 21
type textarea "**********"
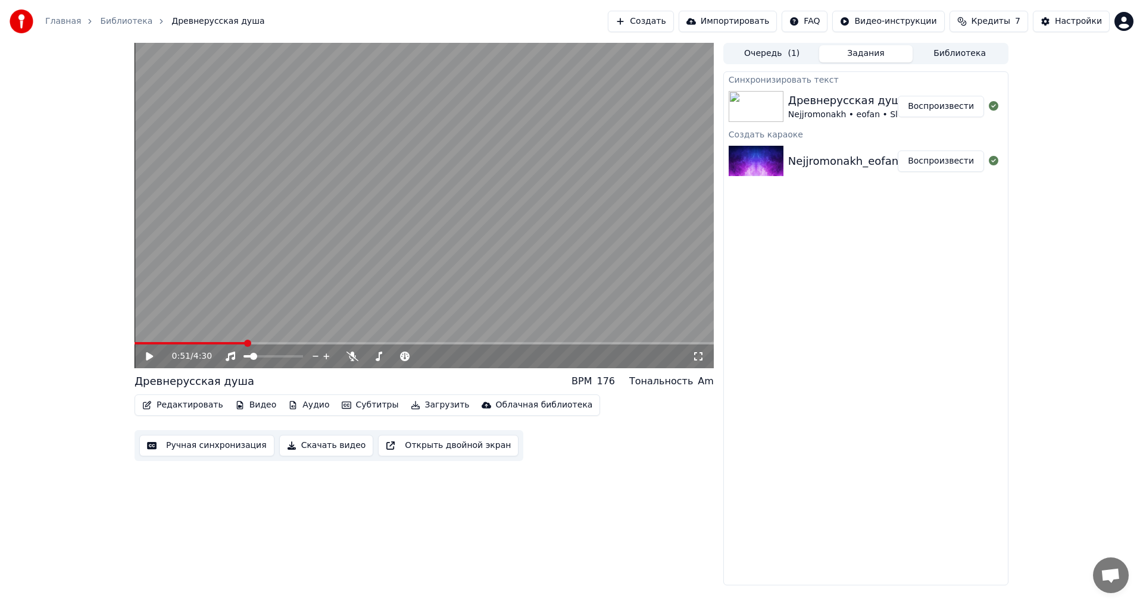
click at [362, 408] on button "Субтитры" at bounding box center [370, 405] width 67 height 17
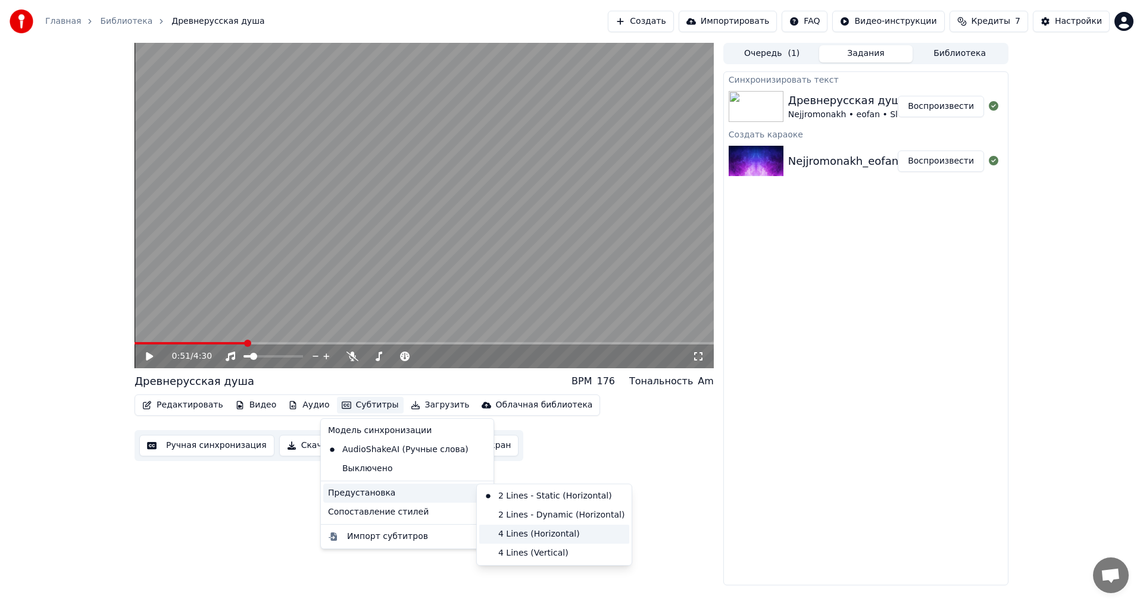
click at [552, 536] on div "4 Lines (Horizontal)" at bounding box center [554, 534] width 150 height 19
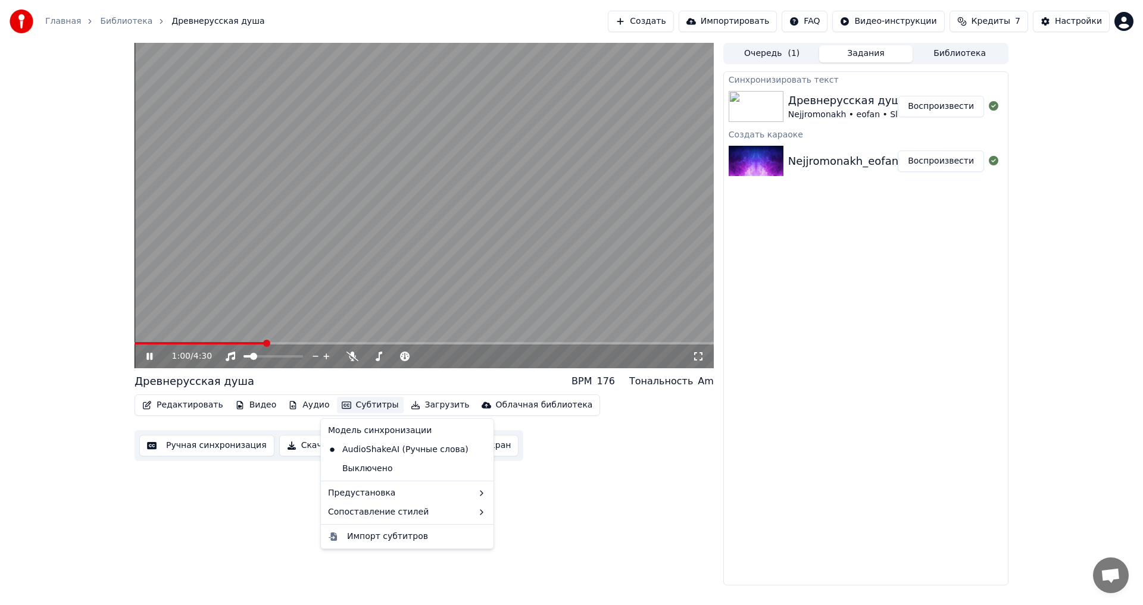
click at [358, 405] on button "Субтитры" at bounding box center [370, 405] width 67 height 17
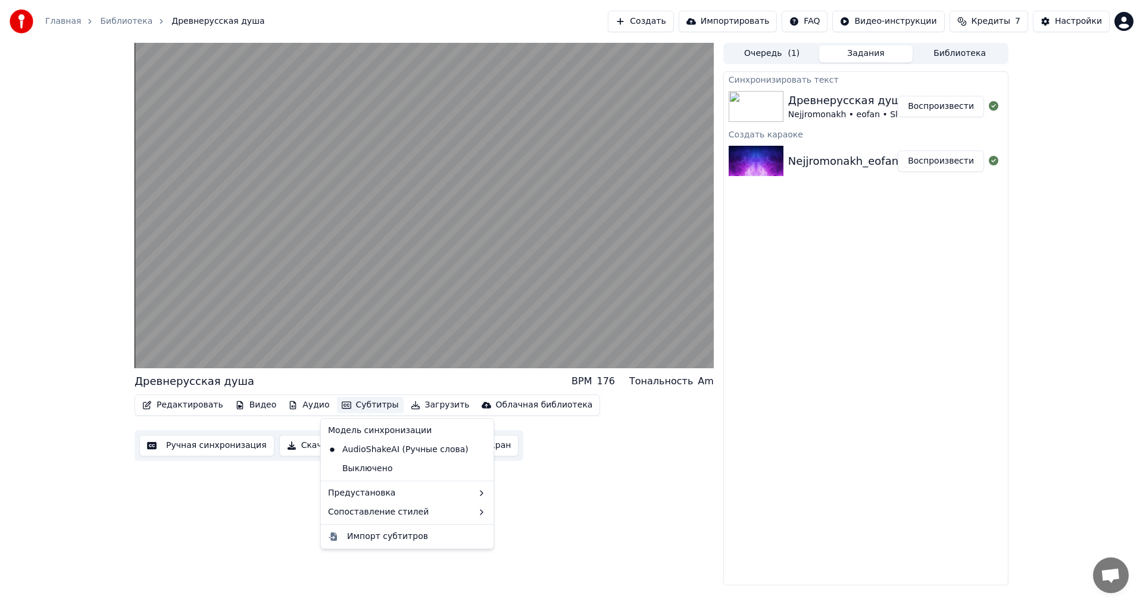
click at [638, 446] on div "Редактировать Видео Аудио Субтитры Загрузить Облачная библиотека Ручная синхрон…" at bounding box center [423, 428] width 579 height 67
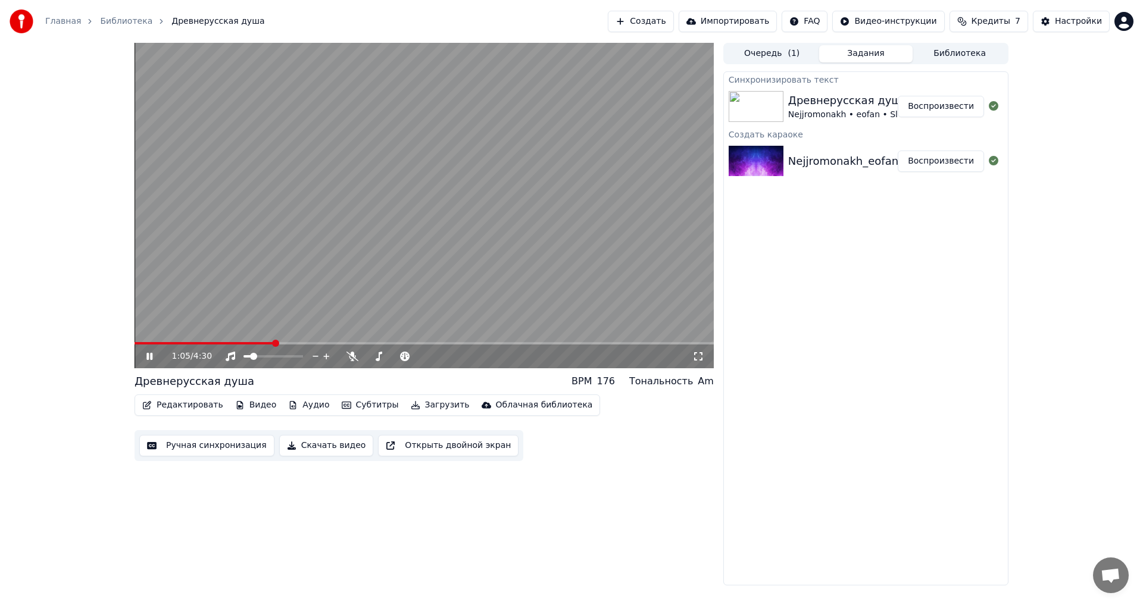
click at [324, 342] on span at bounding box center [423, 343] width 579 height 2
click at [356, 355] on icon at bounding box center [352, 357] width 12 height 10
click at [351, 358] on icon at bounding box center [352, 357] width 7 height 10
click at [354, 355] on icon at bounding box center [352, 357] width 12 height 10
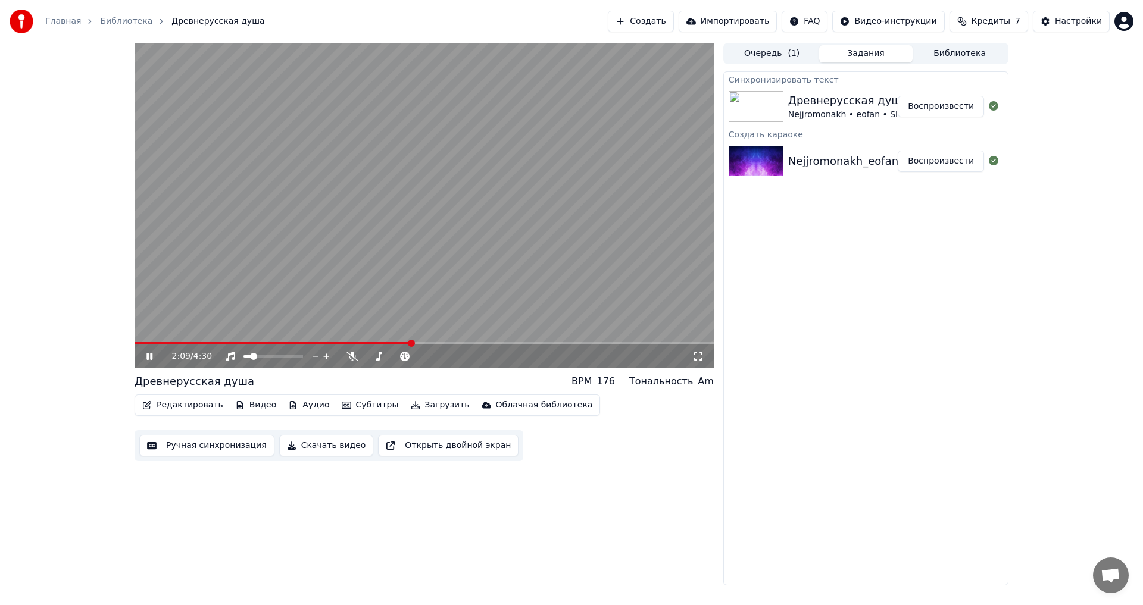
click at [411, 343] on span at bounding box center [423, 343] width 579 height 2
click at [509, 240] on video at bounding box center [423, 205] width 579 height 325
click at [317, 445] on button "Скачать видео" at bounding box center [326, 445] width 95 height 21
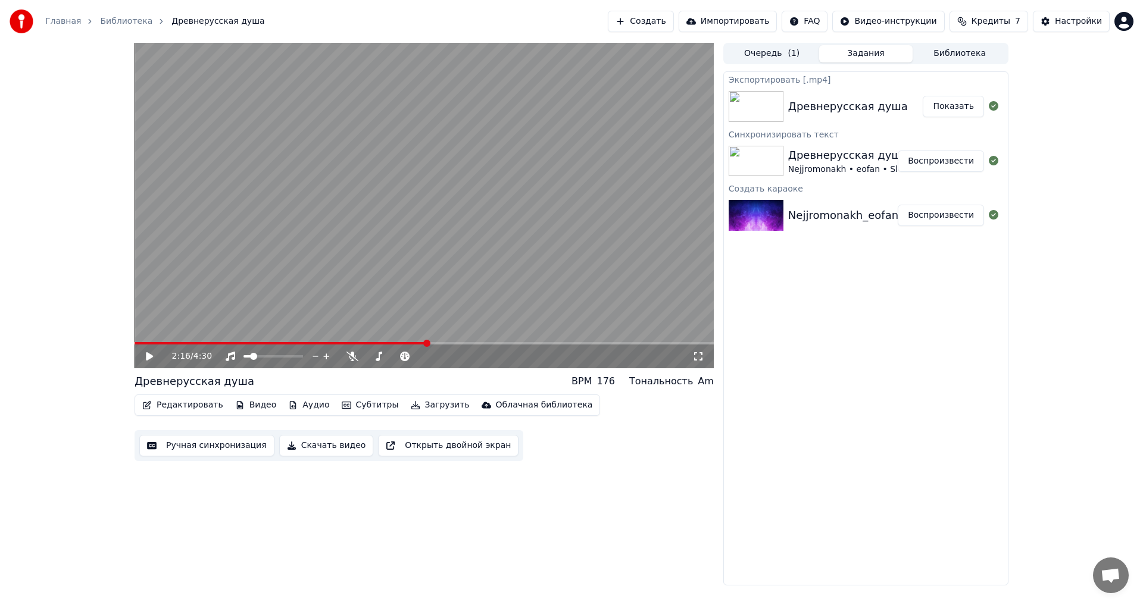
click at [968, 109] on button "Показать" at bounding box center [952, 106] width 61 height 21
click at [1005, 28] on button "Кредиты 7" at bounding box center [988, 21] width 79 height 21
click at [1007, 110] on button "Обновить" at bounding box center [995, 109] width 72 height 21
click at [1065, 166] on div "2:16 / 4:30 Древнерусская душа BPM 176 Тональность Am Редактировать Видео Аудио…" at bounding box center [571, 314] width 1143 height 543
